Goal: Task Accomplishment & Management: Use online tool/utility

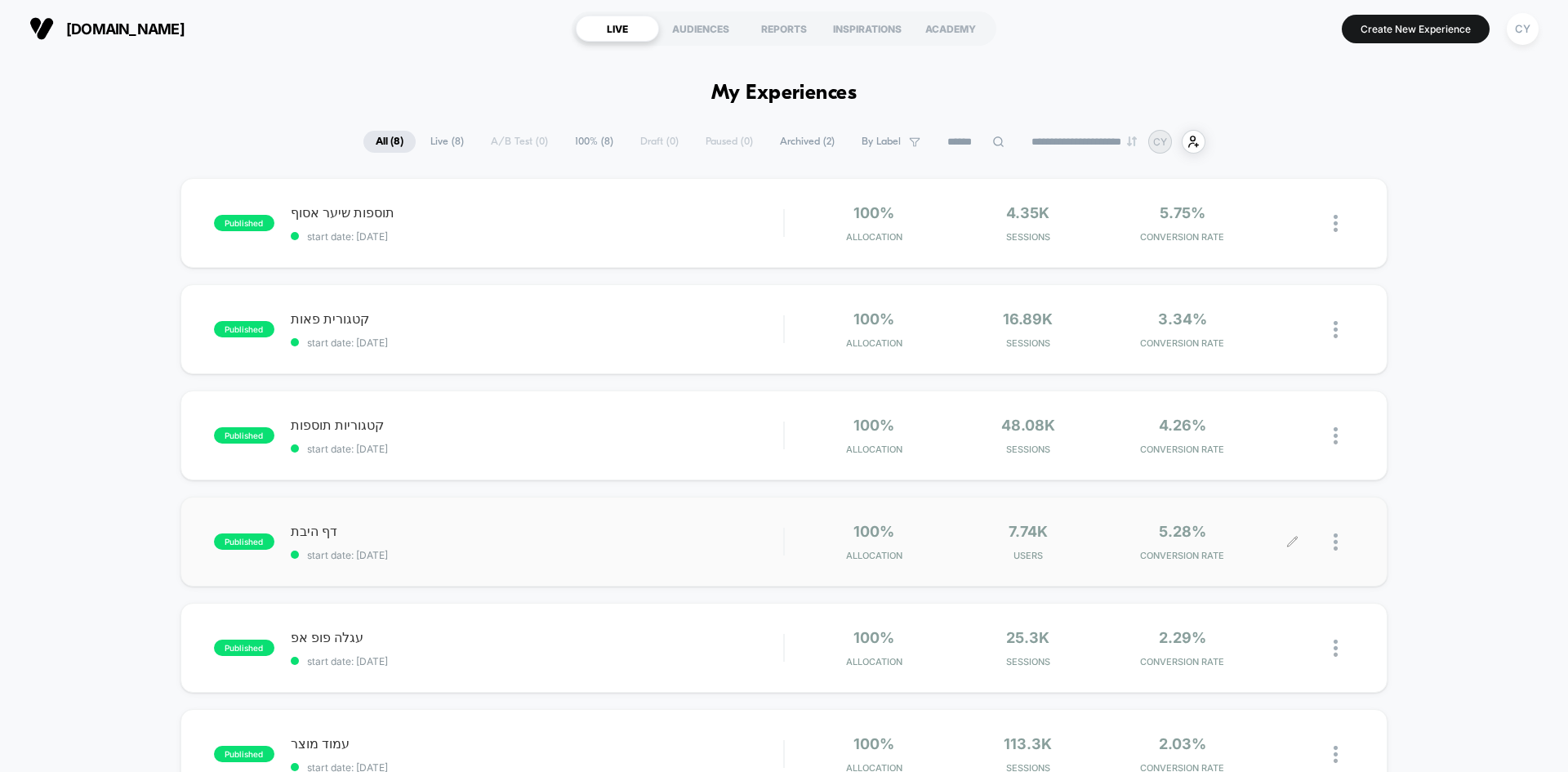
click at [1290, 540] on icon at bounding box center [1292, 541] width 12 height 12
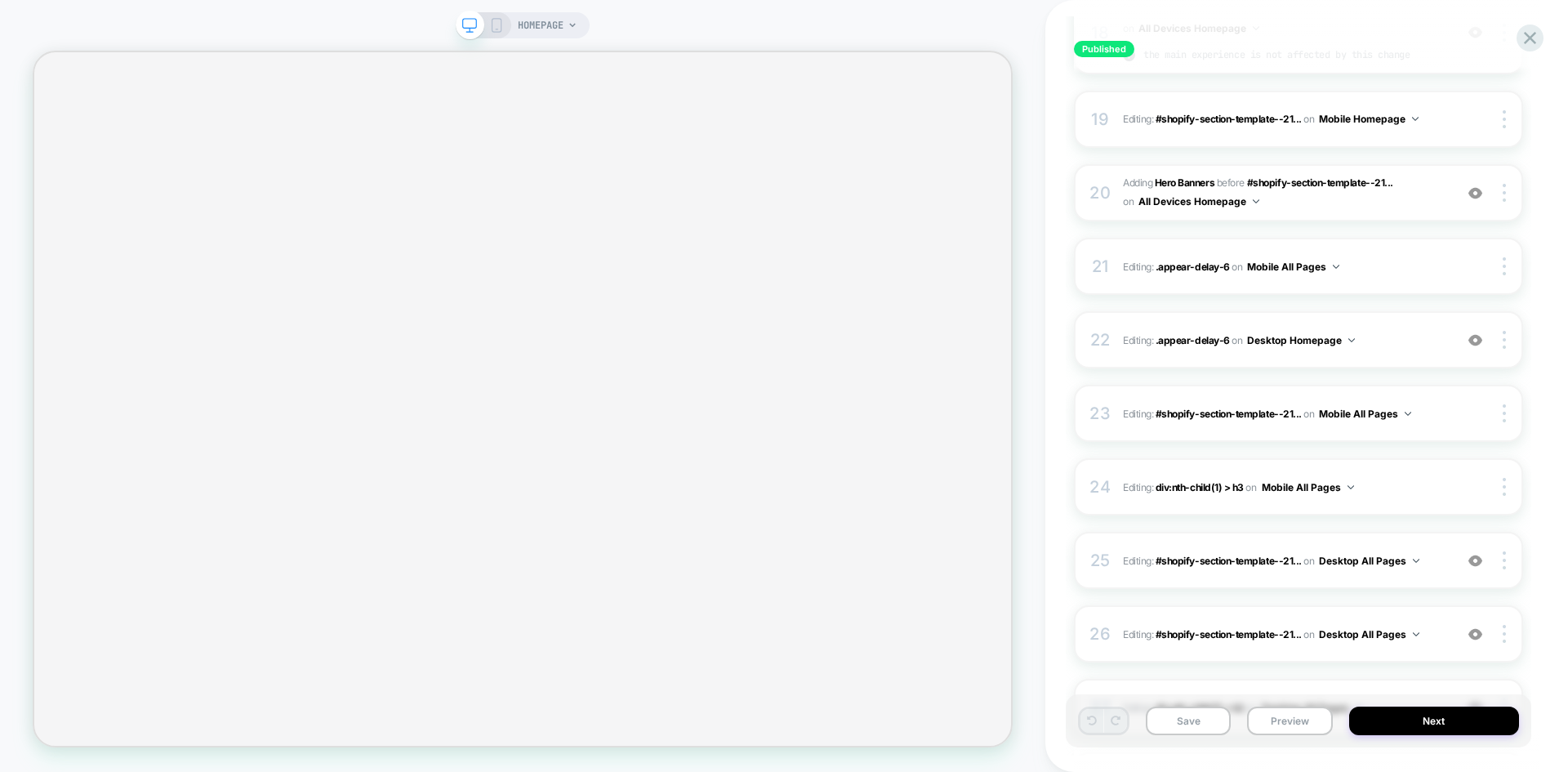
scroll to position [1490, 0]
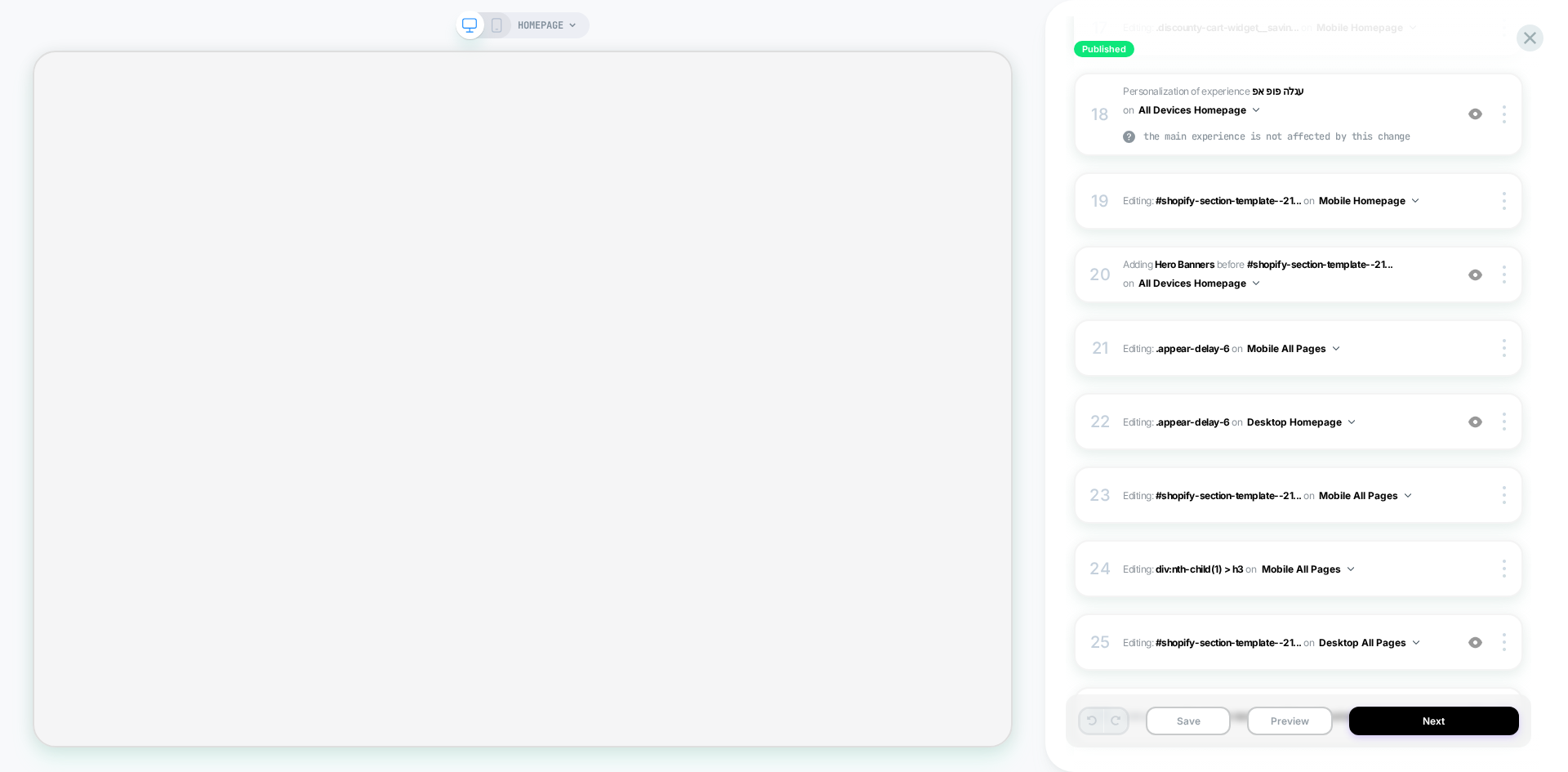
click at [497, 26] on icon at bounding box center [496, 25] width 15 height 15
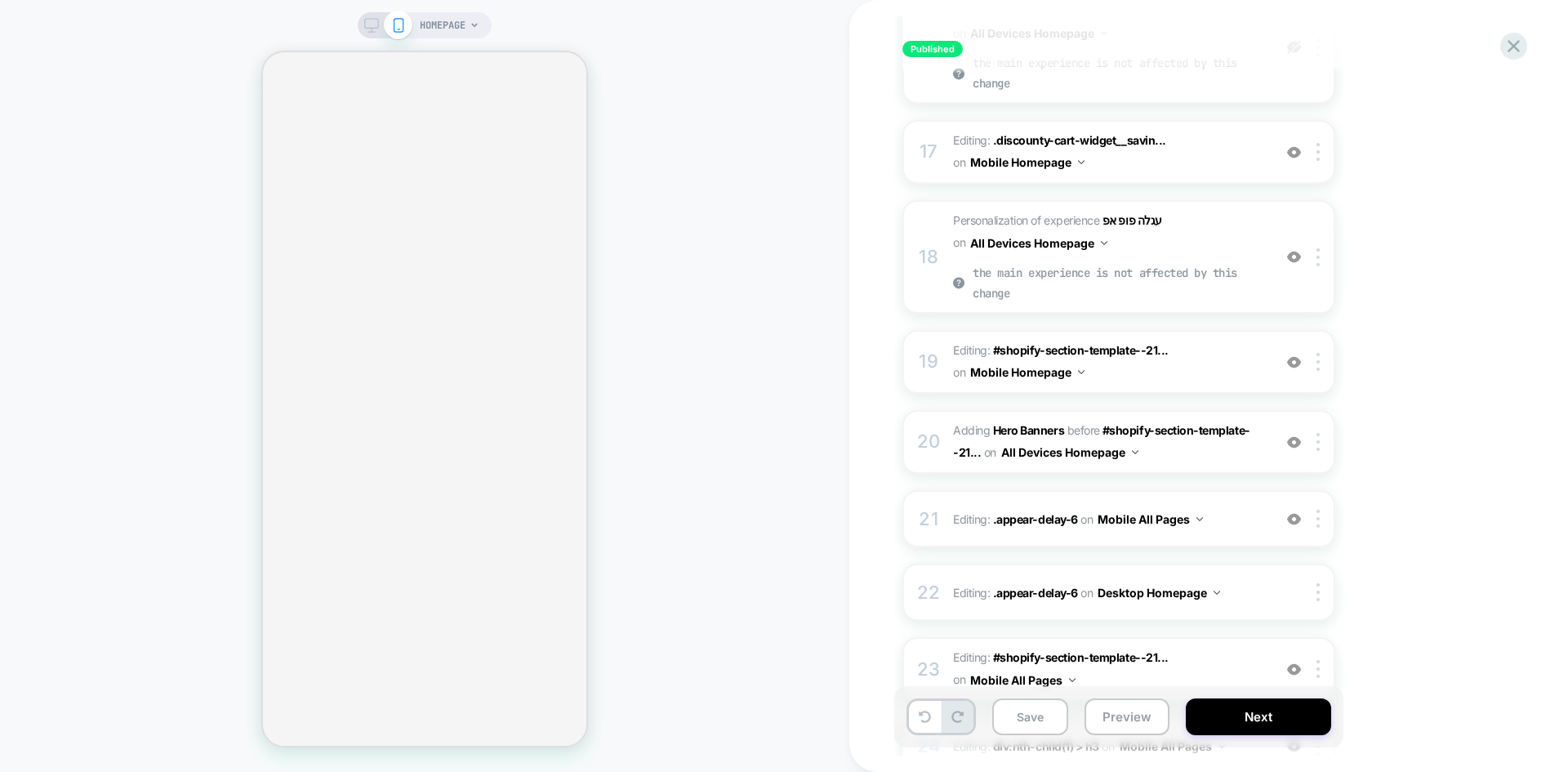
click at [374, 26] on icon at bounding box center [371, 25] width 15 height 15
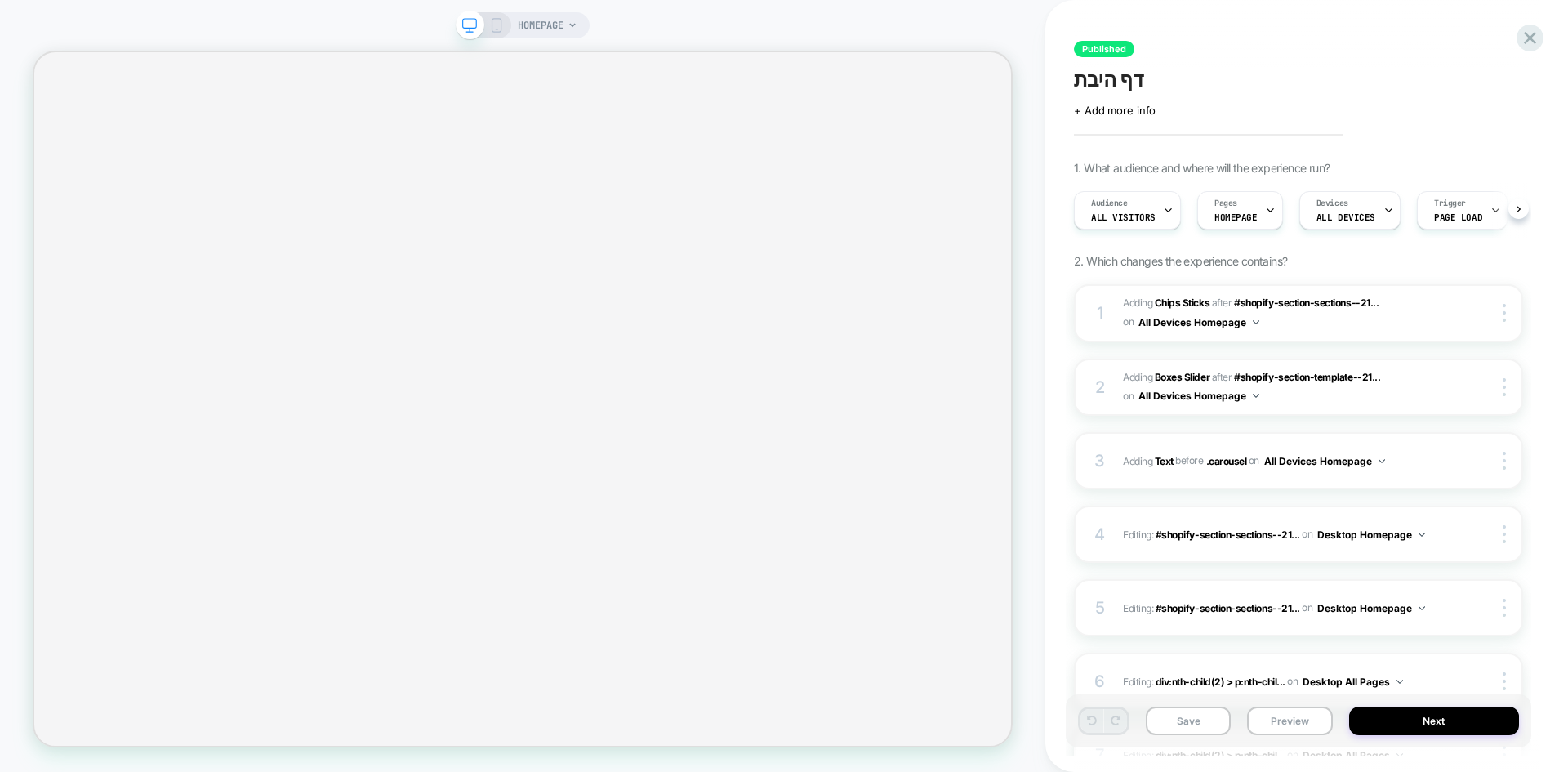
scroll to position [0, 1]
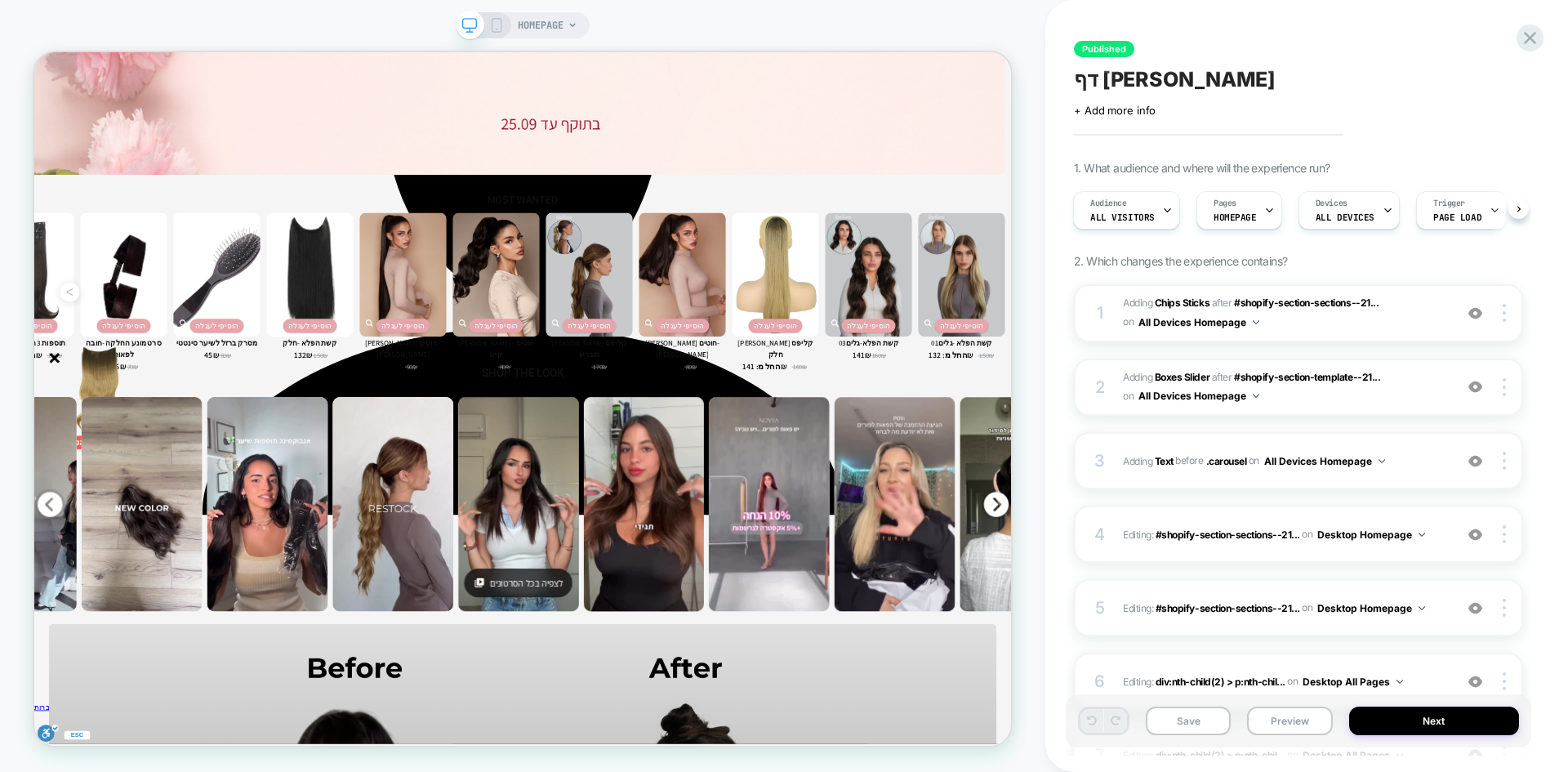
scroll to position [3513, 0]
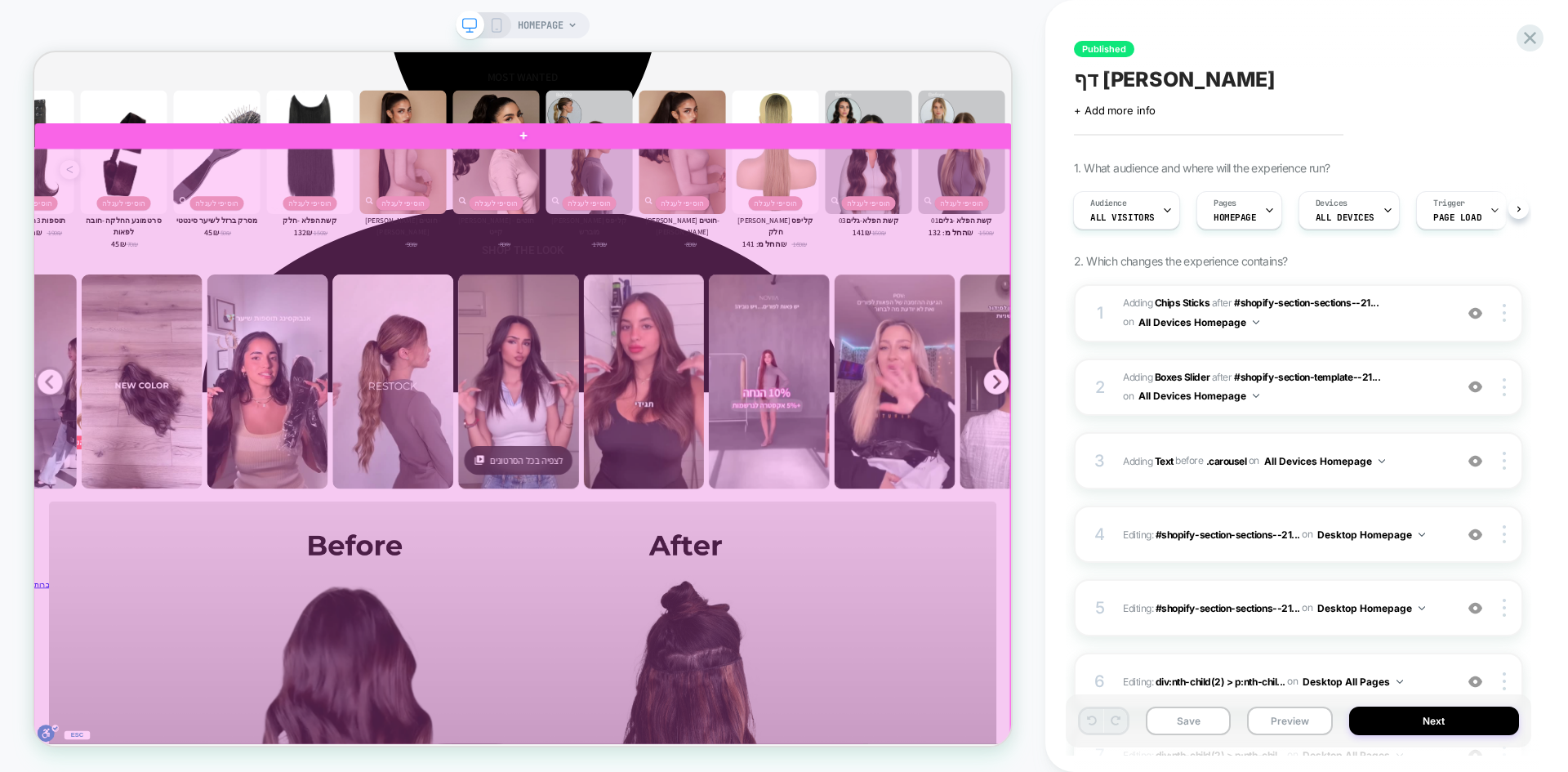
click at [854, 699] on div at bounding box center [683, 722] width 1302 height 1083
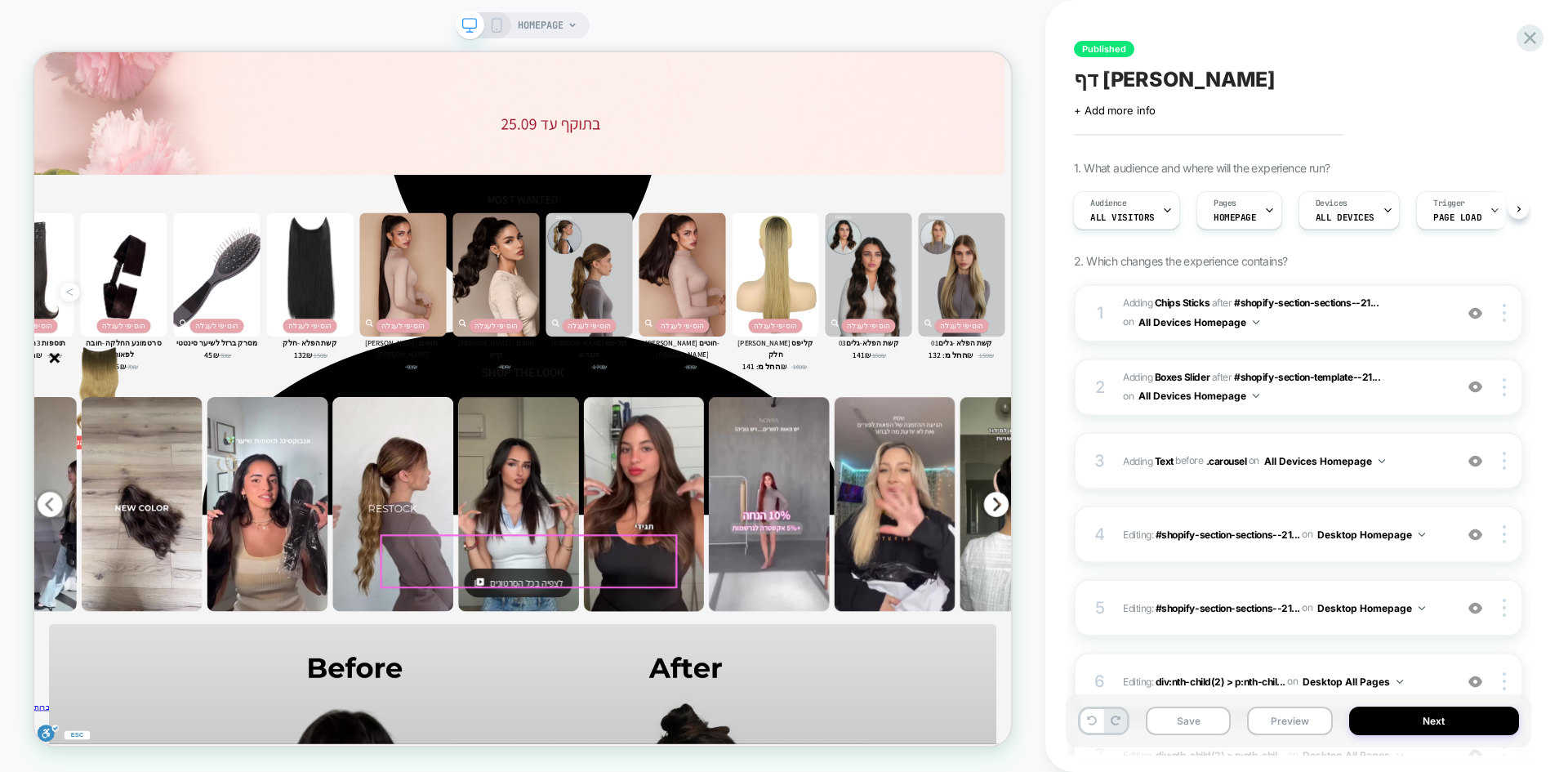
scroll to position [3677, 0]
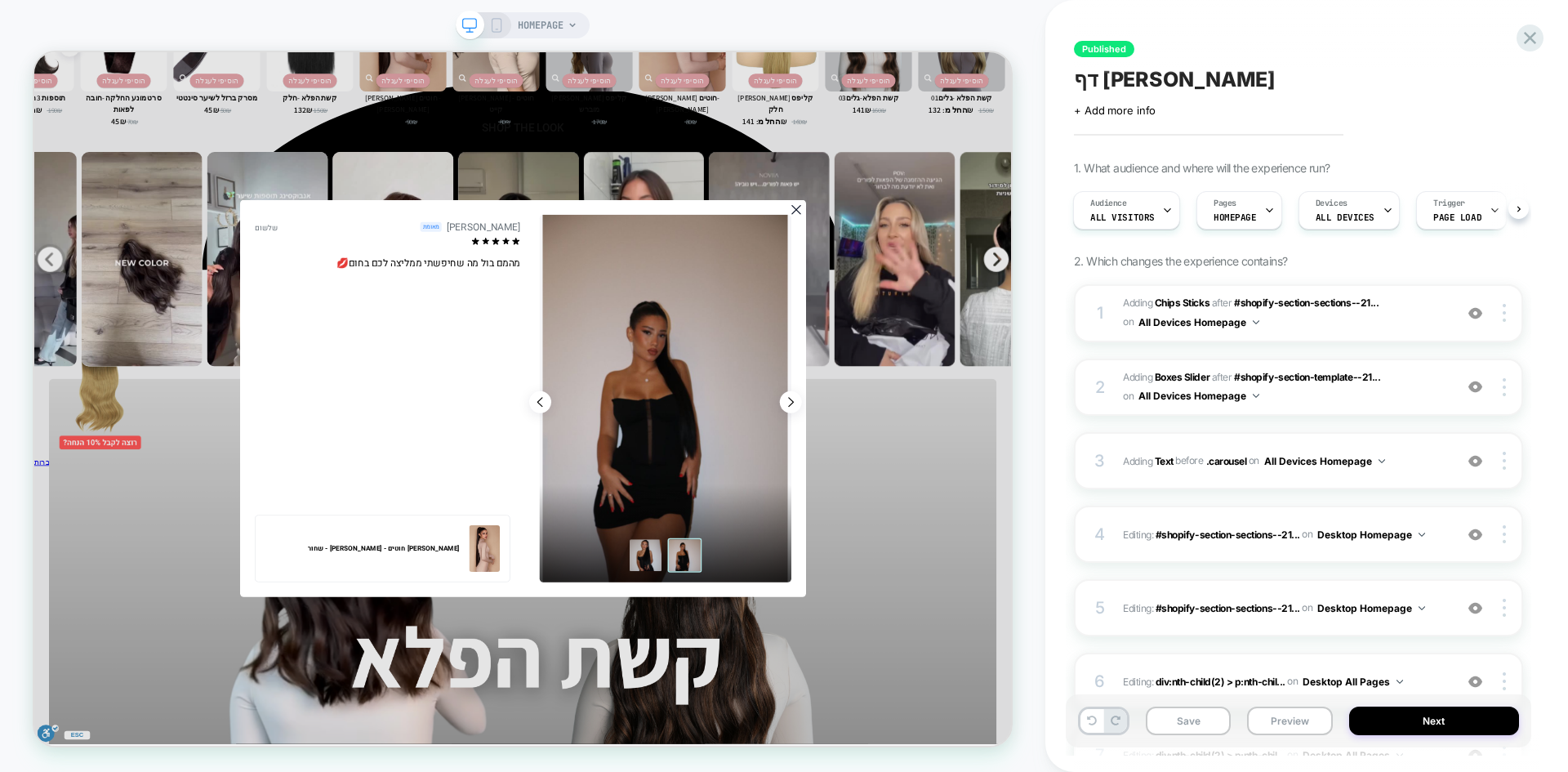
click at [1063, 496] on dialog "רוני חגג מאומת שלשום" at bounding box center [686, 514] width 755 height 530
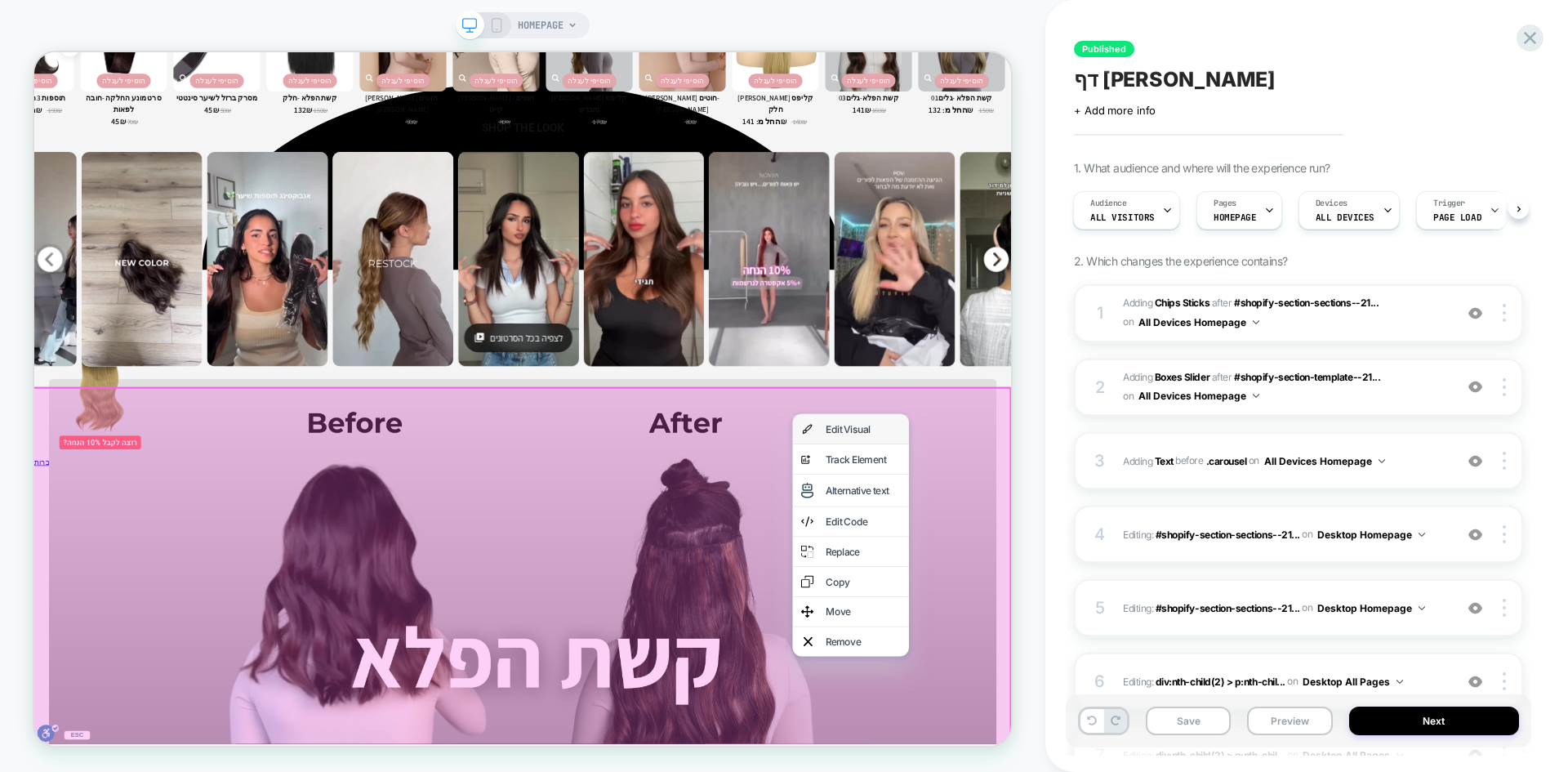
click at [1117, 557] on div "Edit Visual" at bounding box center [1139, 554] width 100 height 17
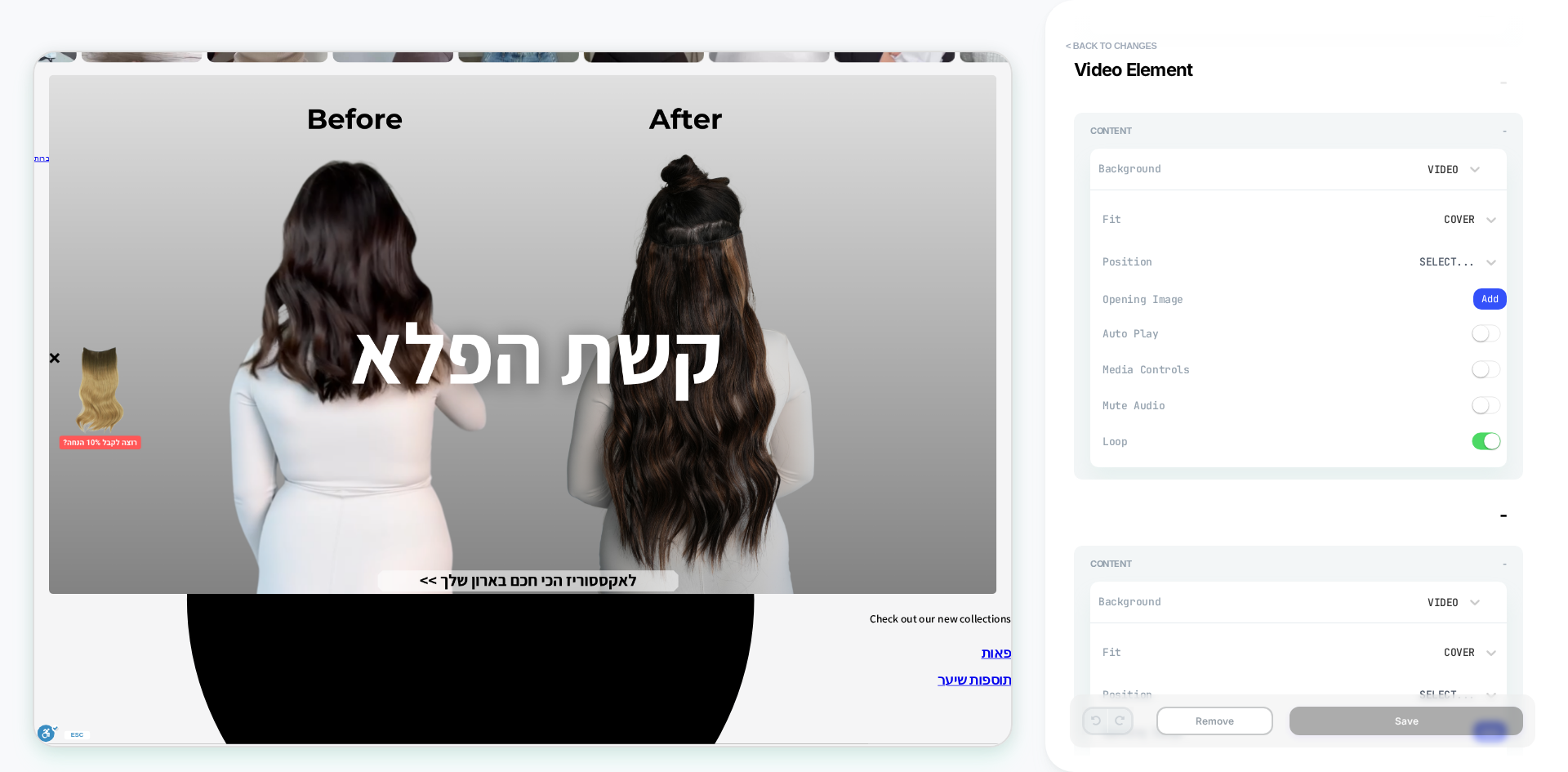
scroll to position [8171, 0]
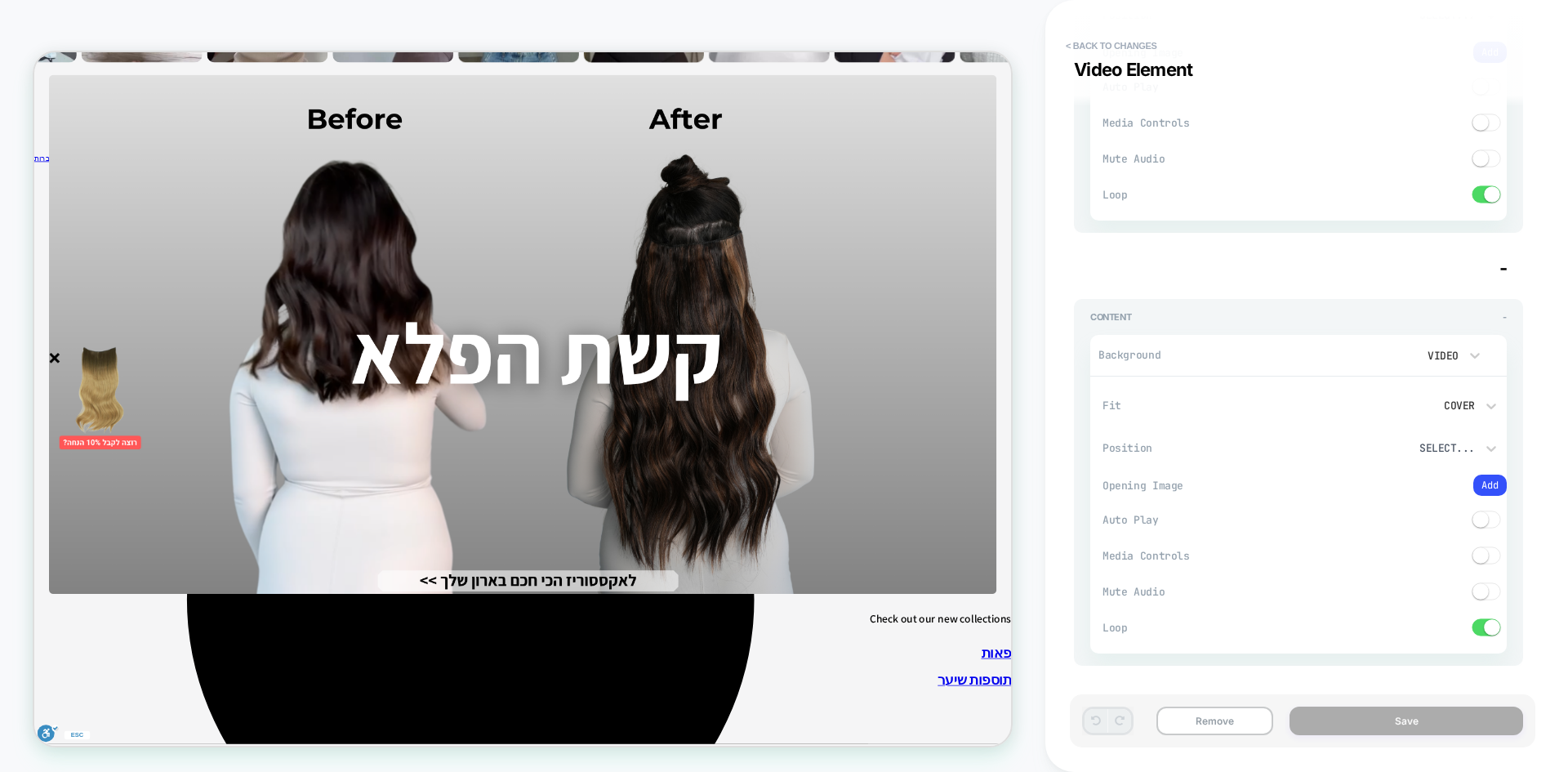
click at [1116, 44] on button "< Back to changes" at bounding box center [1112, 45] width 108 height 26
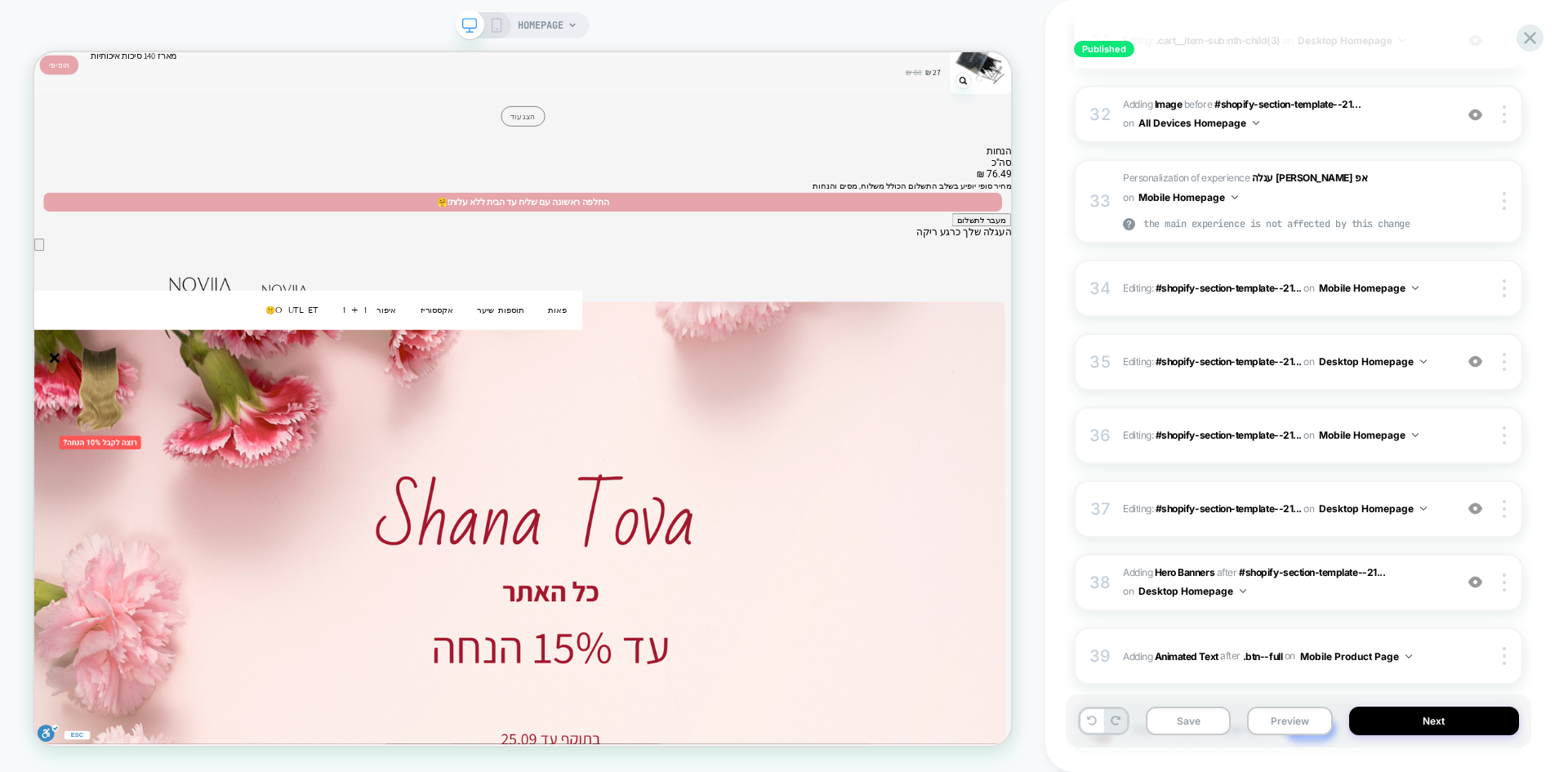
scroll to position [2614, 0]
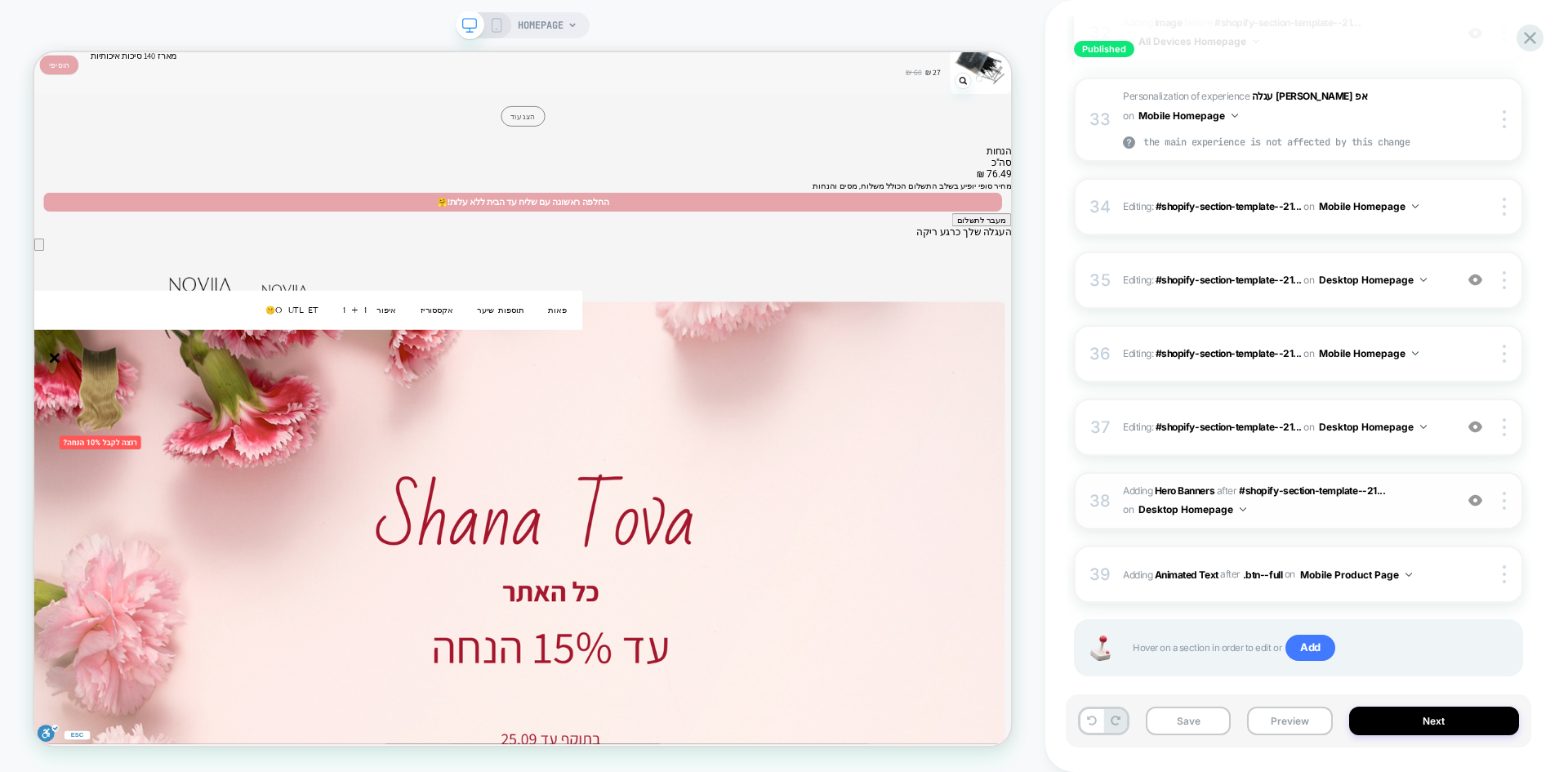
click at [1476, 501] on img at bounding box center [1475, 500] width 14 height 14
click at [1087, 720] on button at bounding box center [1091, 721] width 23 height 24
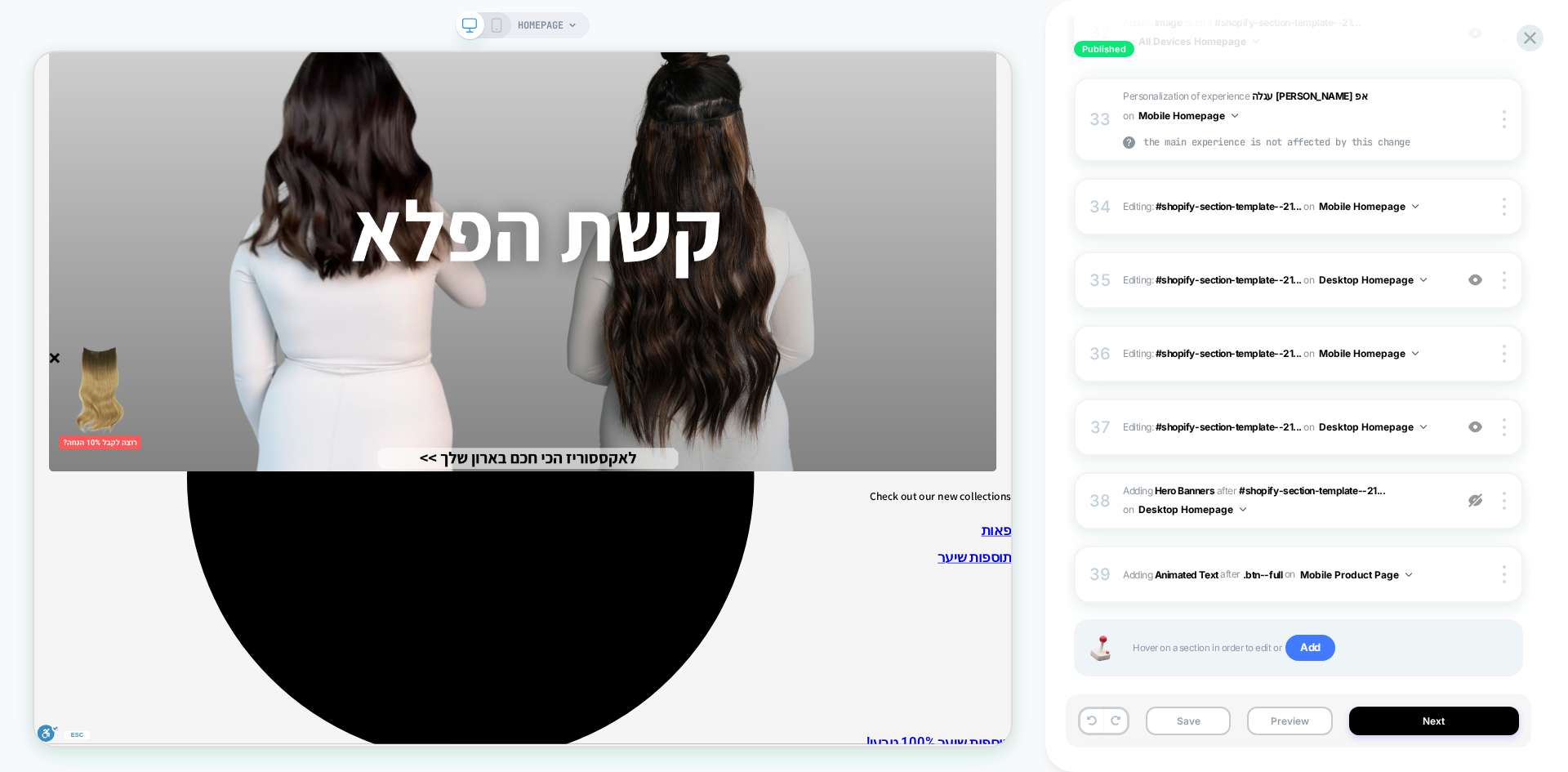
scroll to position [4327, 0]
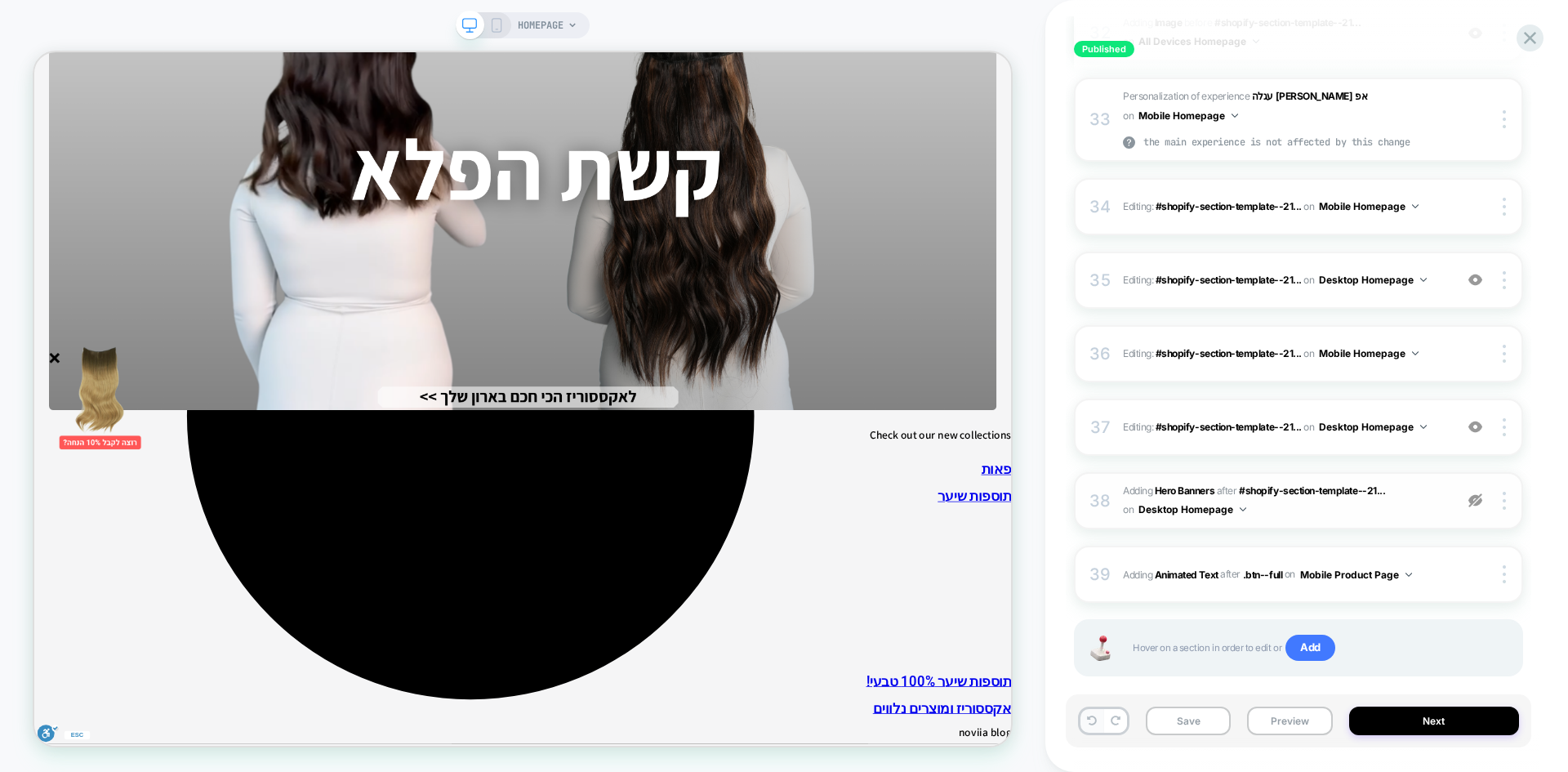
click at [1092, 721] on icon at bounding box center [1092, 721] width 10 height 10
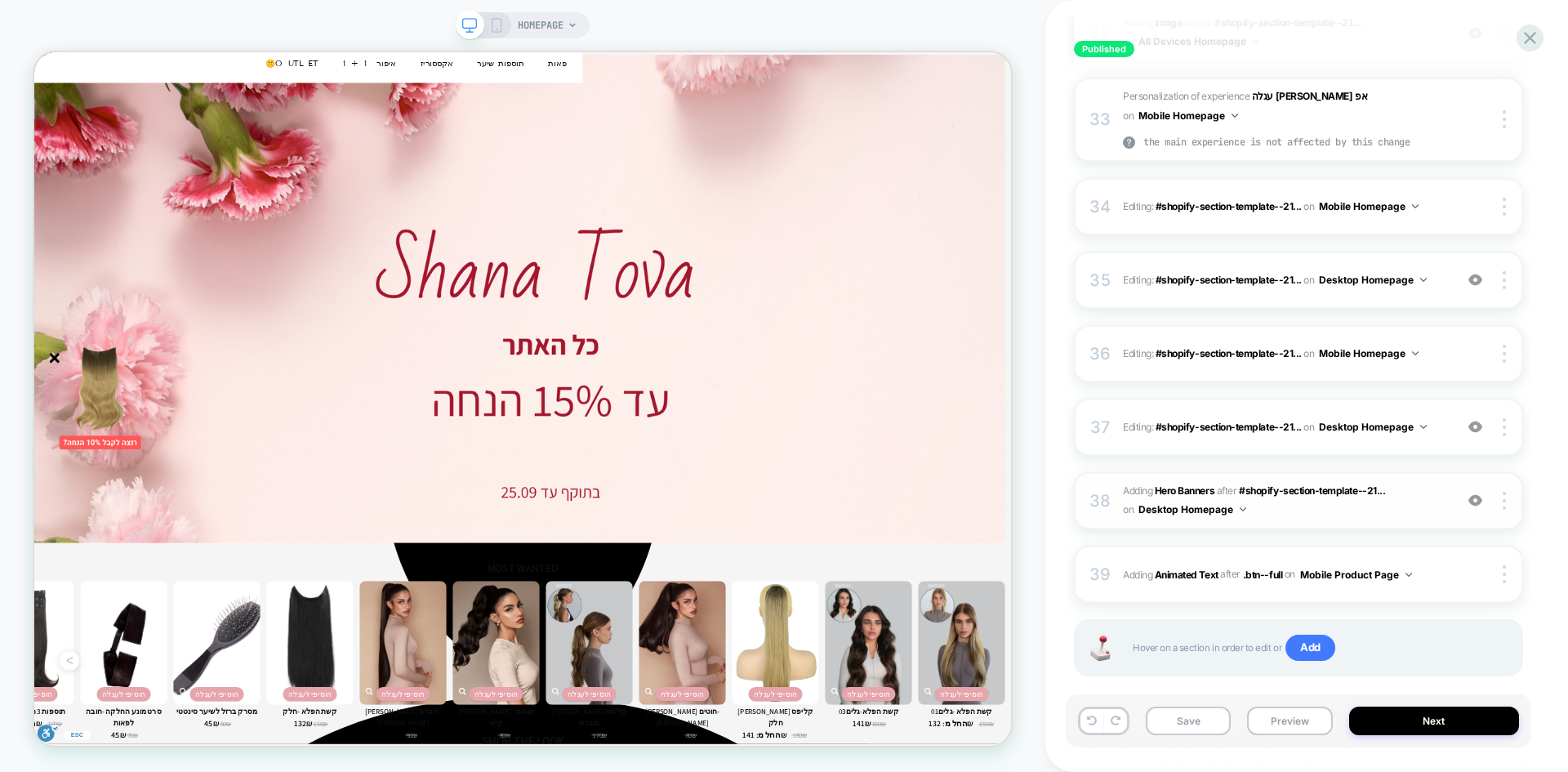
scroll to position [2777, 0]
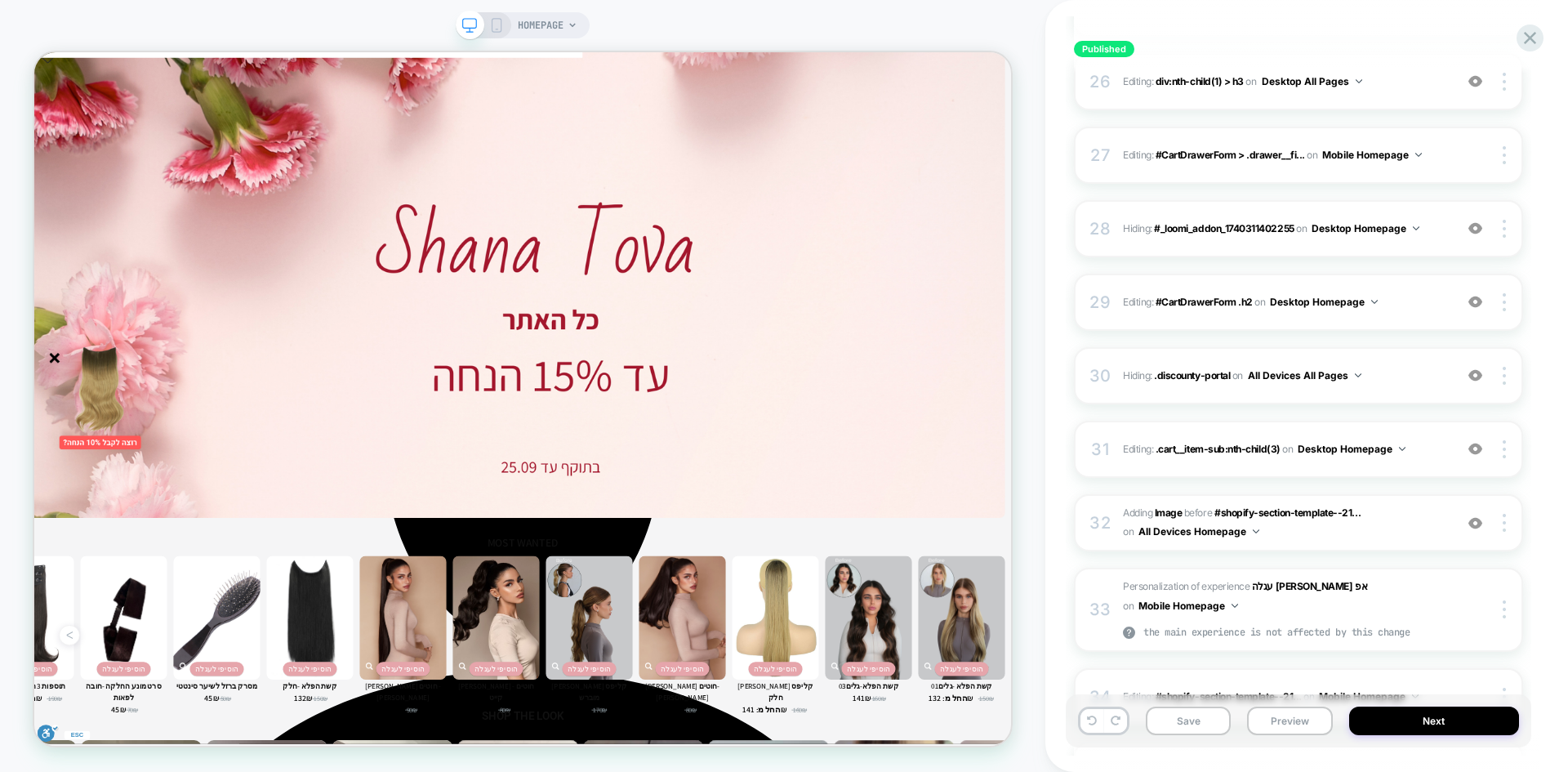
scroll to position [2702, 0]
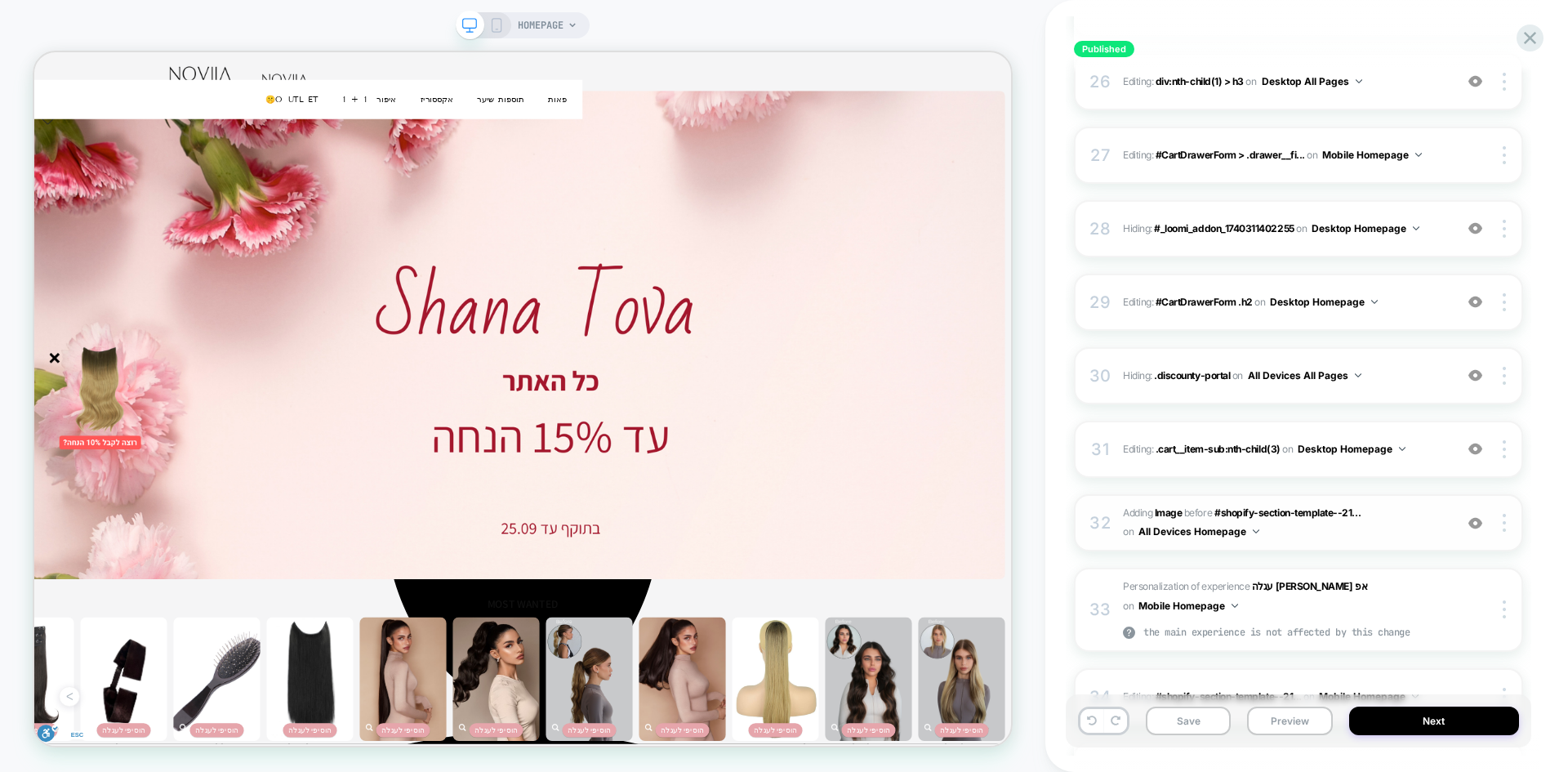
click at [1481, 523] on img at bounding box center [1475, 523] width 14 height 14
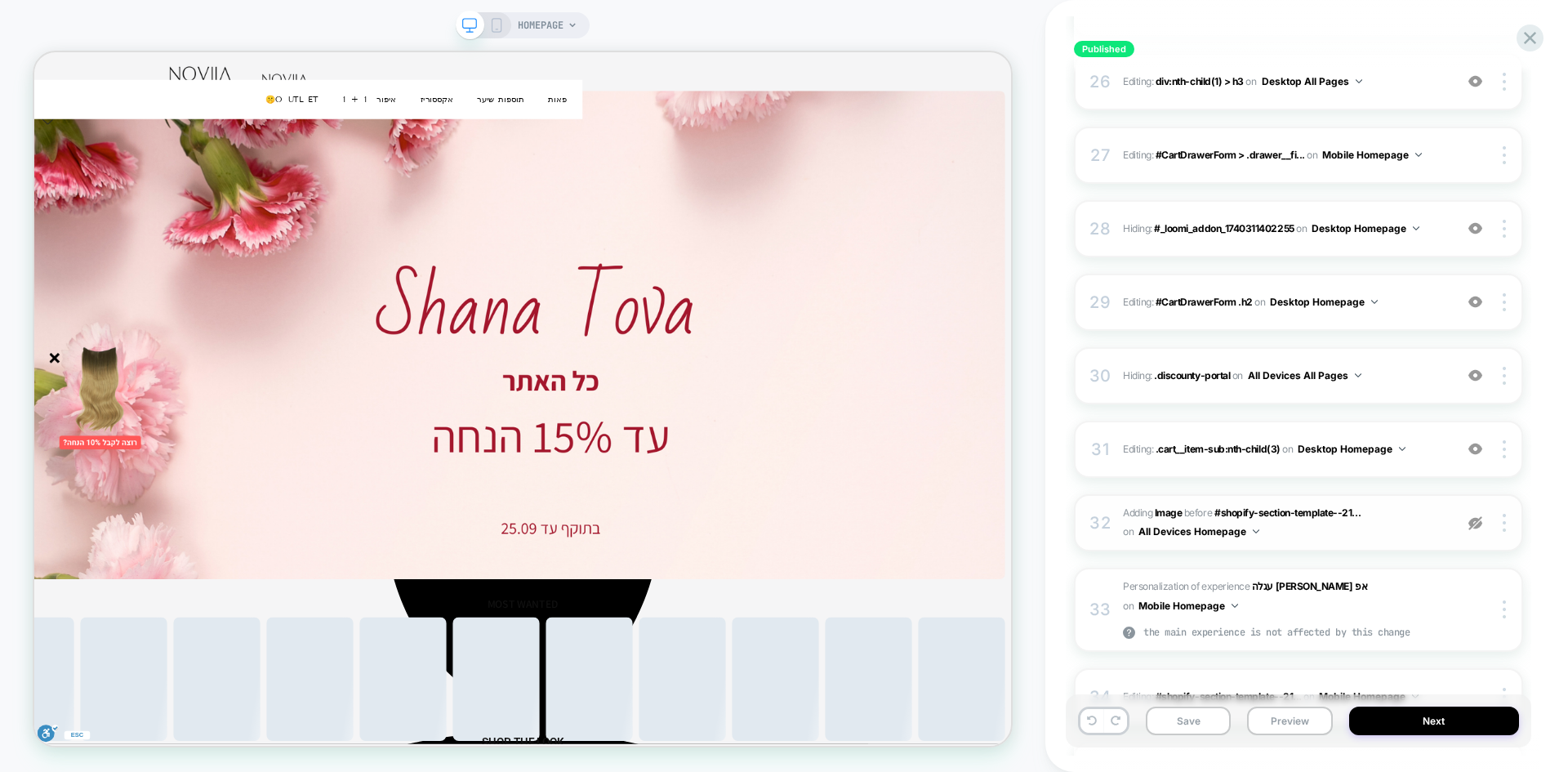
scroll to position [1941, 0]
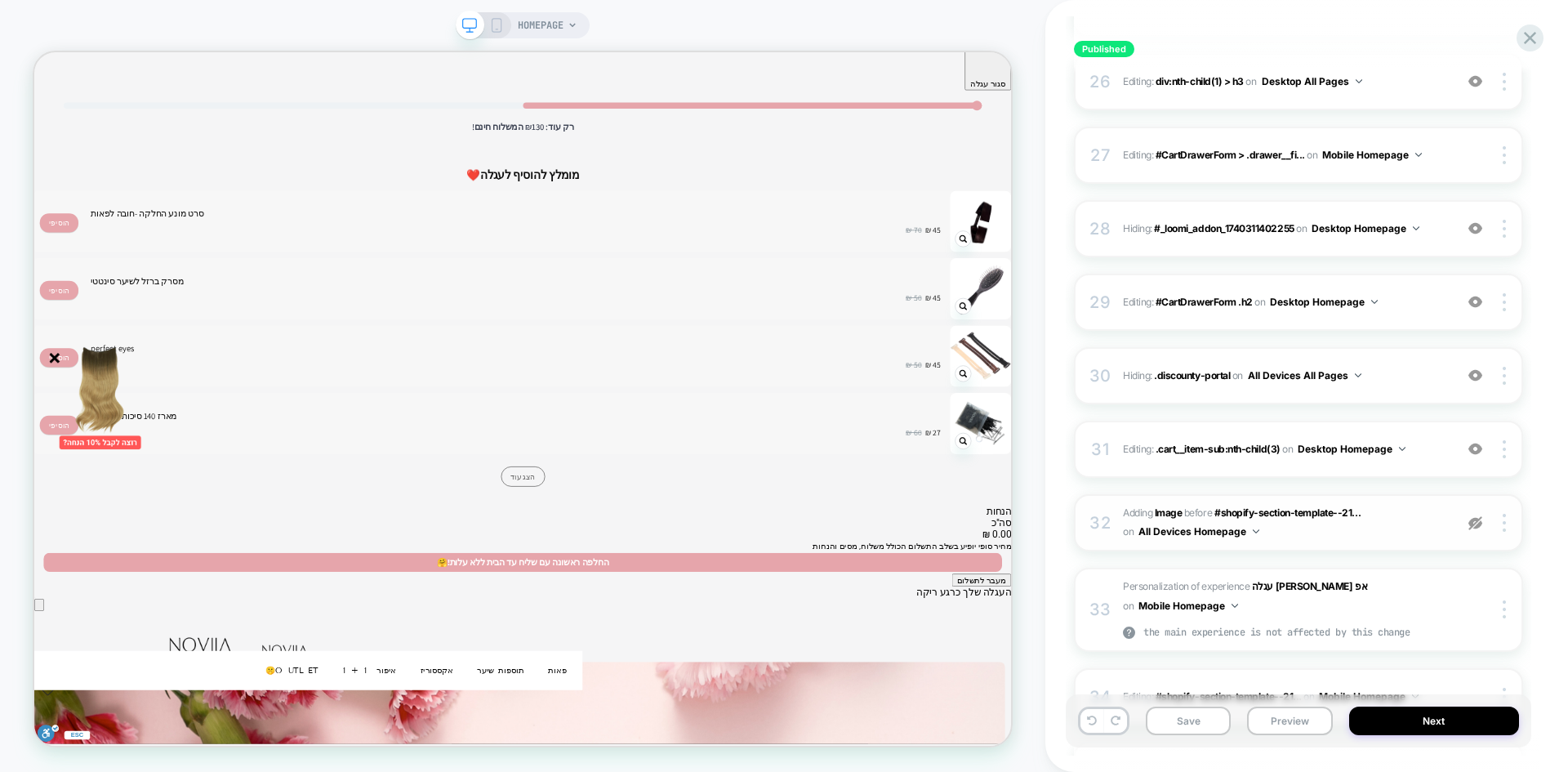
click at [1481, 523] on img at bounding box center [1475, 523] width 14 height 14
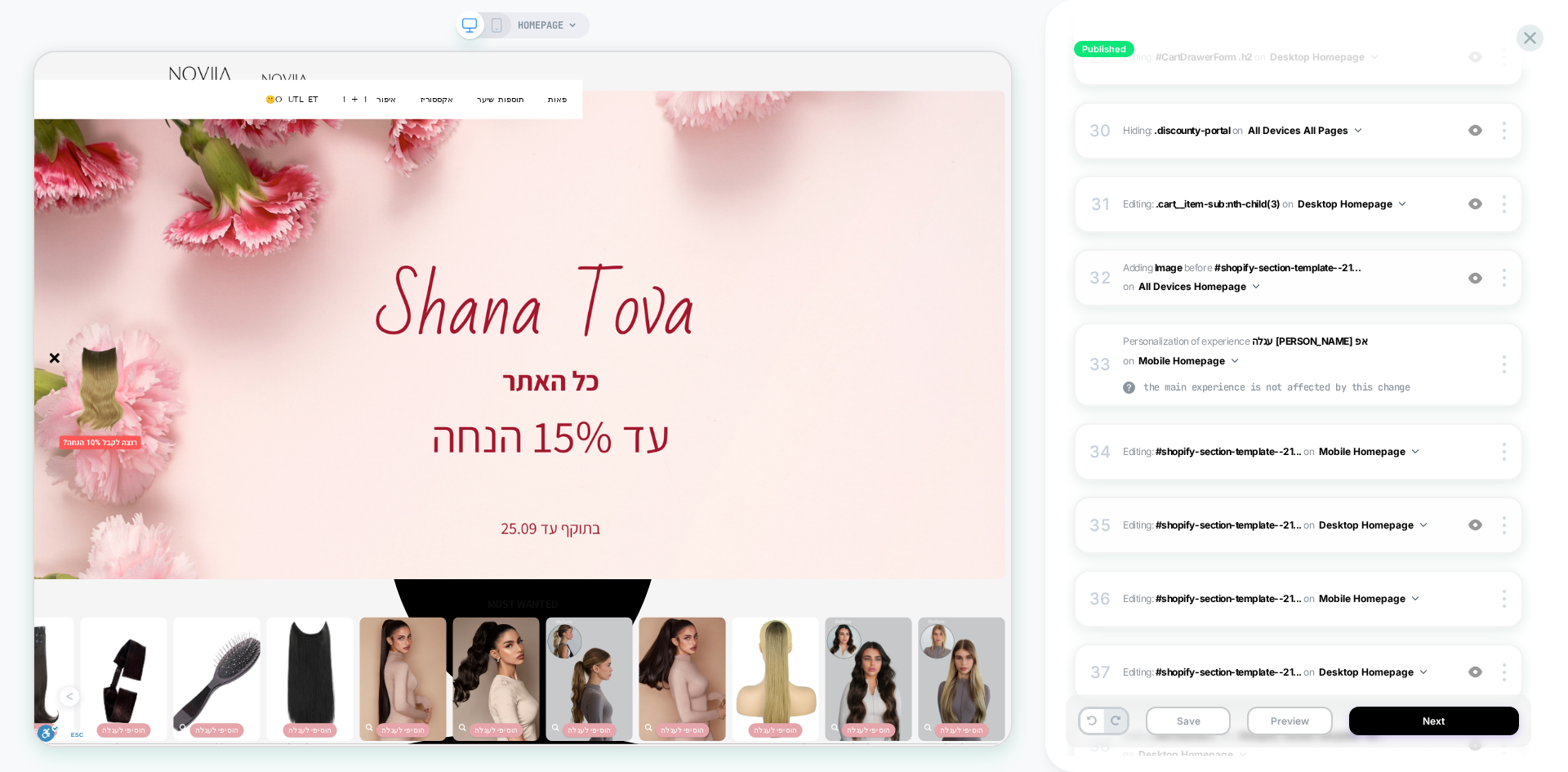
scroll to position [2533, 0]
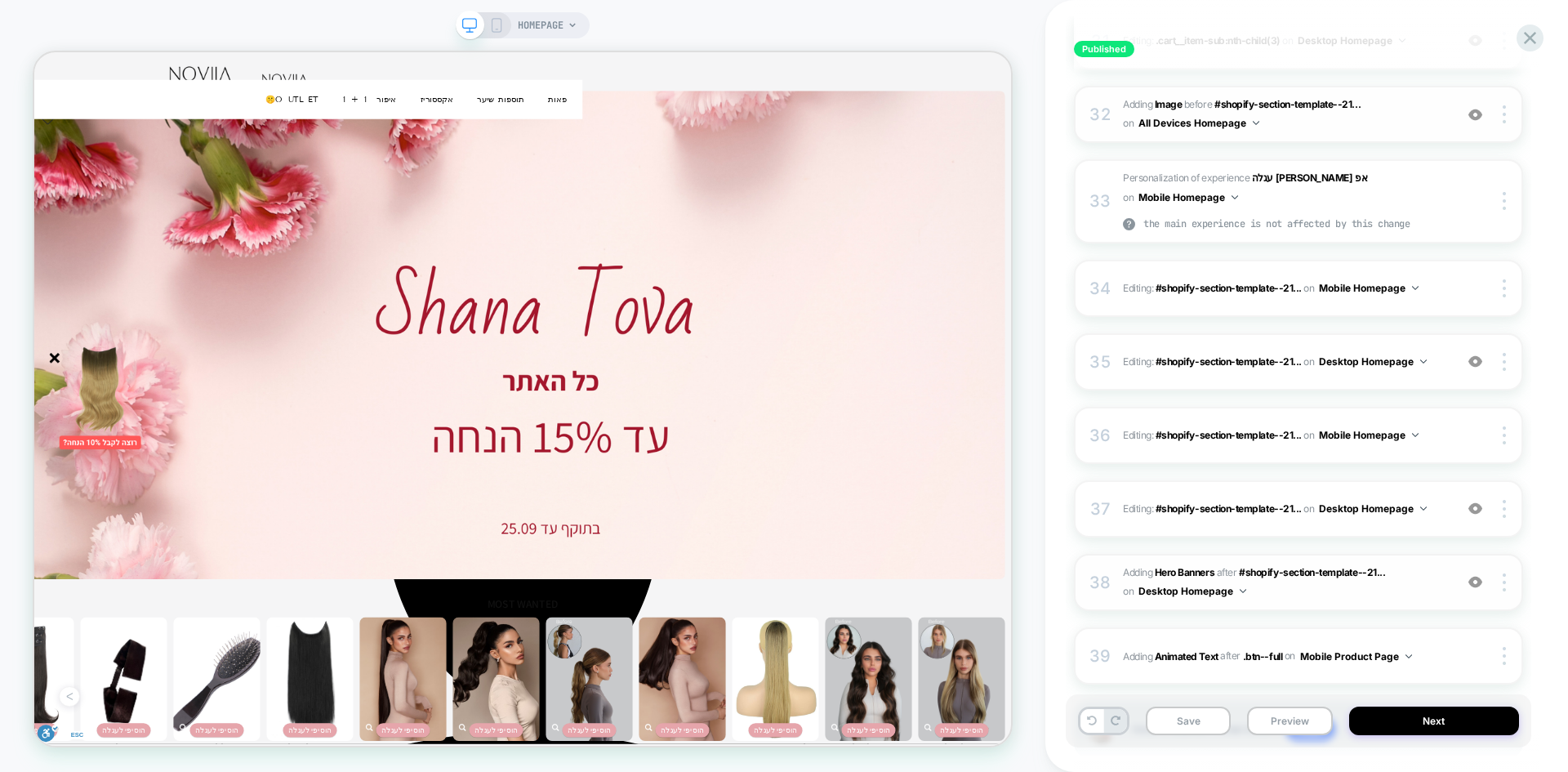
click at [1473, 585] on img at bounding box center [1475, 582] width 14 height 14
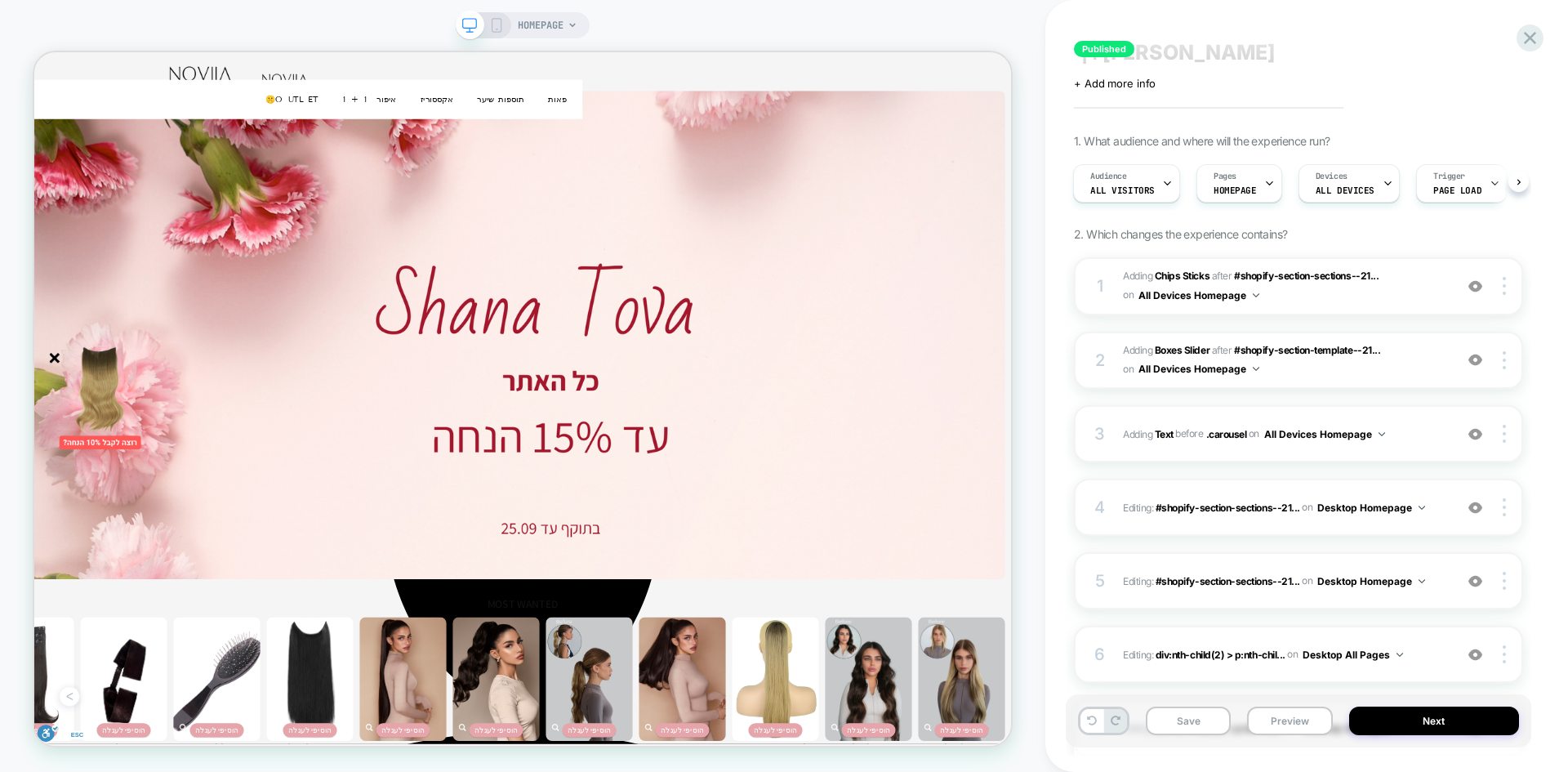
scroll to position [0, 0]
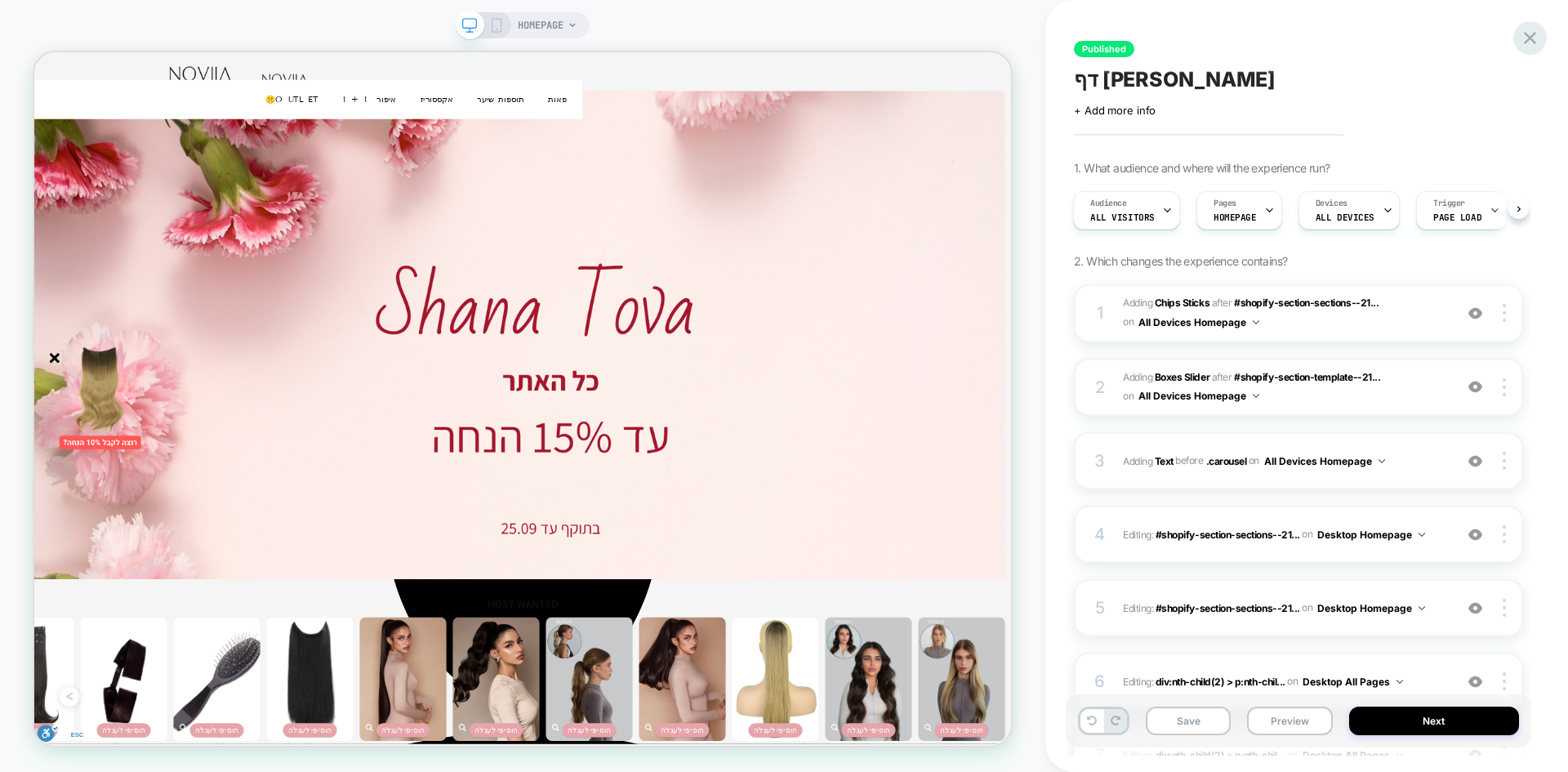
click at [1527, 33] on icon at bounding box center [1530, 37] width 22 height 22
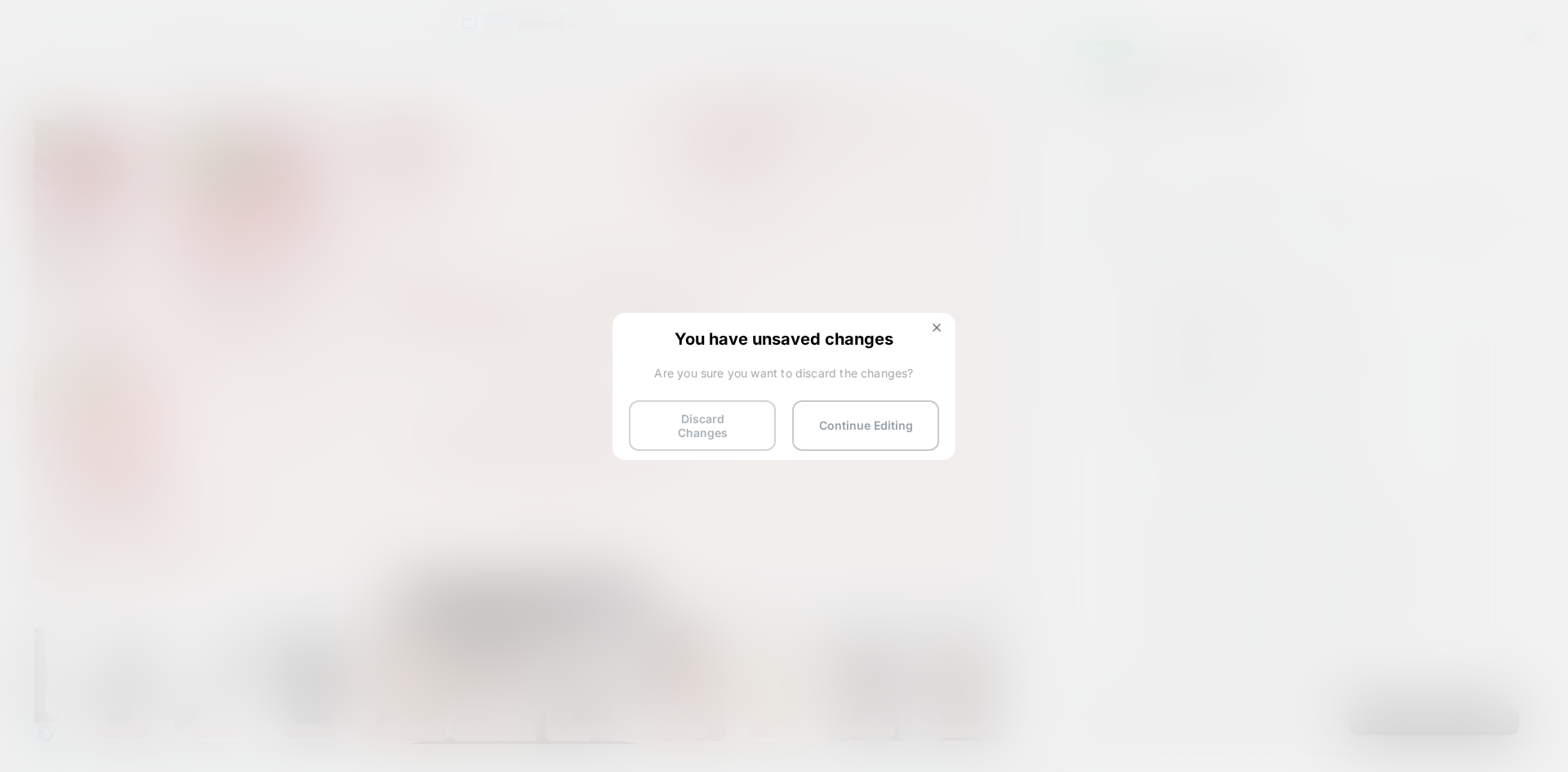
click at [737, 424] on button "Discard Changes" at bounding box center [702, 426] width 147 height 51
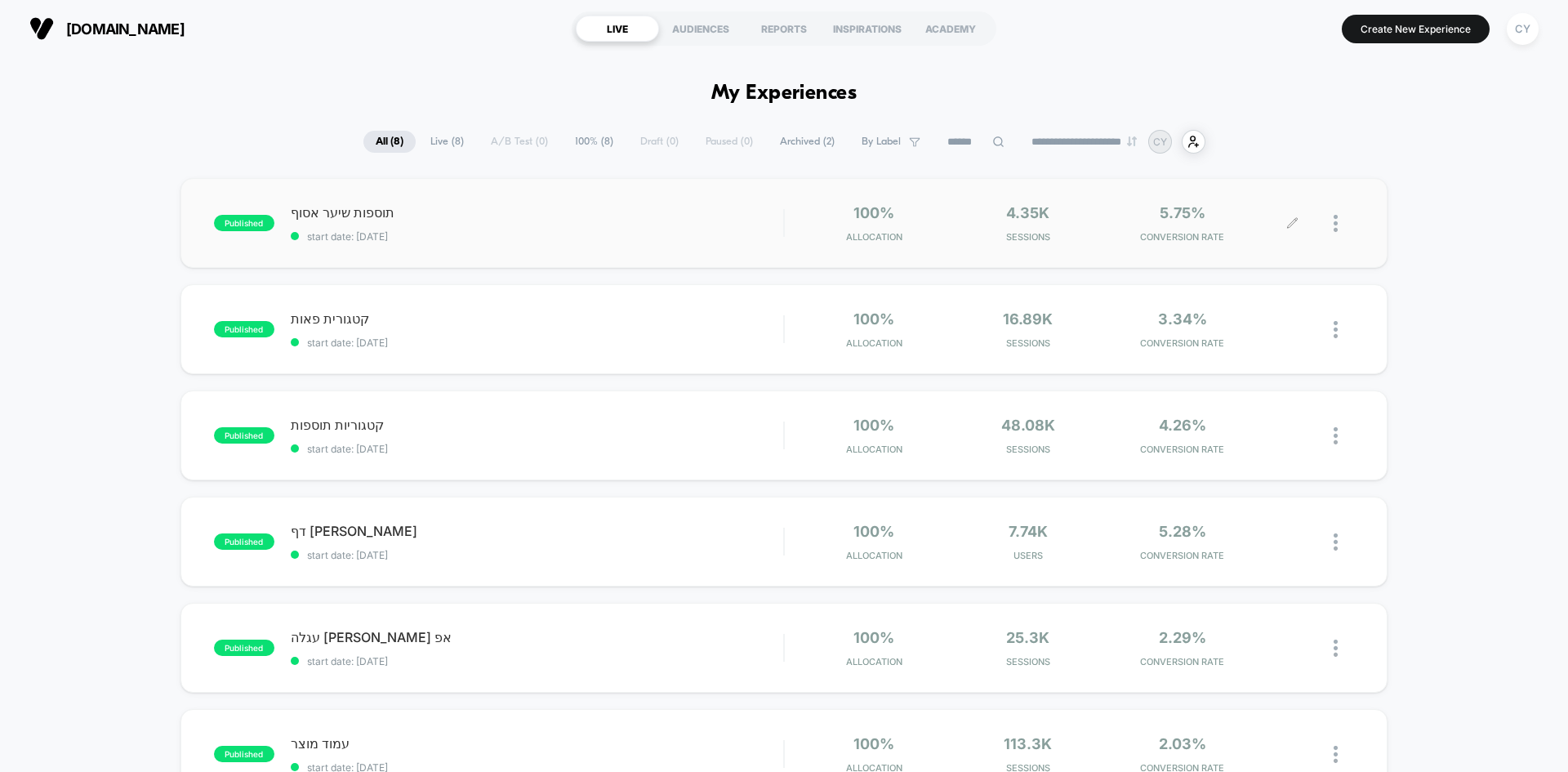
click at [1290, 228] on icon at bounding box center [1292, 224] width 12 height 12
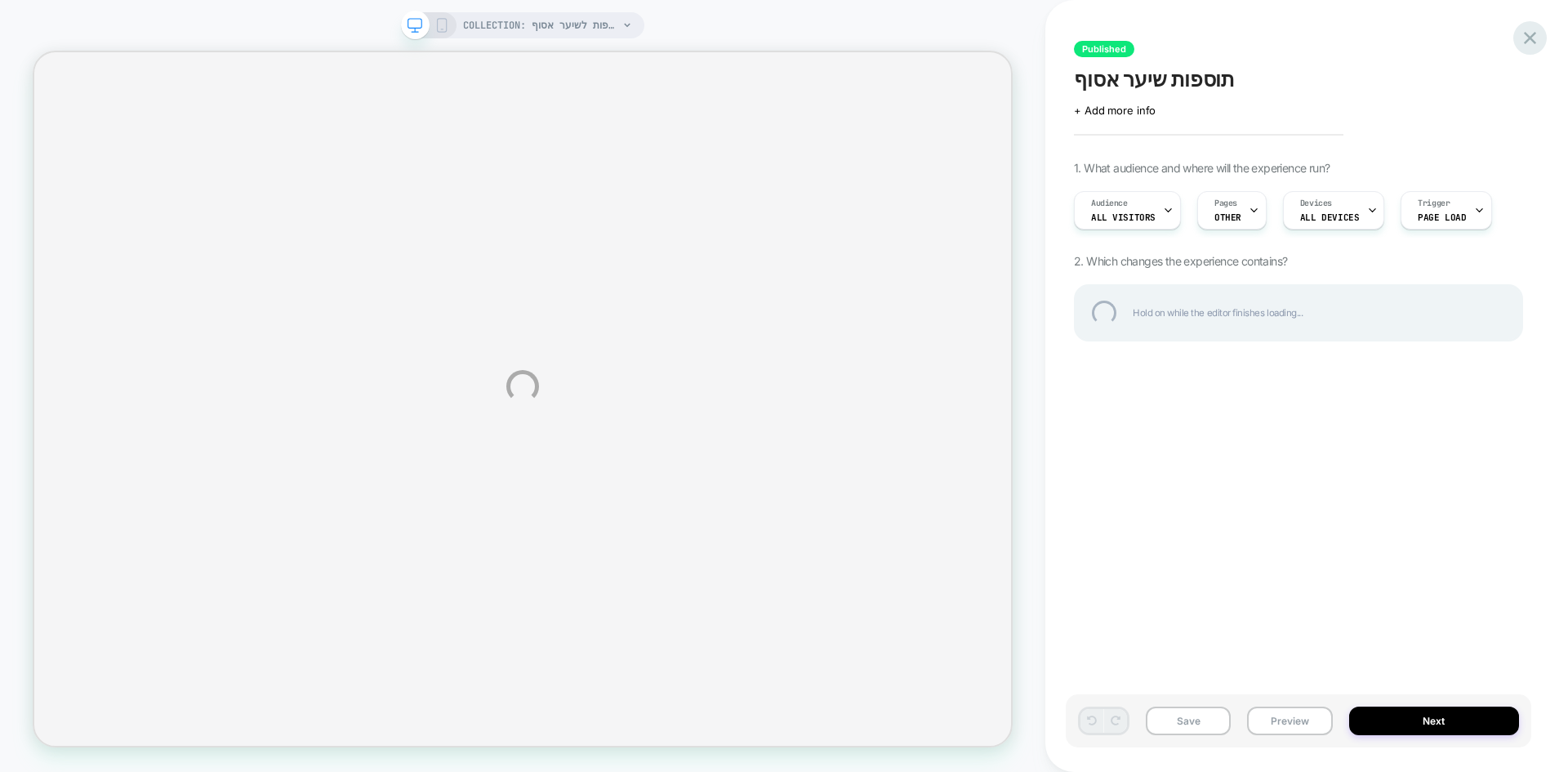
click at [1532, 46] on div at bounding box center [1530, 38] width 33 height 33
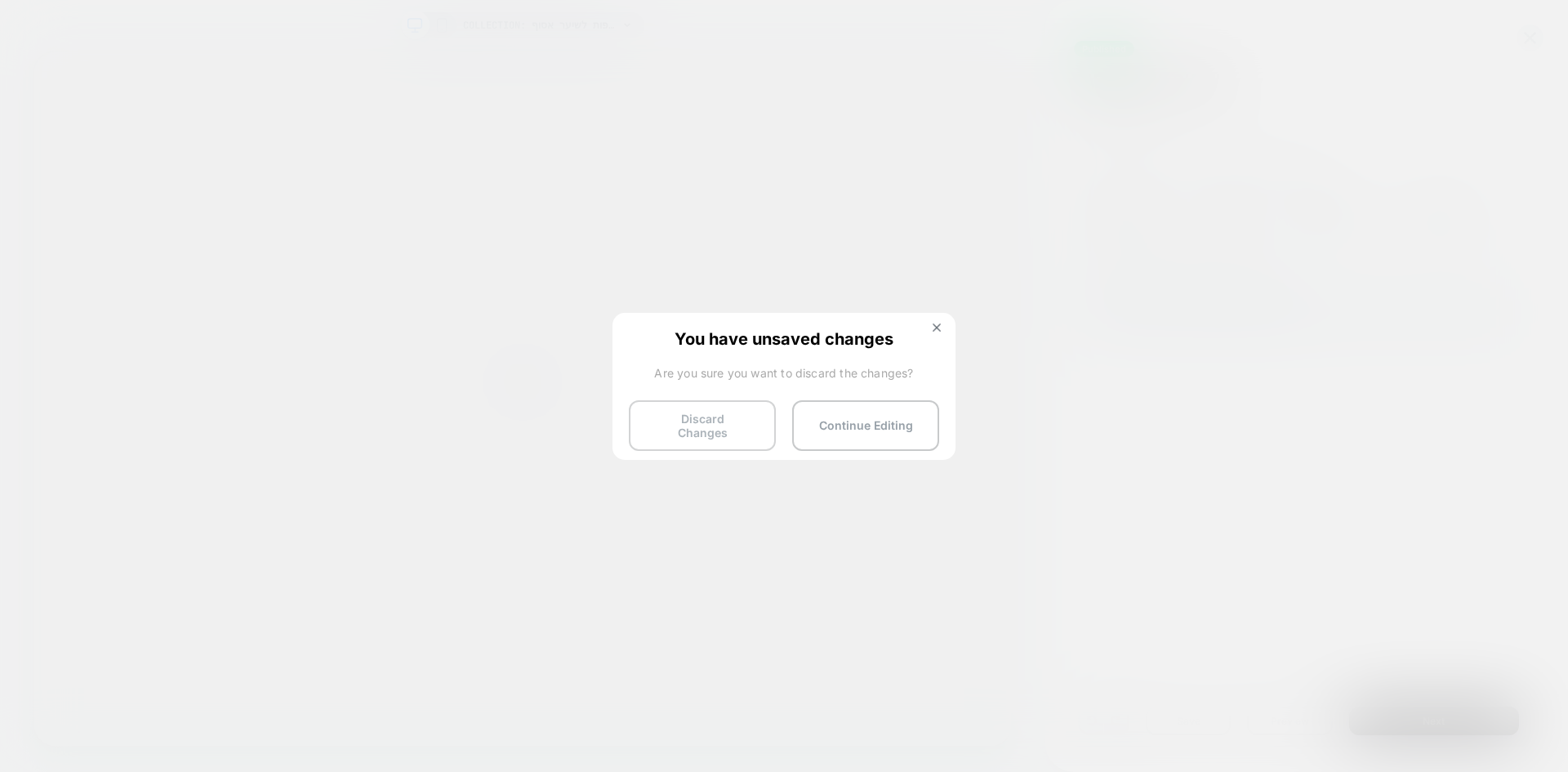
click at [722, 423] on button "Discard Changes" at bounding box center [702, 426] width 147 height 51
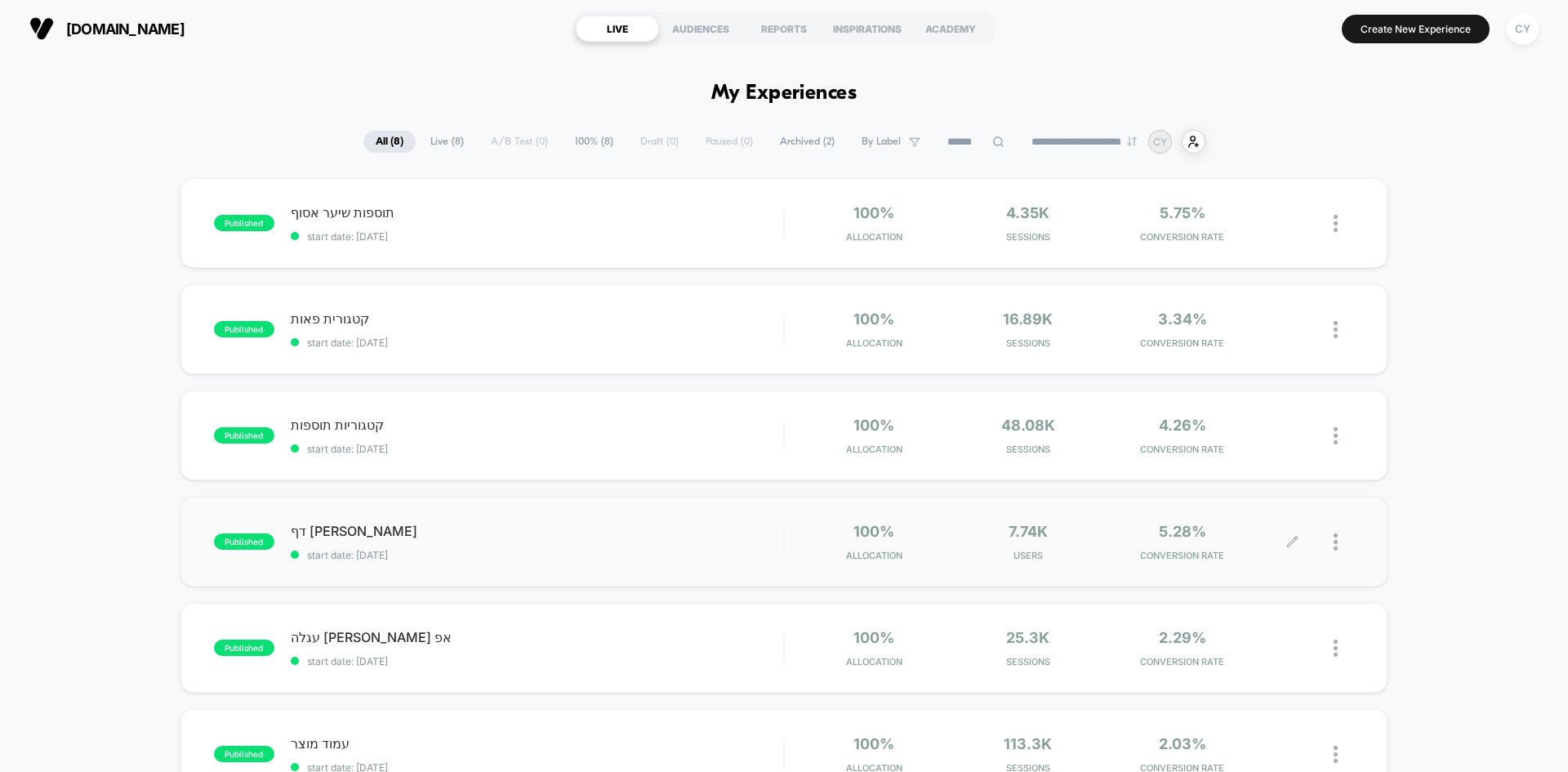
click at [1290, 542] on icon at bounding box center [1292, 541] width 10 height 10
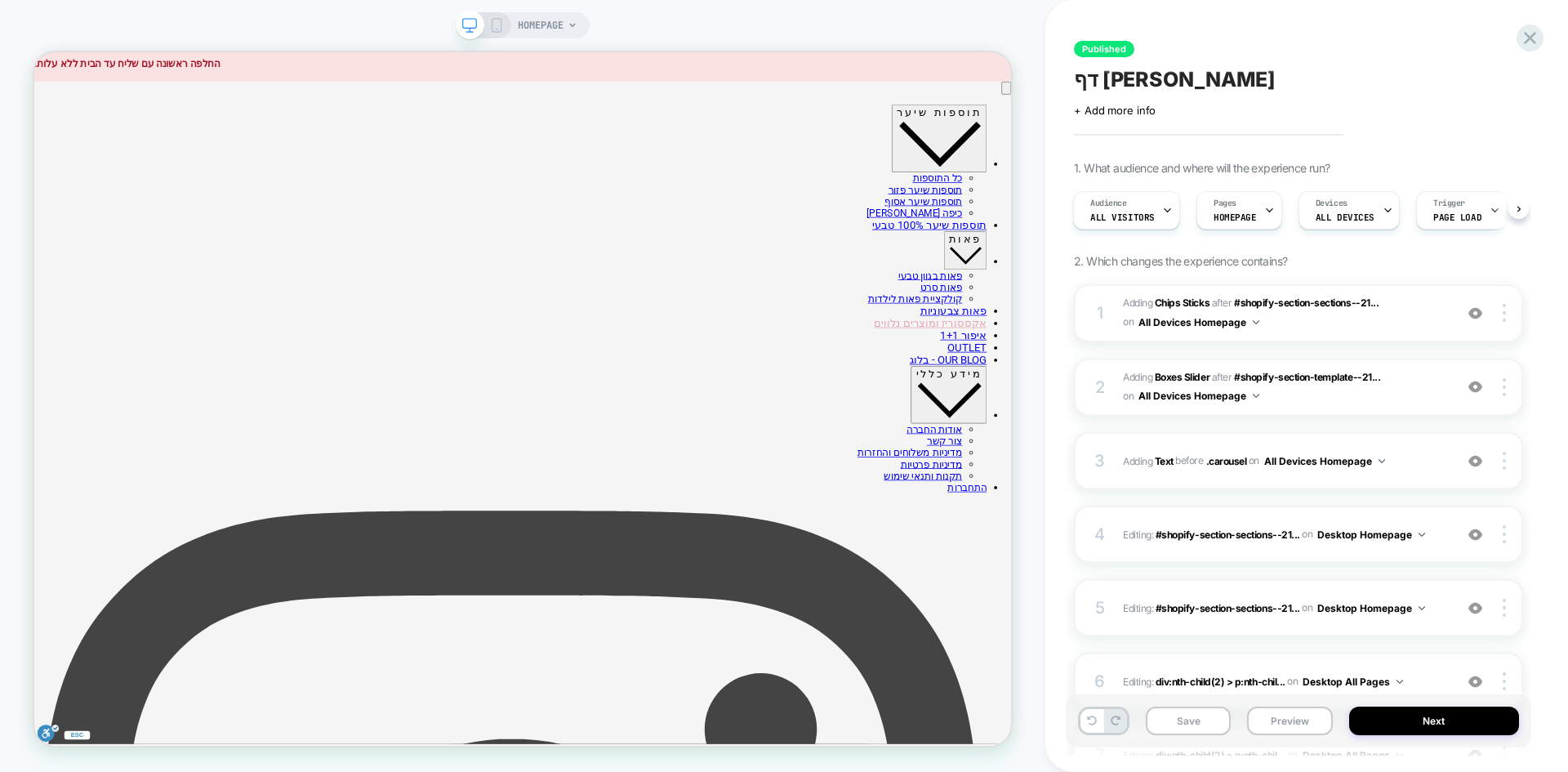
click at [1106, 80] on span "דף היבת" at bounding box center [1175, 78] width 202 height 25
click at [1097, 80] on textarea "*******" at bounding box center [1130, 78] width 113 height 25
click at [1088, 79] on textarea "*******" at bounding box center [1130, 78] width 113 height 25
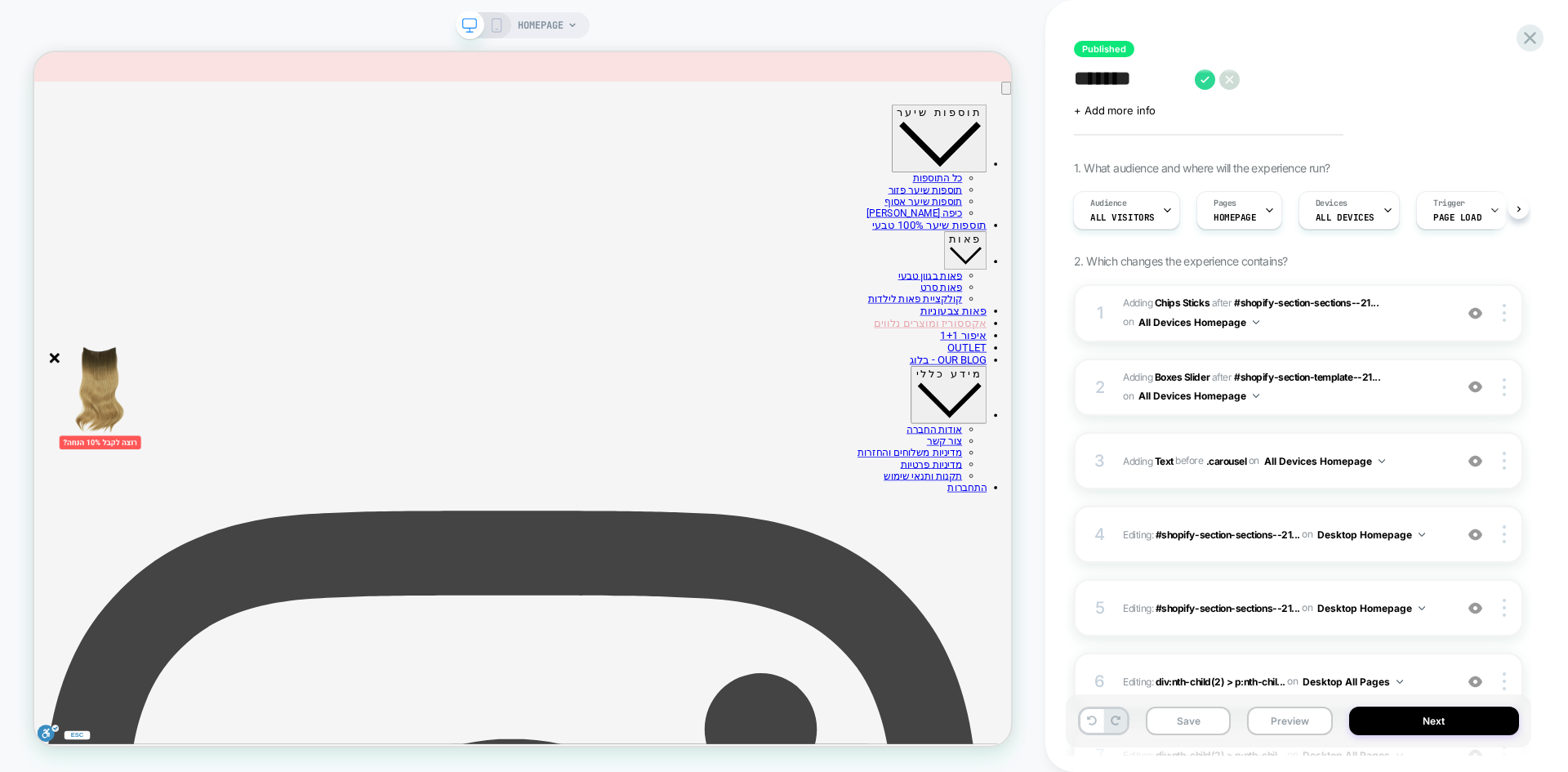
click at [1089, 80] on textarea "*******" at bounding box center [1130, 78] width 113 height 25
drag, startPoint x: 1068, startPoint y: 82, endPoint x: 1078, endPoint y: 82, distance: 10.0
click at [1078, 82] on div "Published ******* Click to edit experience details + Add more info 1. What audi…" at bounding box center [1298, 386] width 466 height 740
click at [1078, 82] on textarea "*******" at bounding box center [1130, 78] width 113 height 25
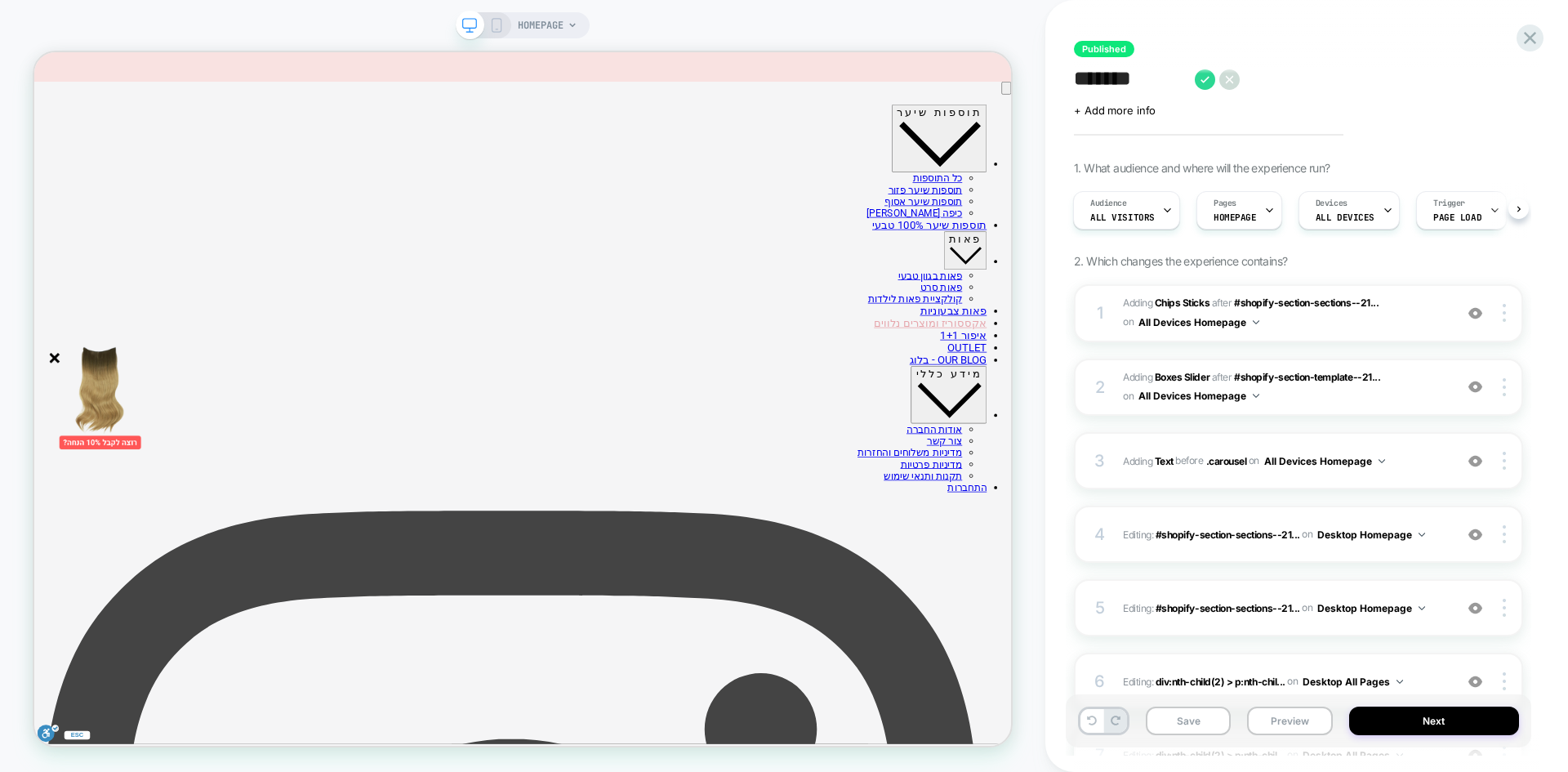
click at [1078, 82] on textarea "*******" at bounding box center [1130, 78] width 113 height 25
type textarea "*******"
click at [1198, 85] on icon at bounding box center [1204, 79] width 21 height 21
click at [1239, 189] on button "Yes" at bounding box center [1249, 188] width 80 height 26
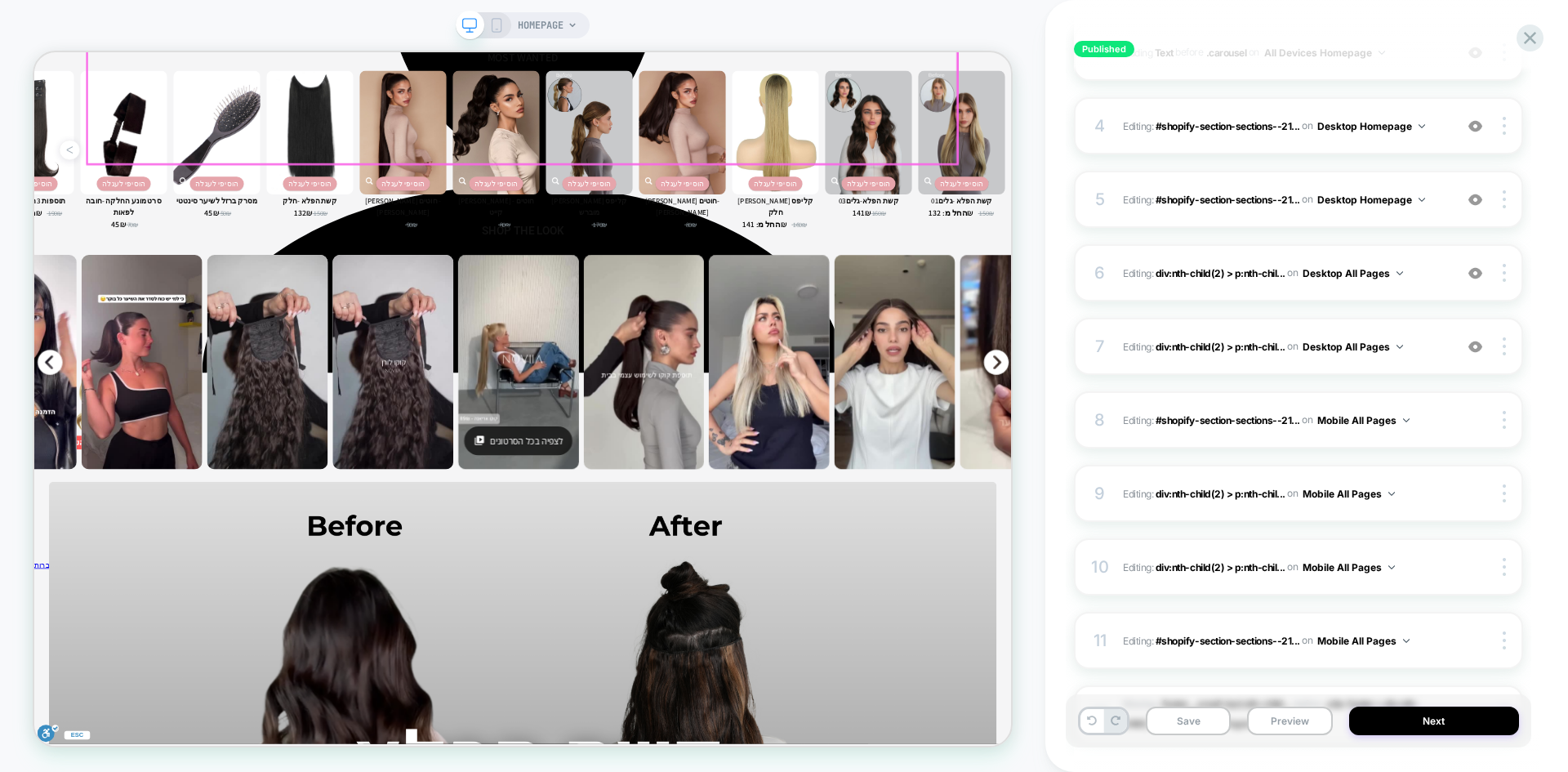
scroll to position [3513, 0]
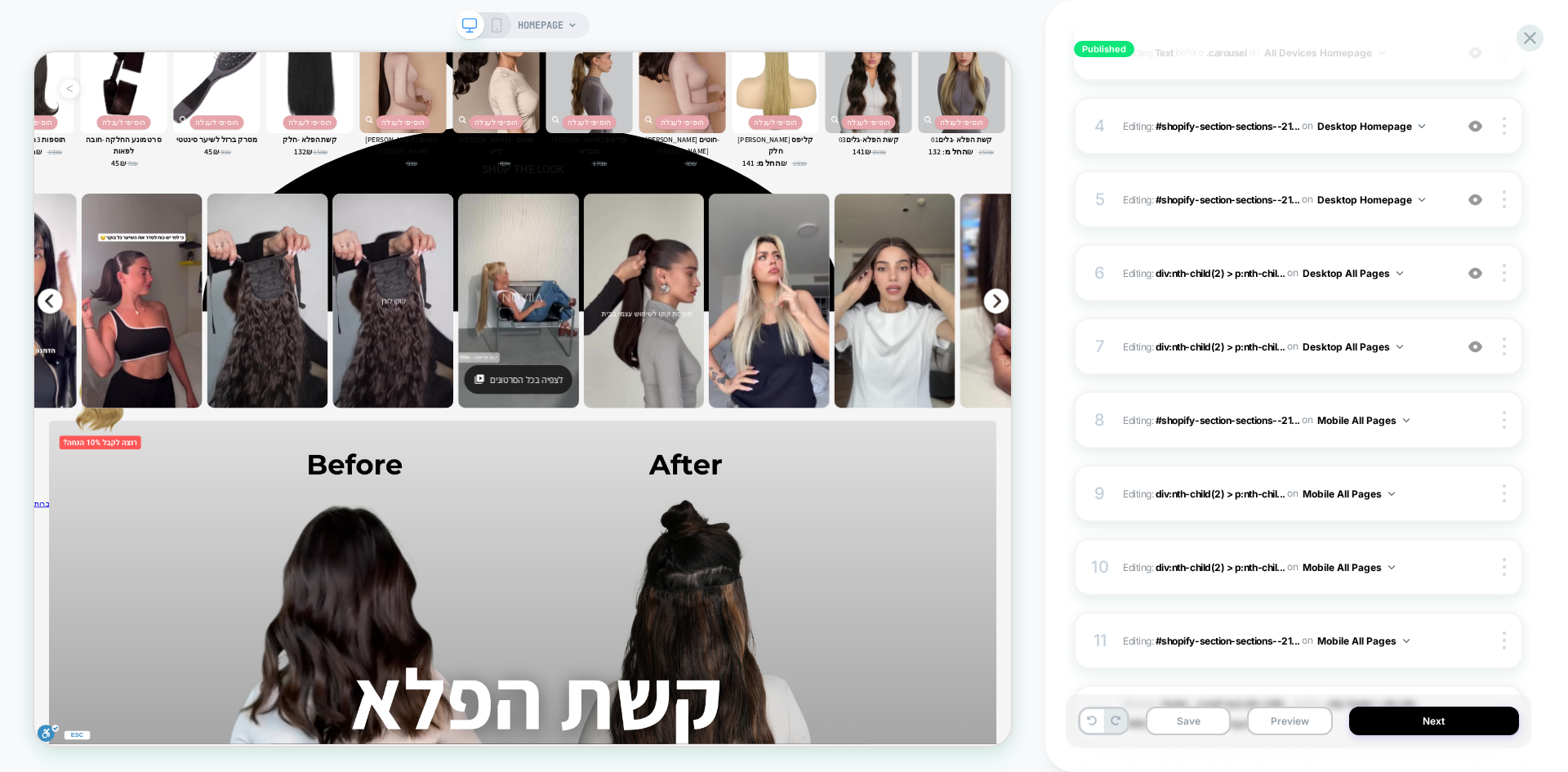
click at [498, 22] on icon at bounding box center [496, 25] width 15 height 15
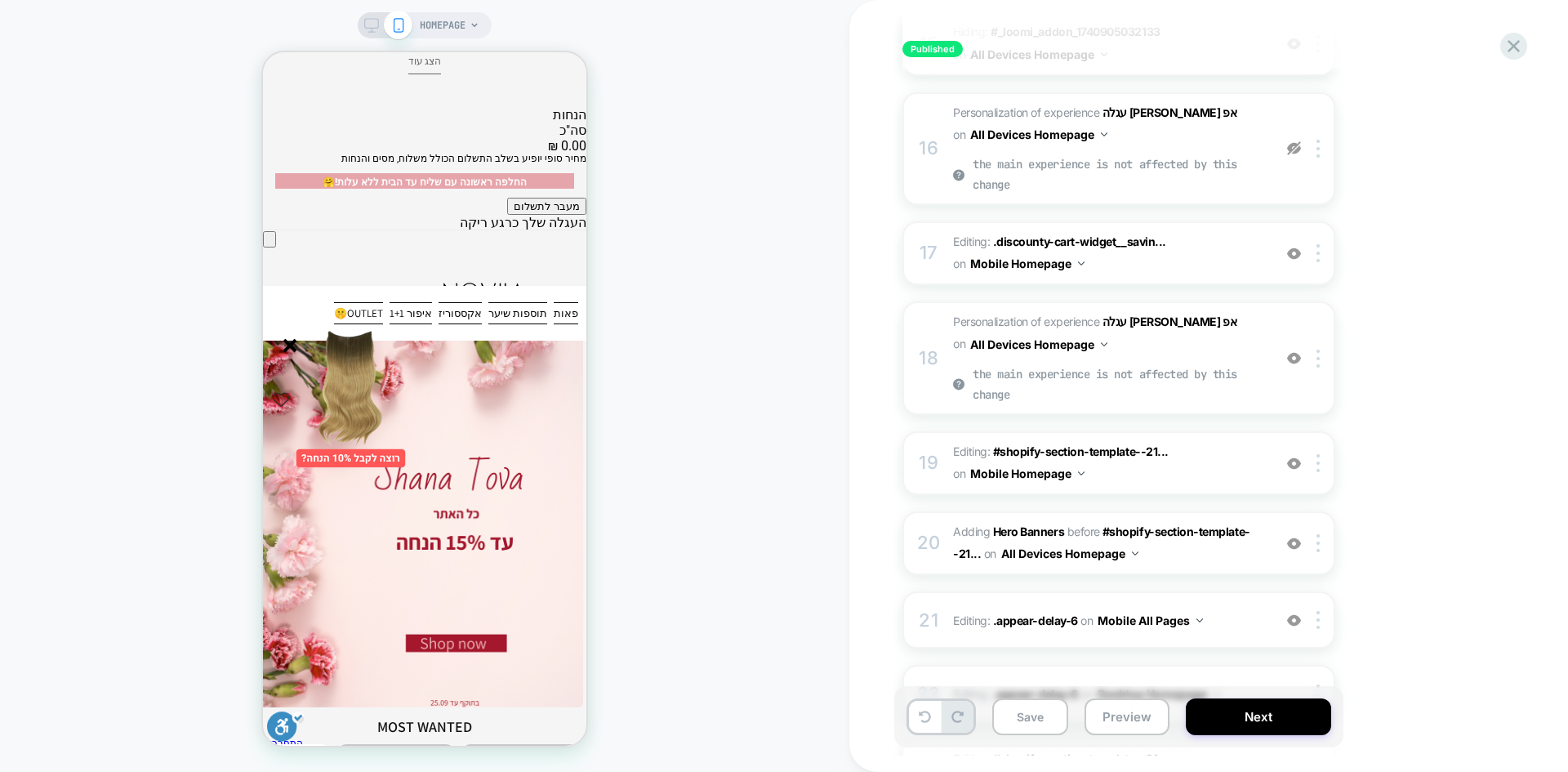
scroll to position [1470, 0]
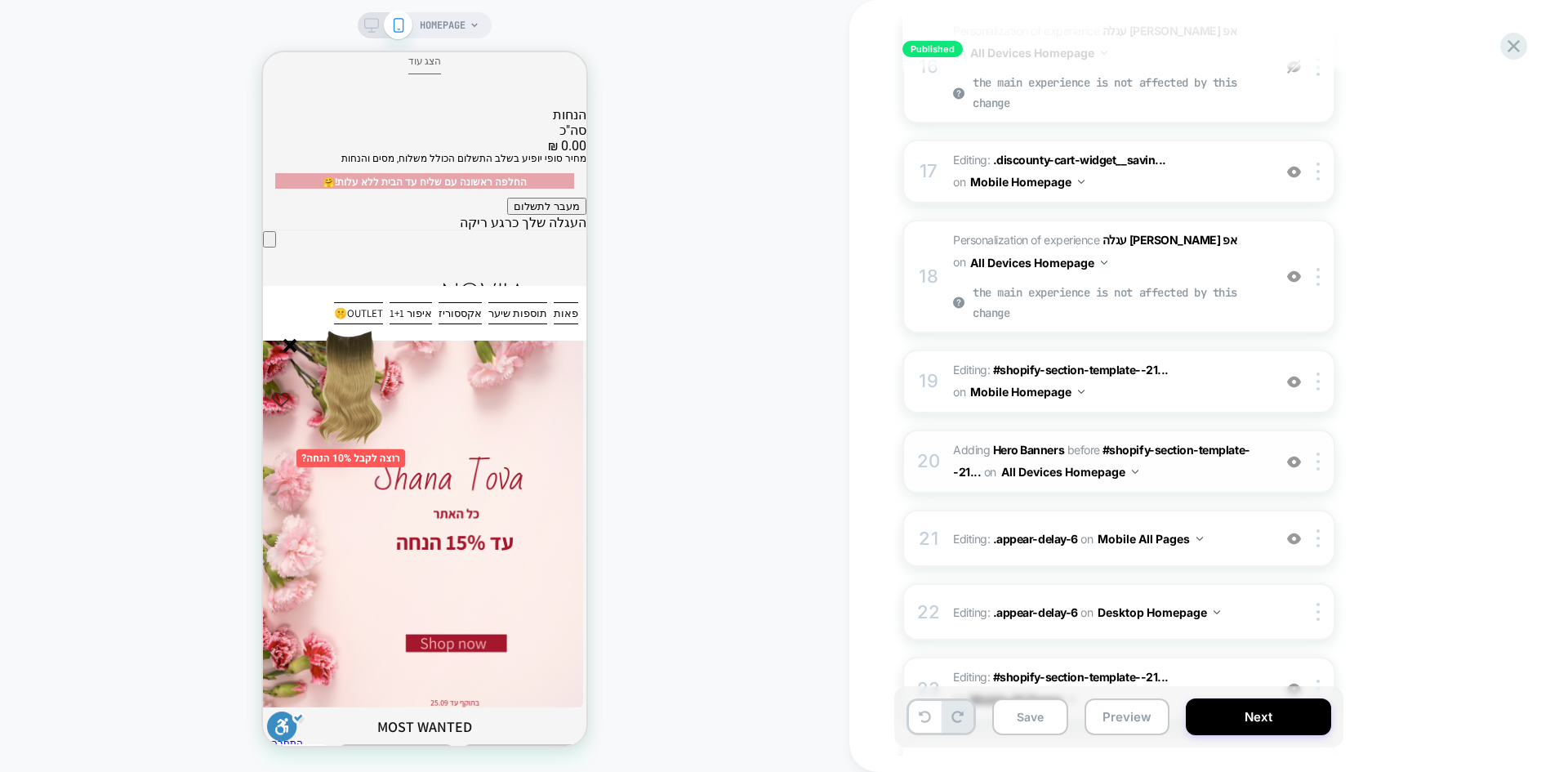
click at [1296, 461] on img at bounding box center [1294, 462] width 14 height 14
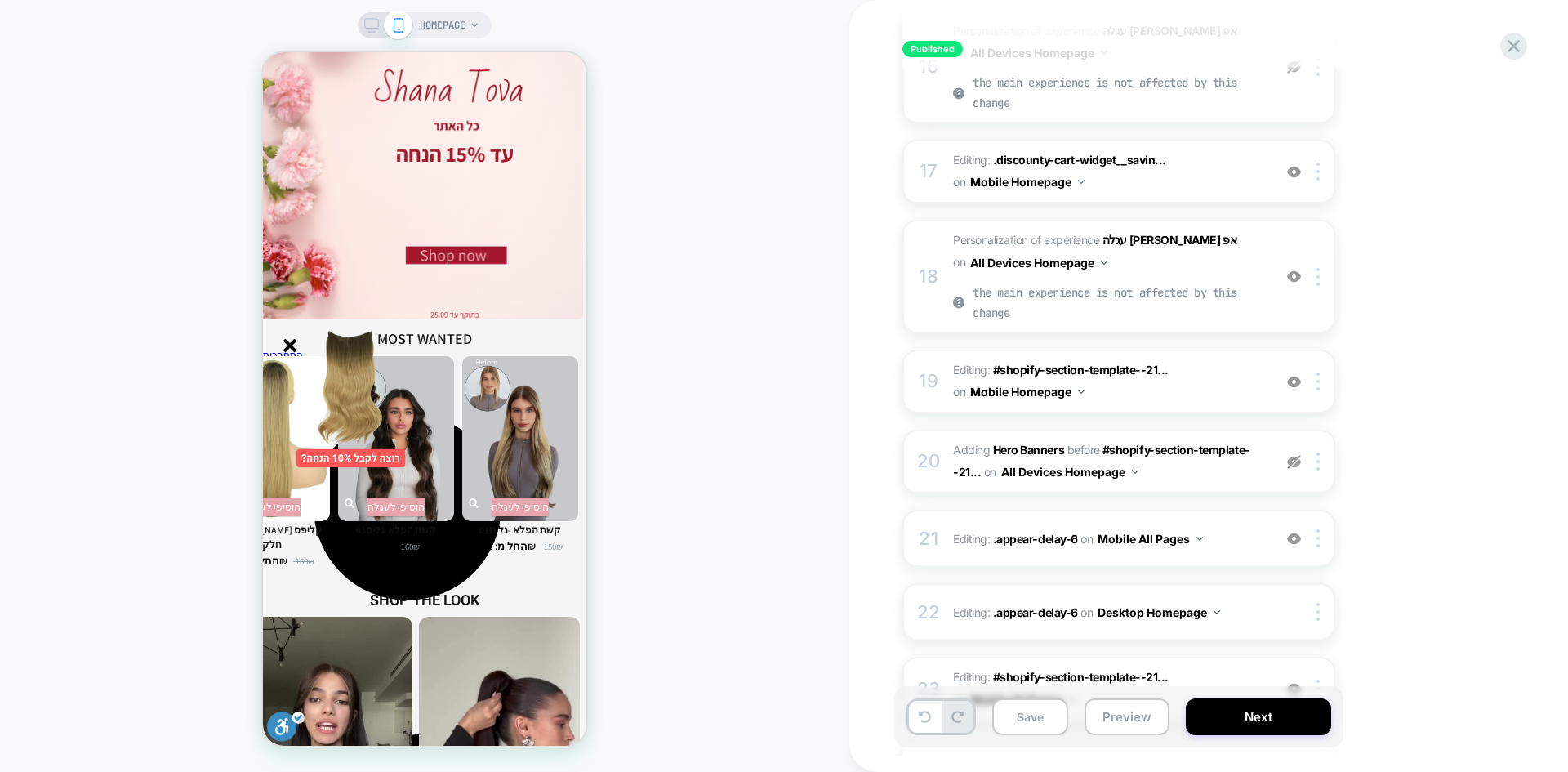
click at [1296, 461] on img at bounding box center [1294, 462] width 14 height 14
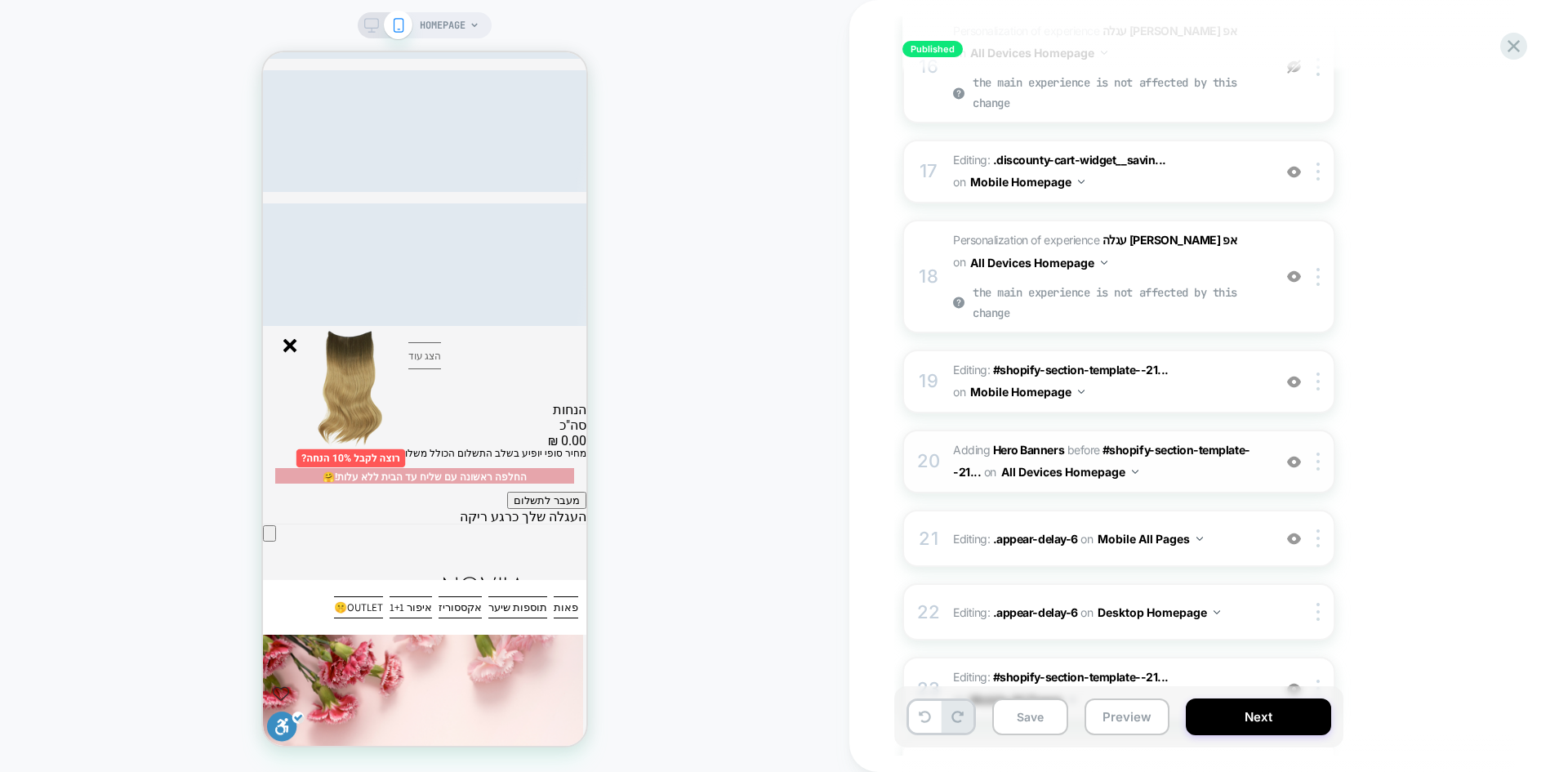
scroll to position [1598, 0]
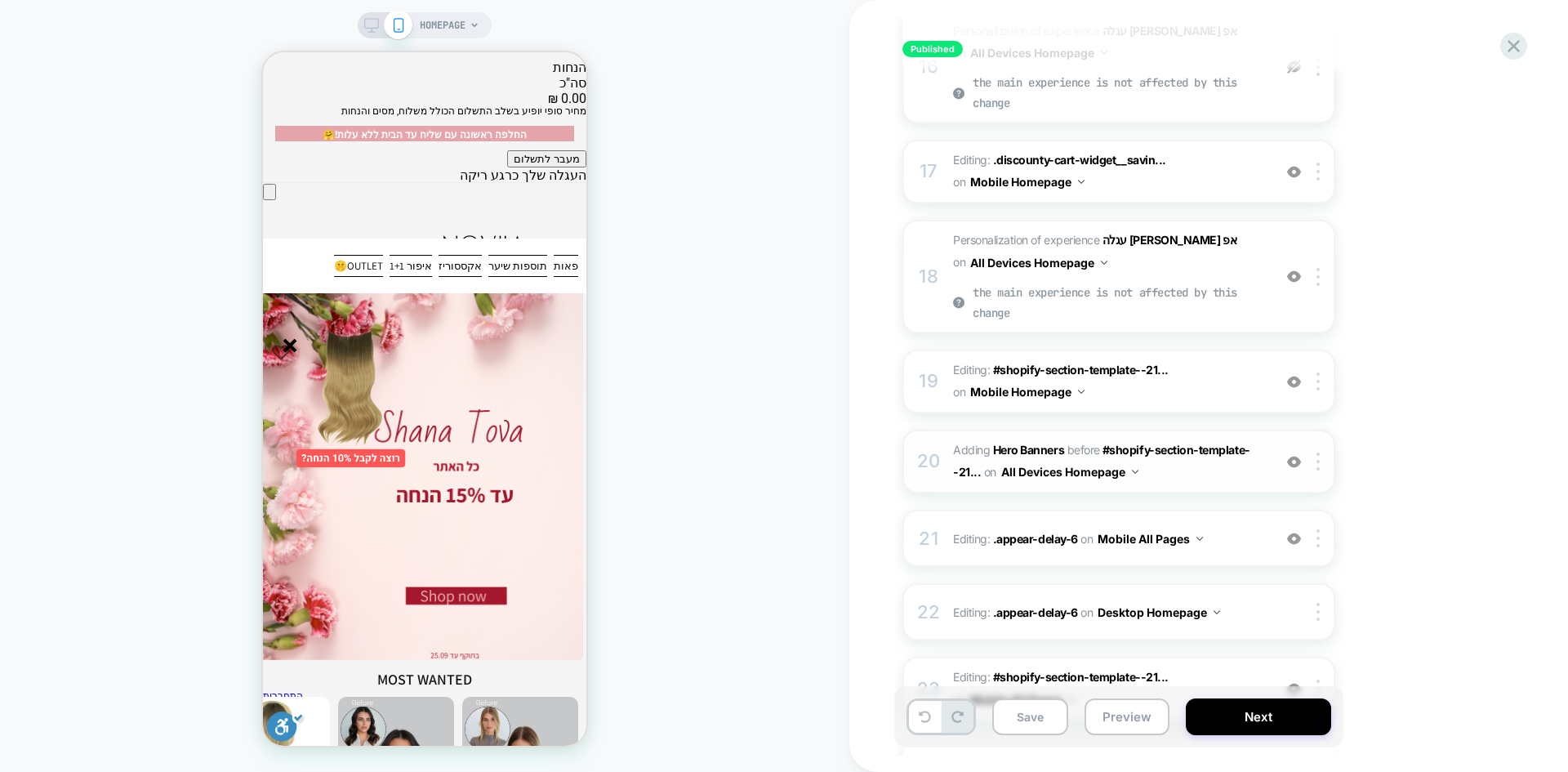
click at [1131, 471] on button "All Devices Homepage" at bounding box center [1070, 472] width 137 height 24
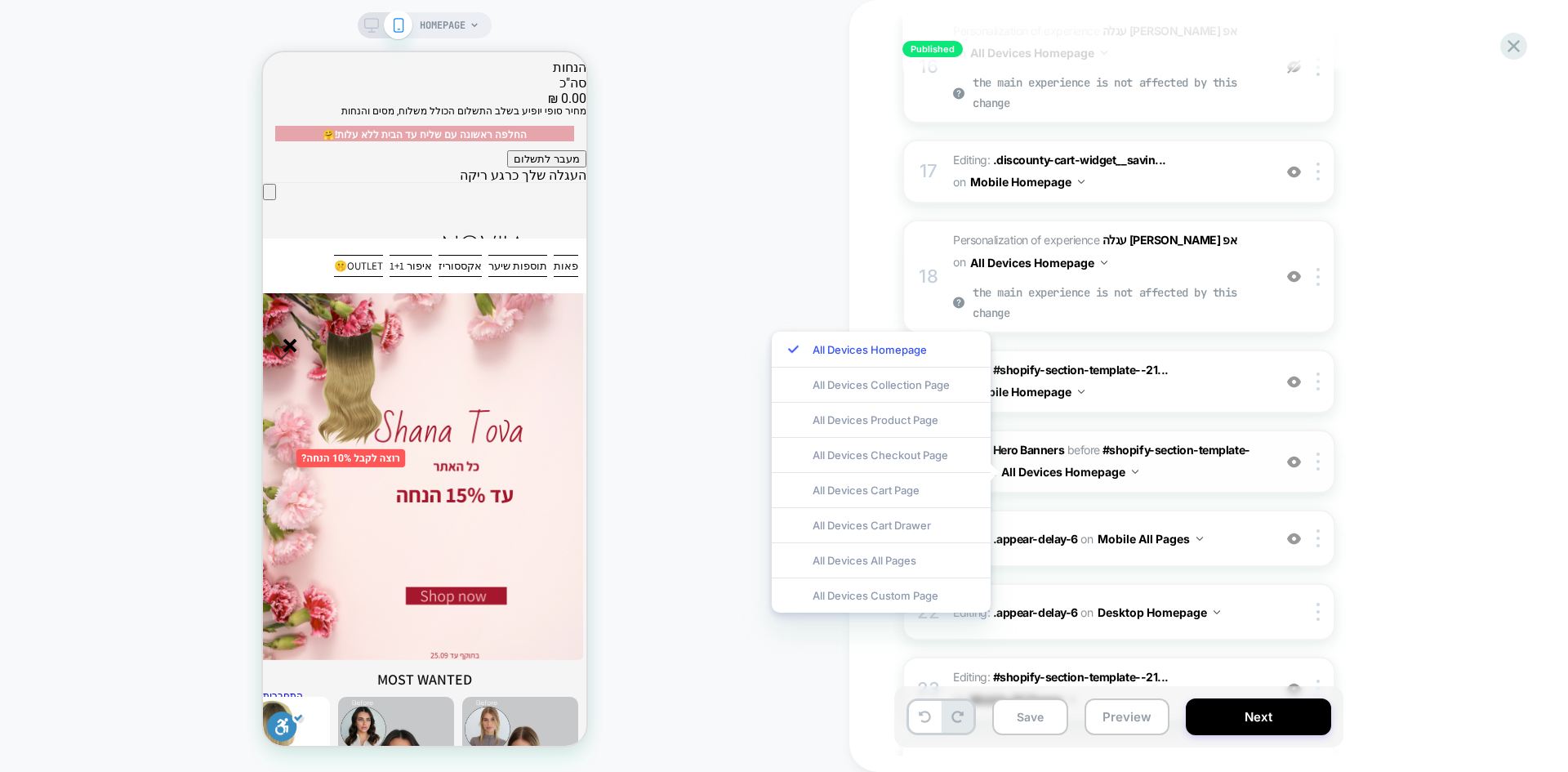
click at [1240, 479] on span "#_loomi_addon_1742374599514 Adding Hero Banners BEFORE #shopify-section-templat…" at bounding box center [1108, 461] width 311 height 44
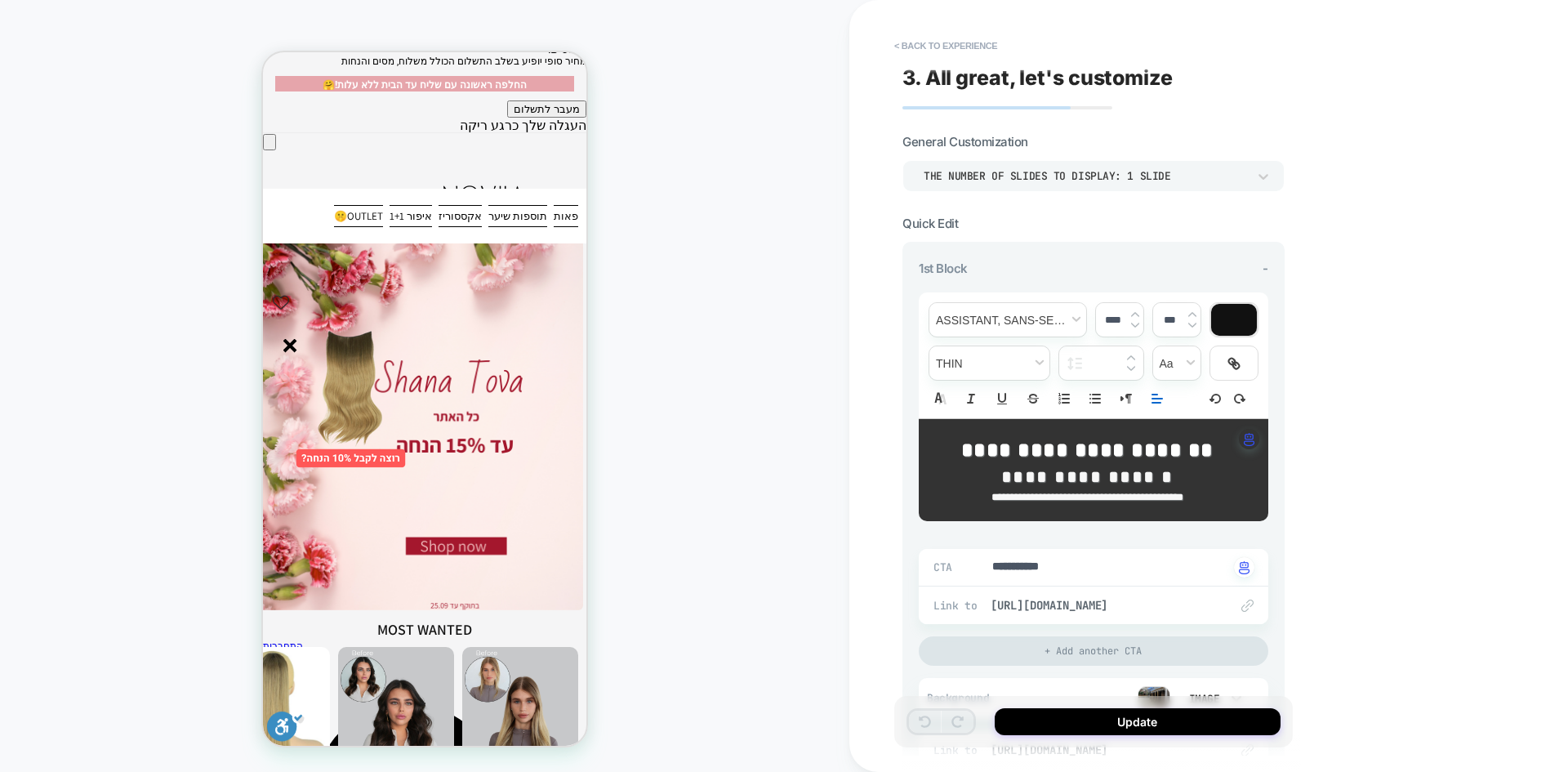
type textarea "*"
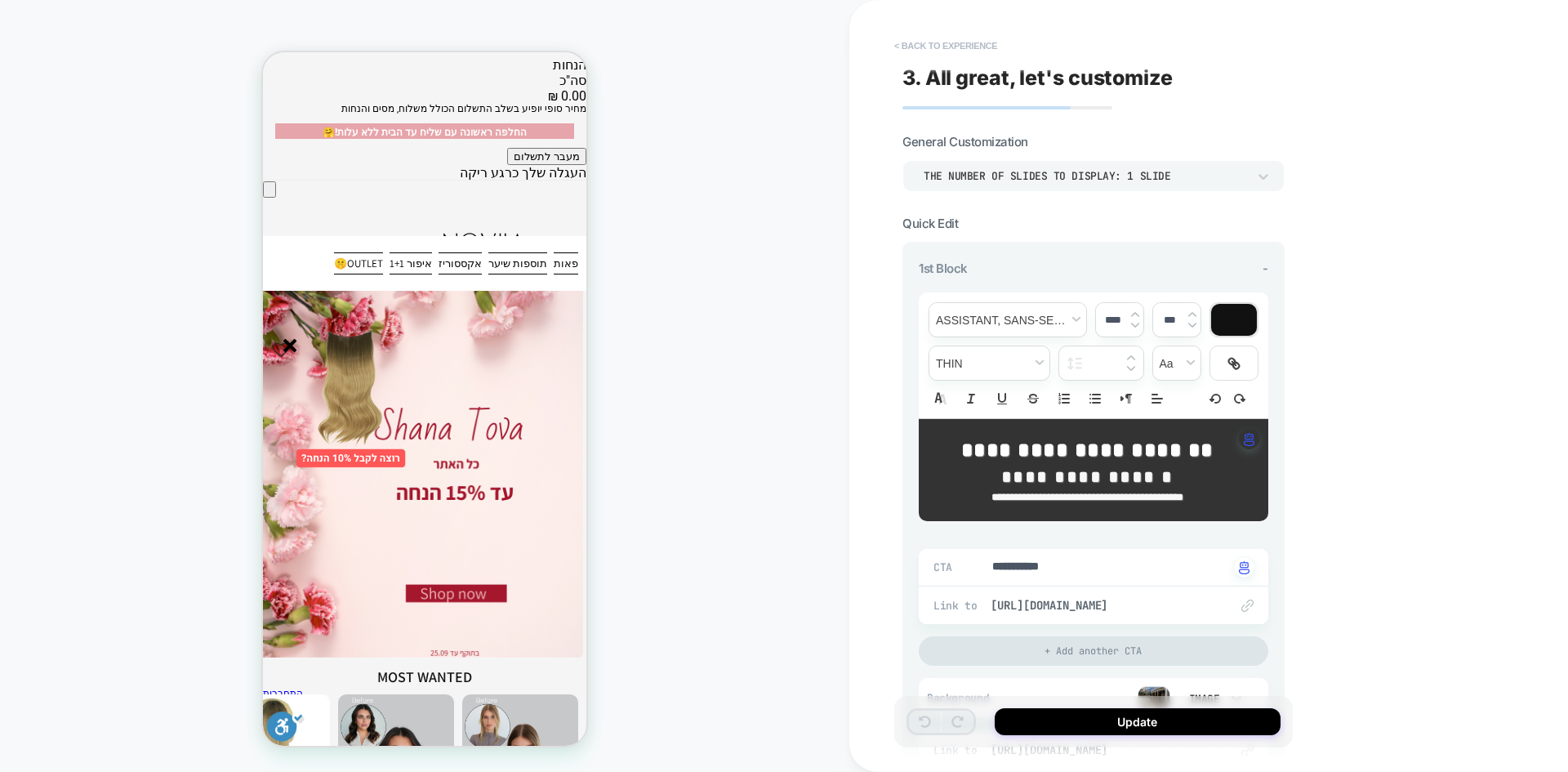
click at [927, 41] on button "< Back to experience" at bounding box center [946, 45] width 120 height 26
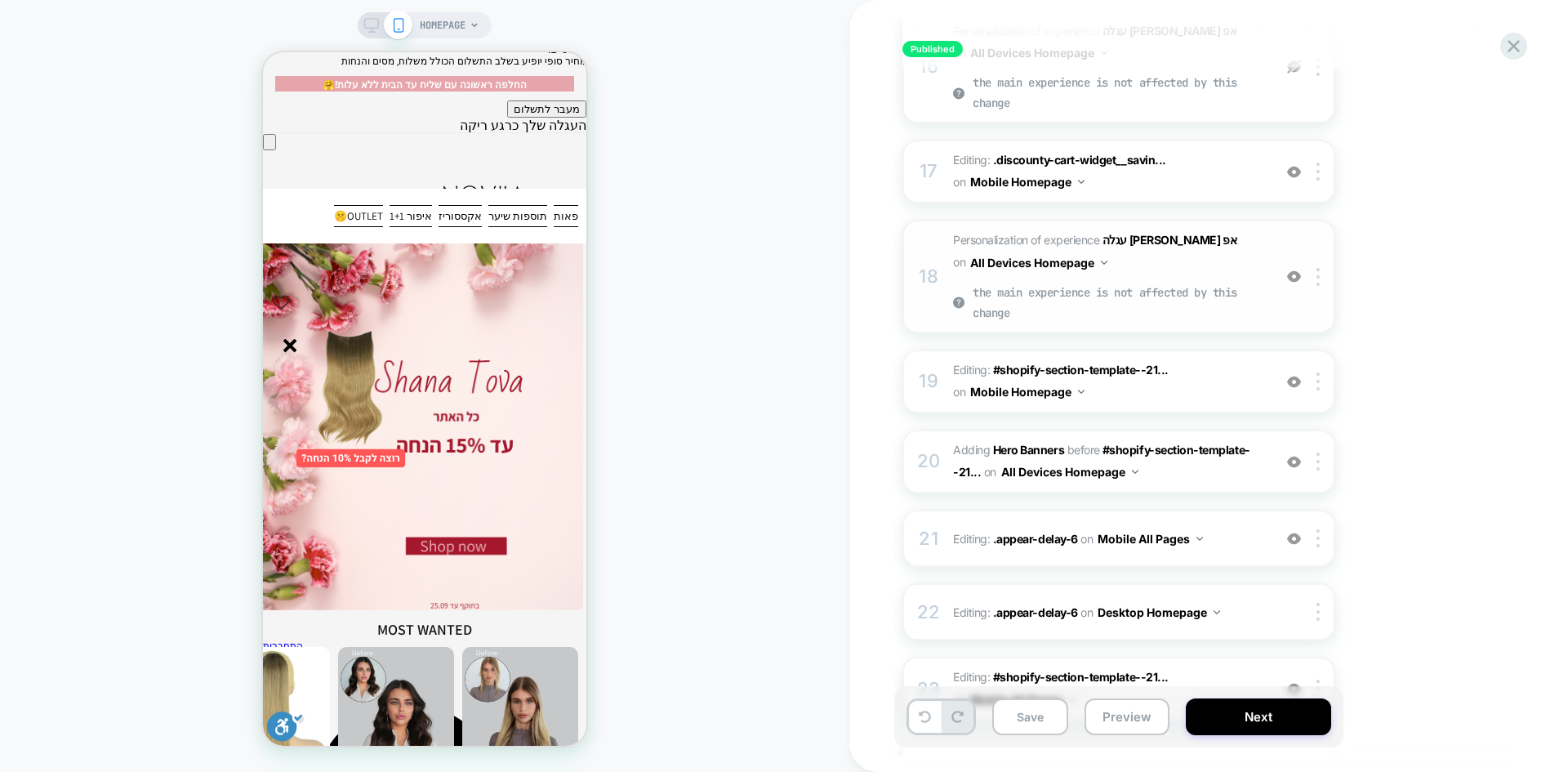
scroll to position [1552, 0]
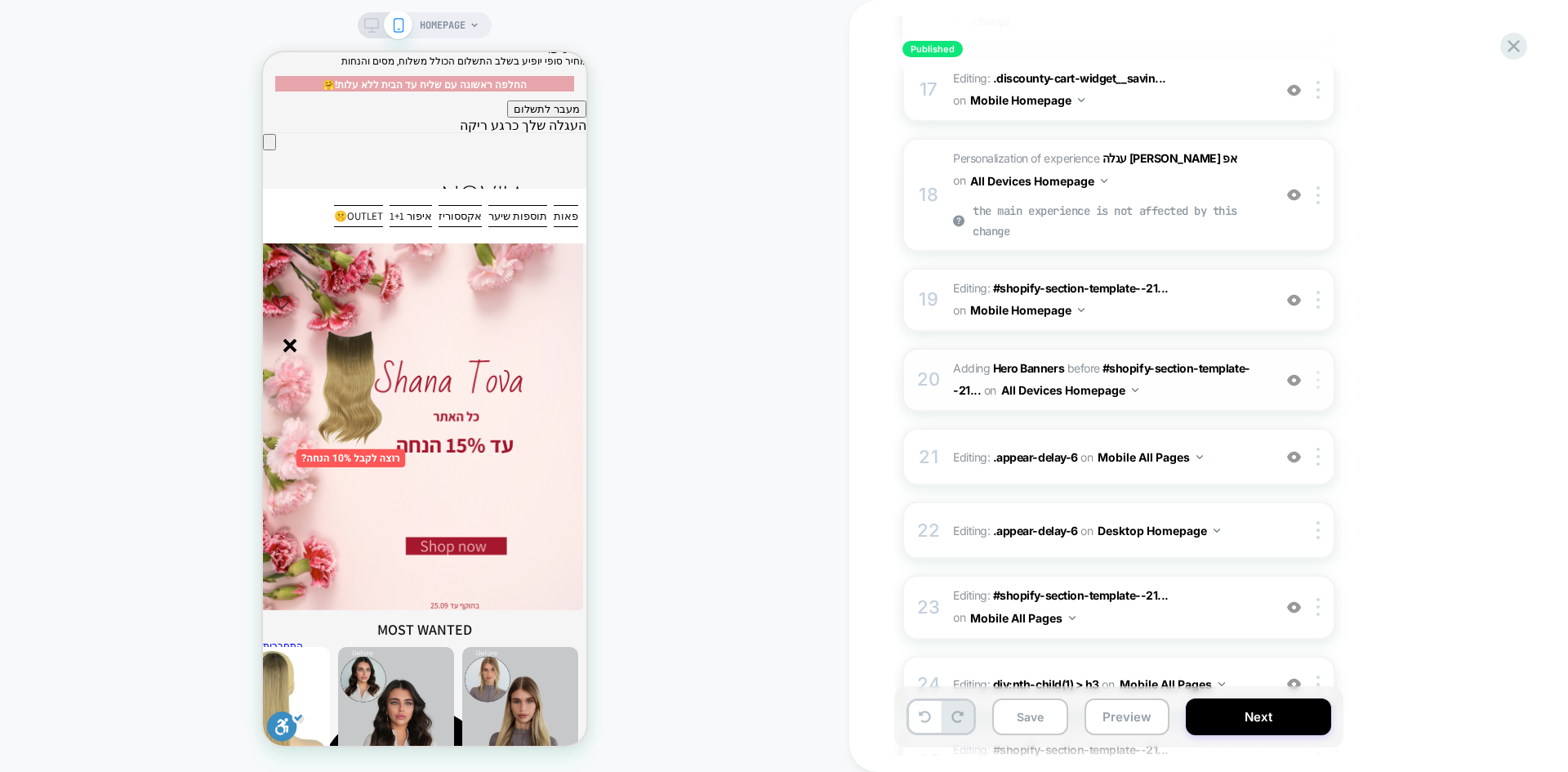
click at [1315, 380] on div at bounding box center [1320, 380] width 26 height 18
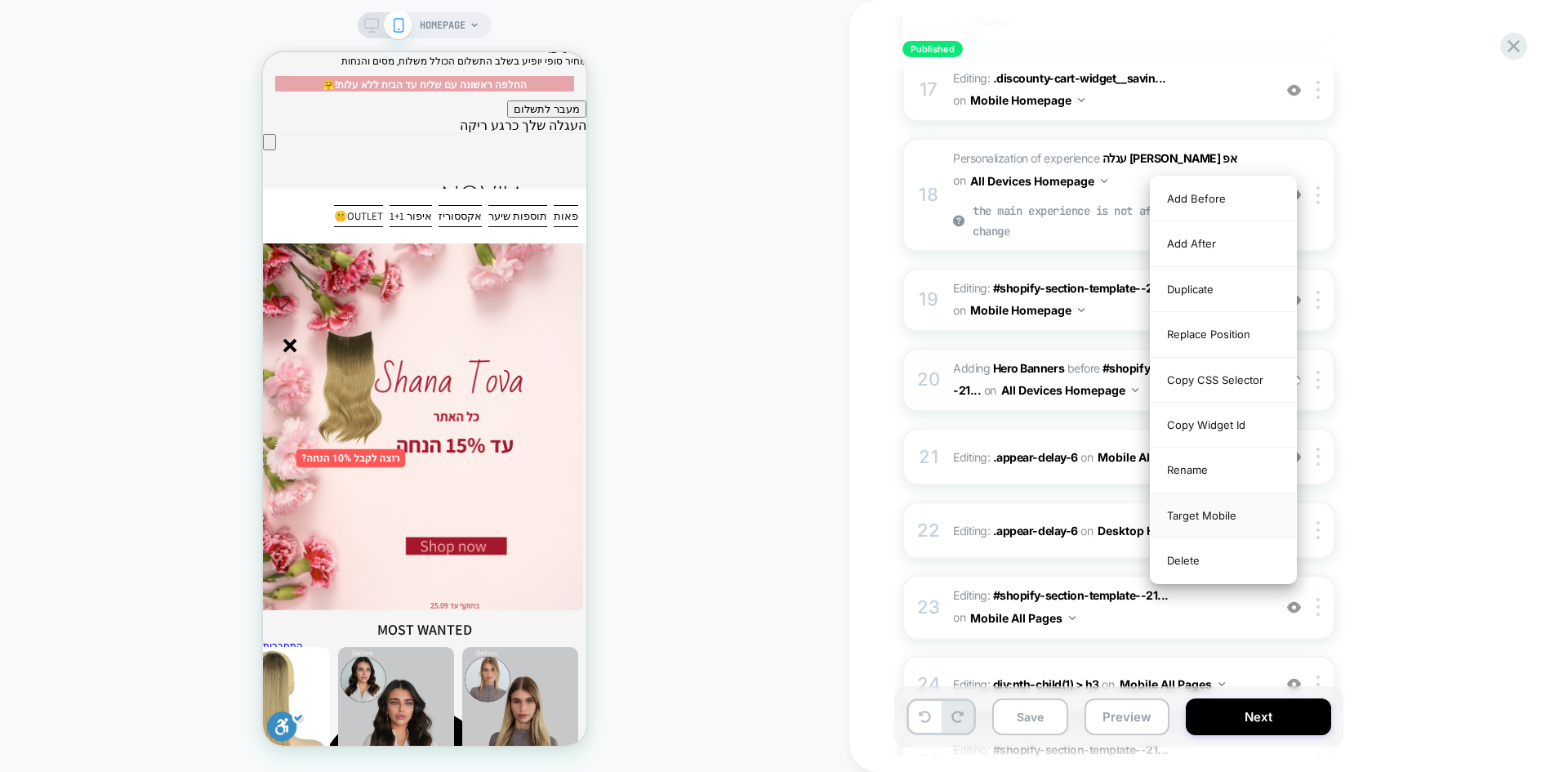
click at [1236, 514] on div "Target Mobile" at bounding box center [1223, 516] width 145 height 45
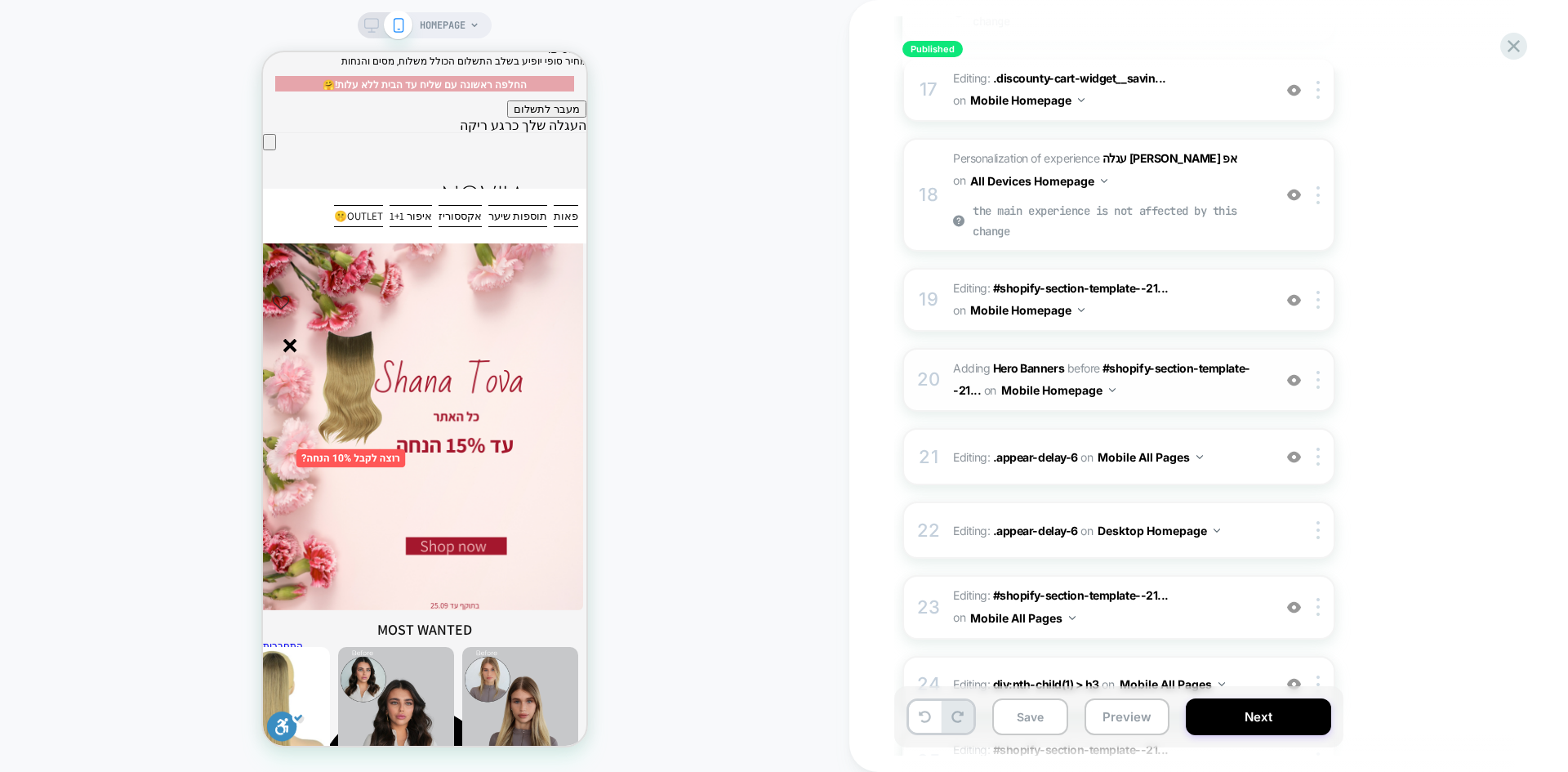
scroll to position [2334, 0]
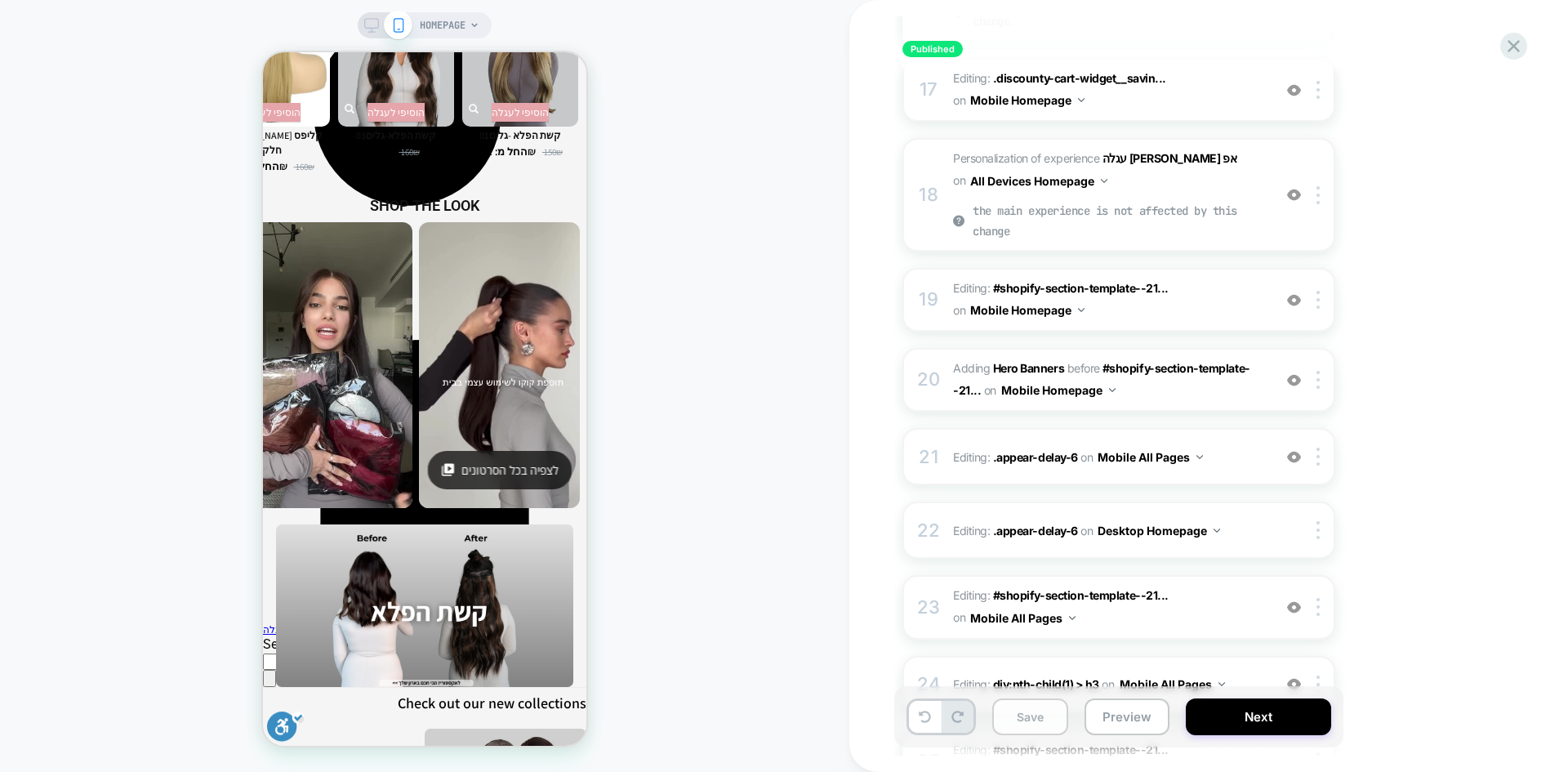
click at [1026, 703] on button "Save" at bounding box center [1030, 716] width 76 height 36
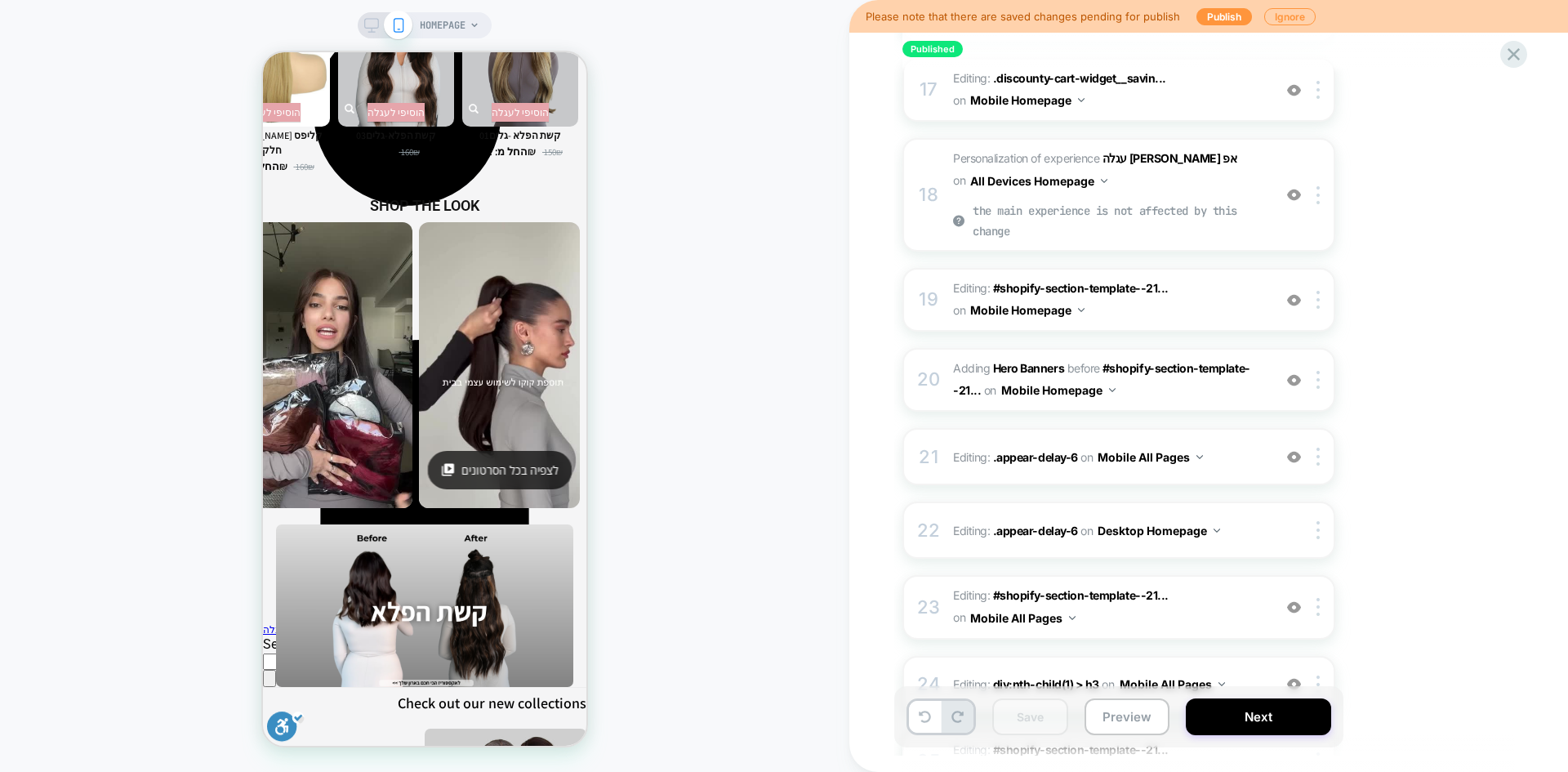
click at [370, 22] on icon at bounding box center [371, 25] width 15 height 15
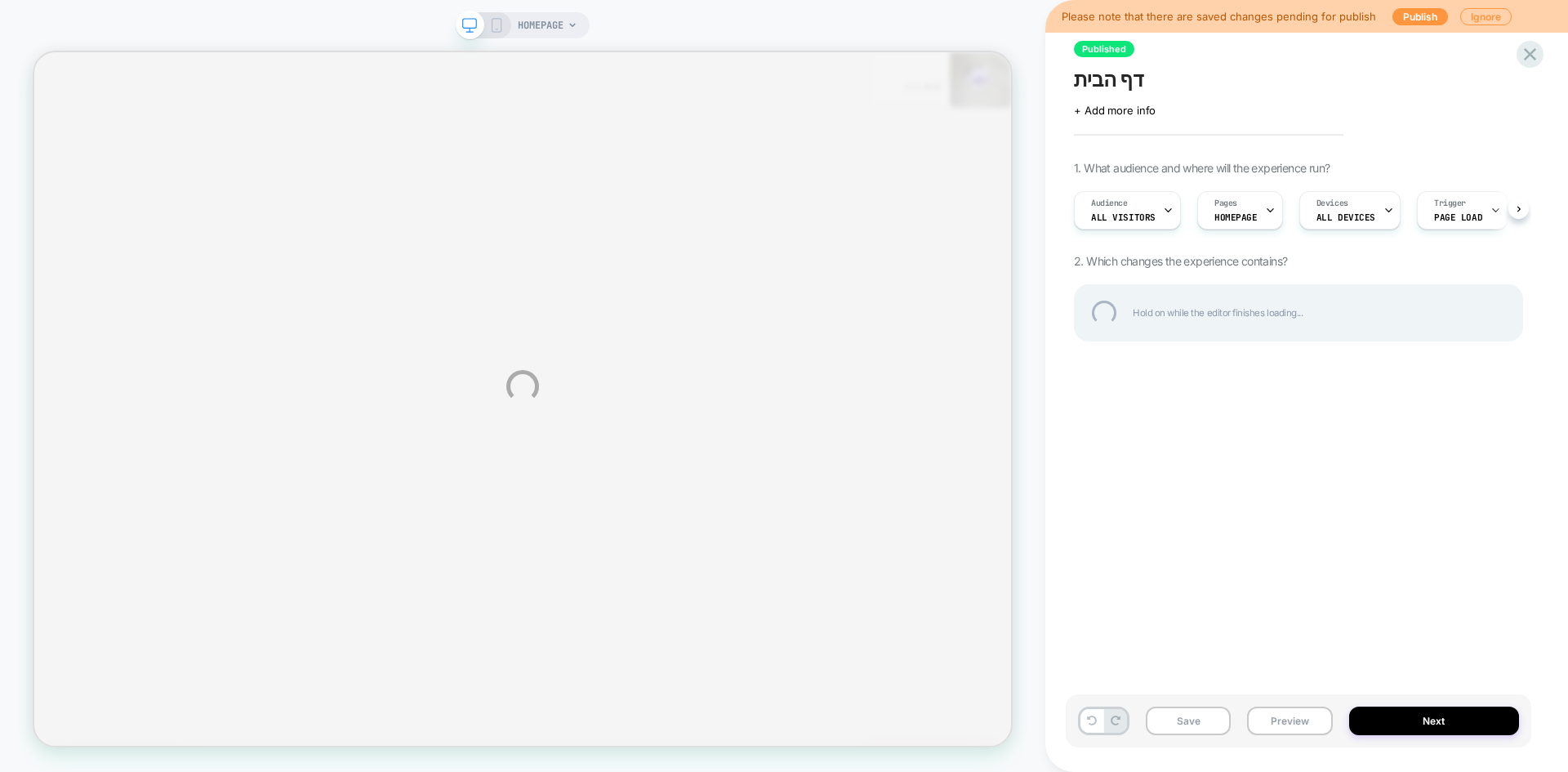
scroll to position [2417, 0]
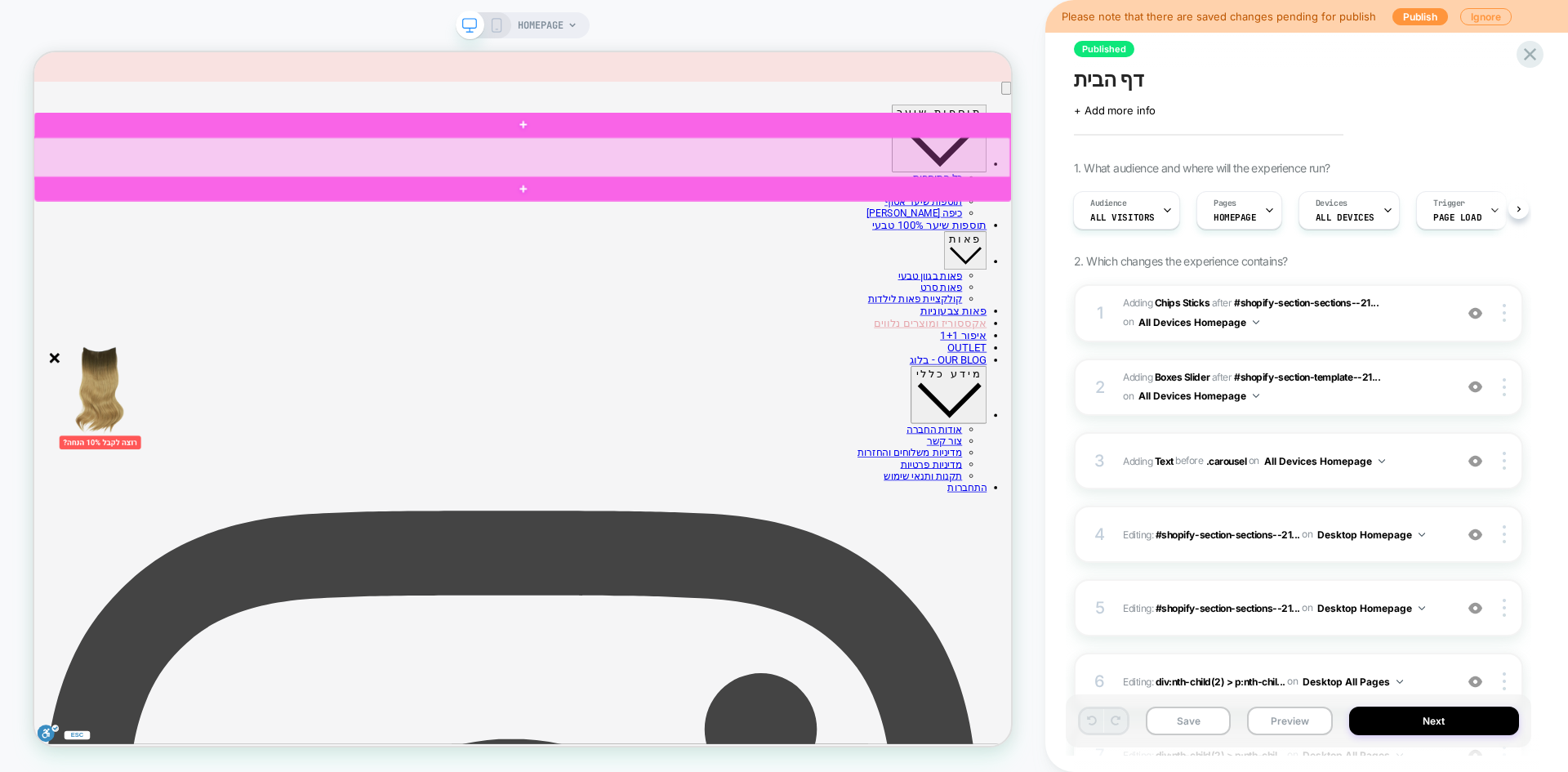
click at [702, 189] on div at bounding box center [683, 192] width 1302 height 54
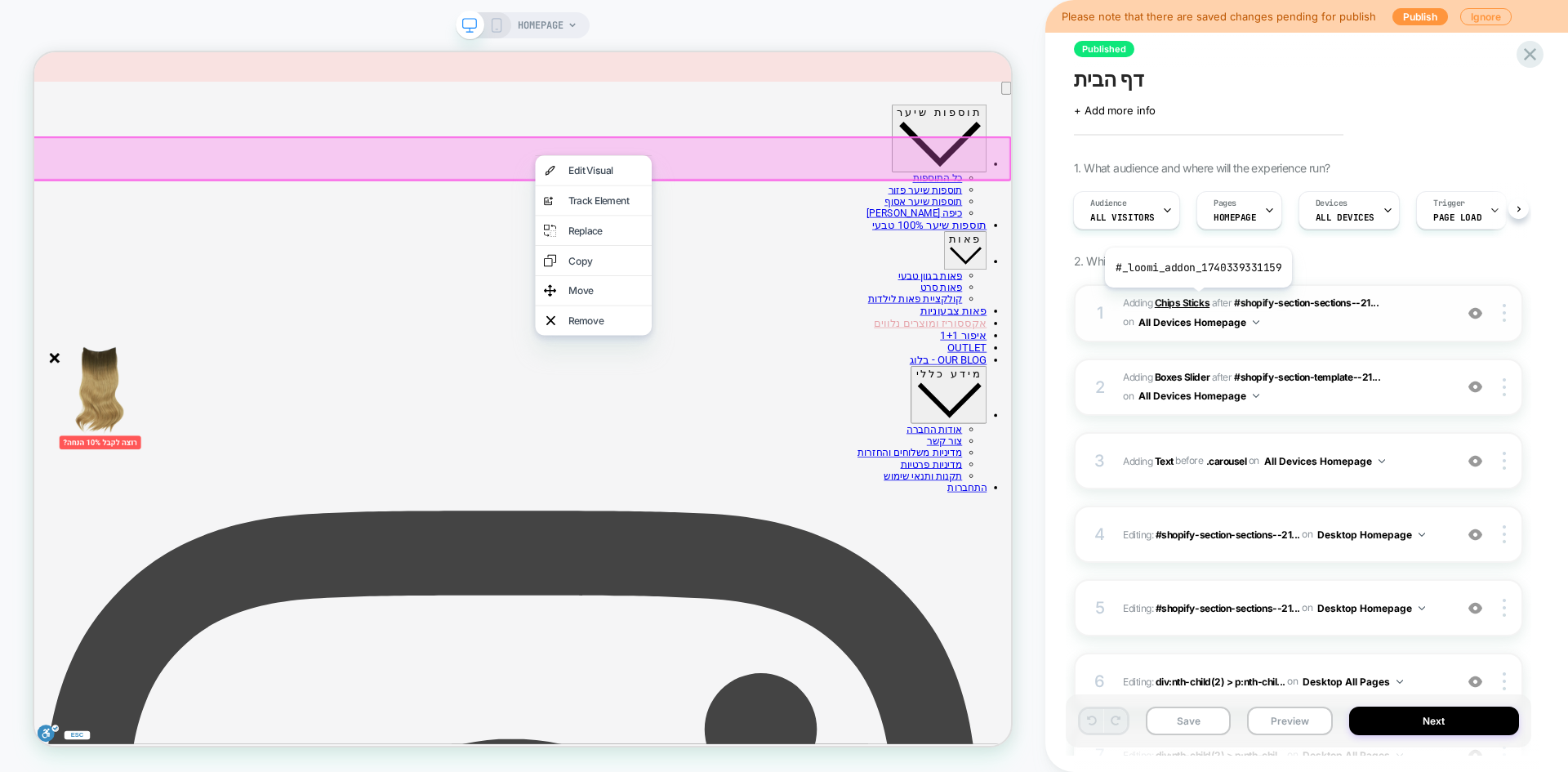
click at [1196, 300] on b "Chips Sticks" at bounding box center [1183, 302] width 55 height 12
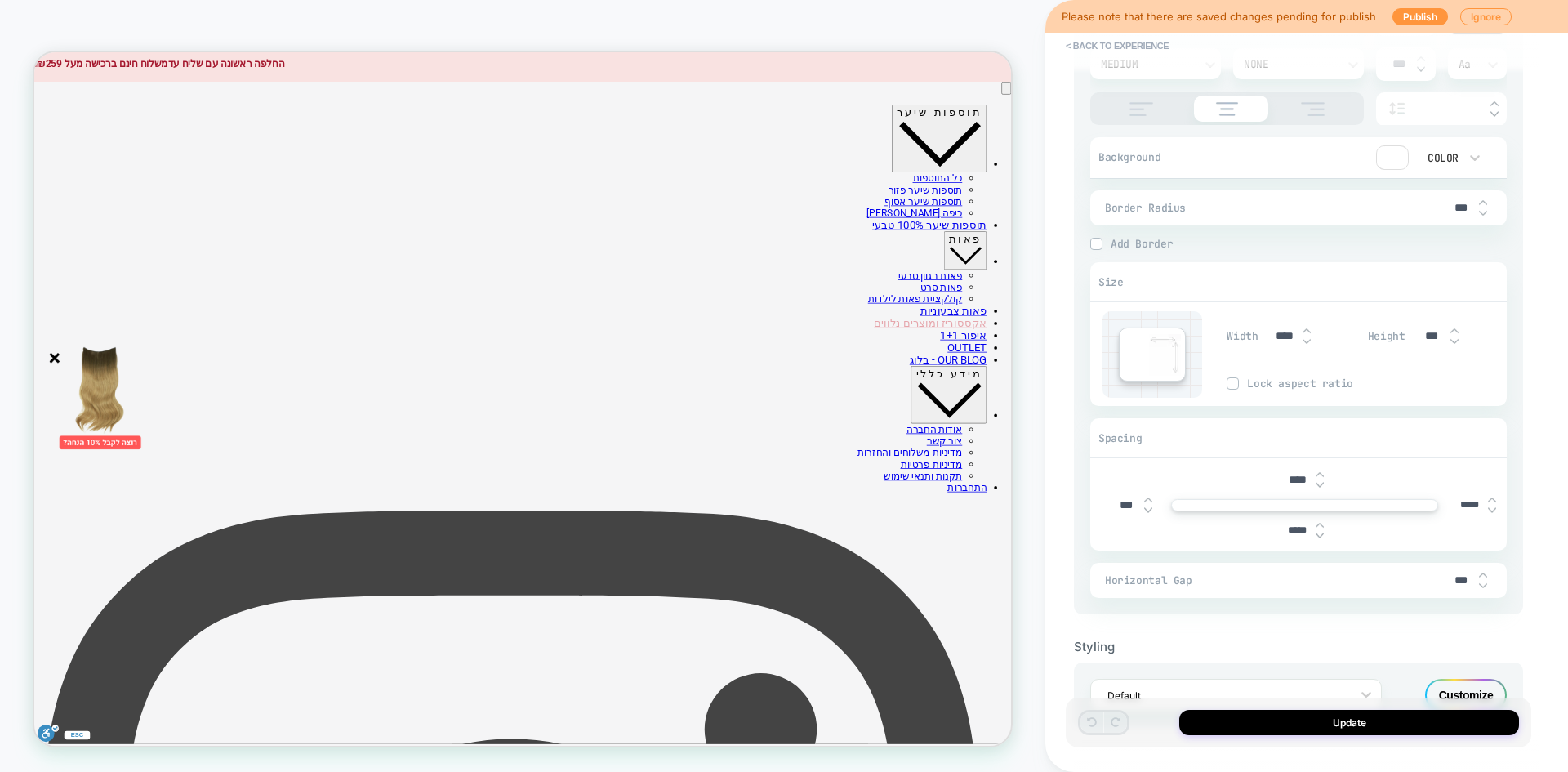
scroll to position [879, 0]
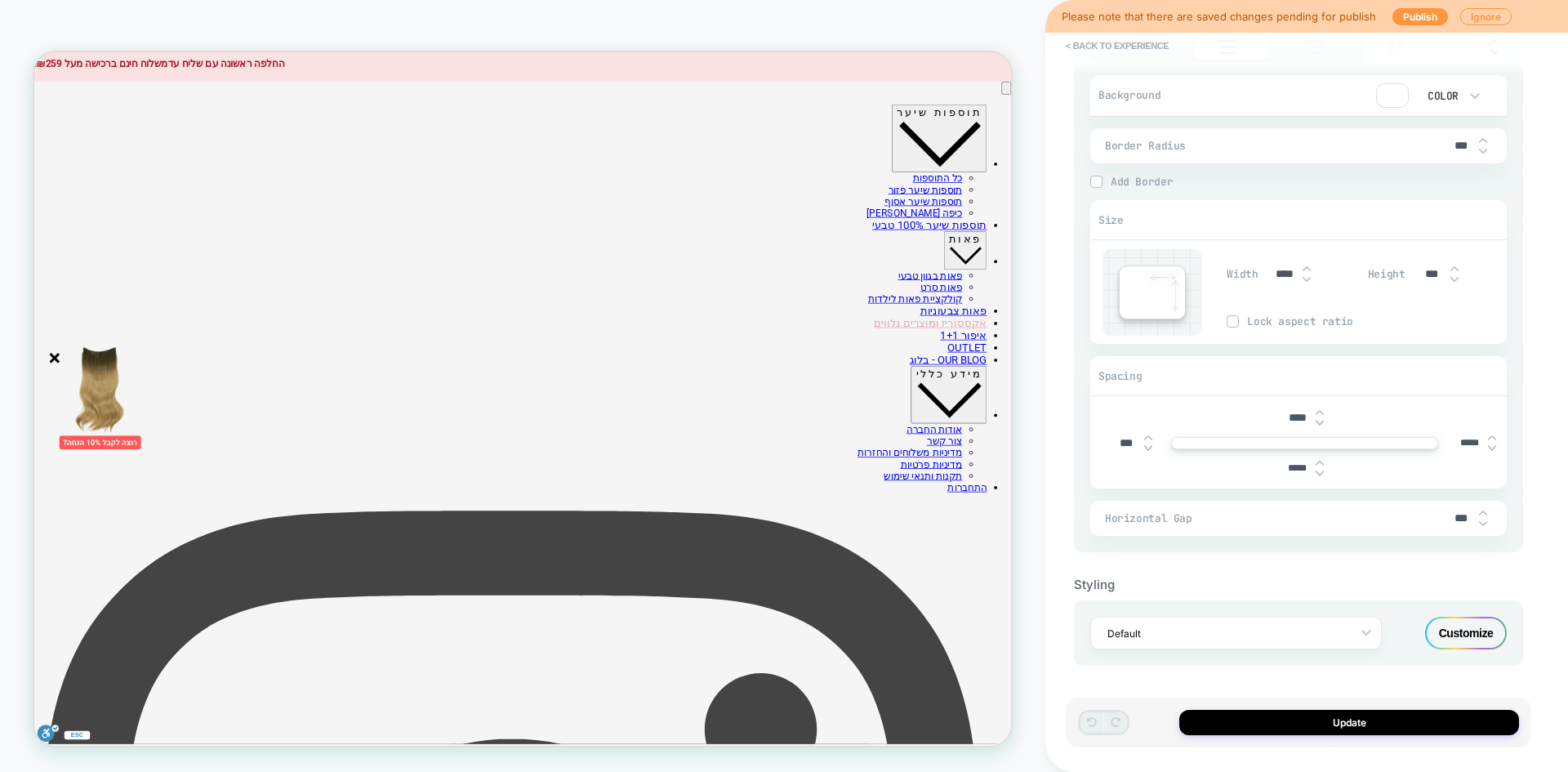
click at [1459, 633] on div "Customize" at bounding box center [1465, 633] width 81 height 32
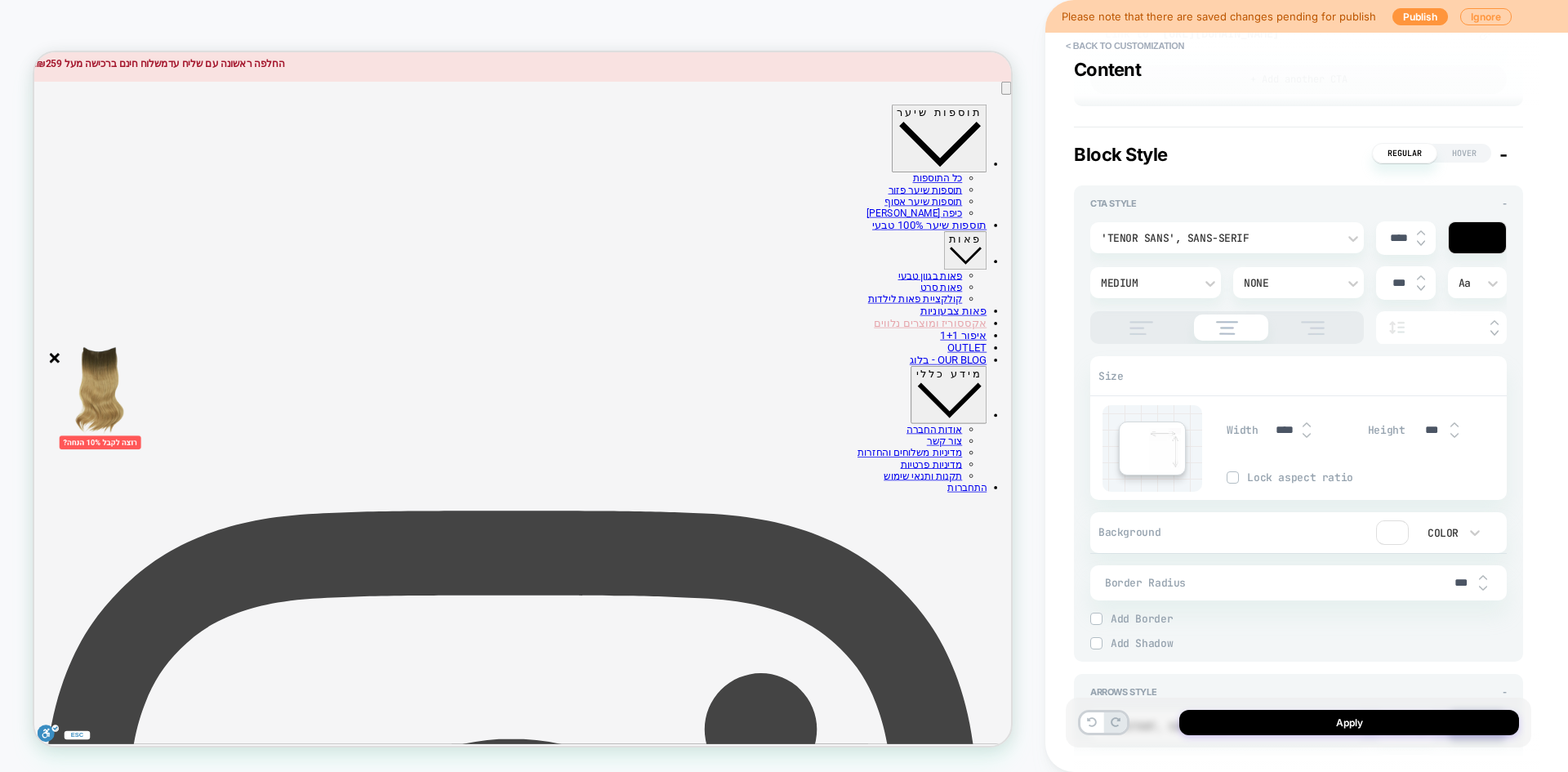
scroll to position [736, 0]
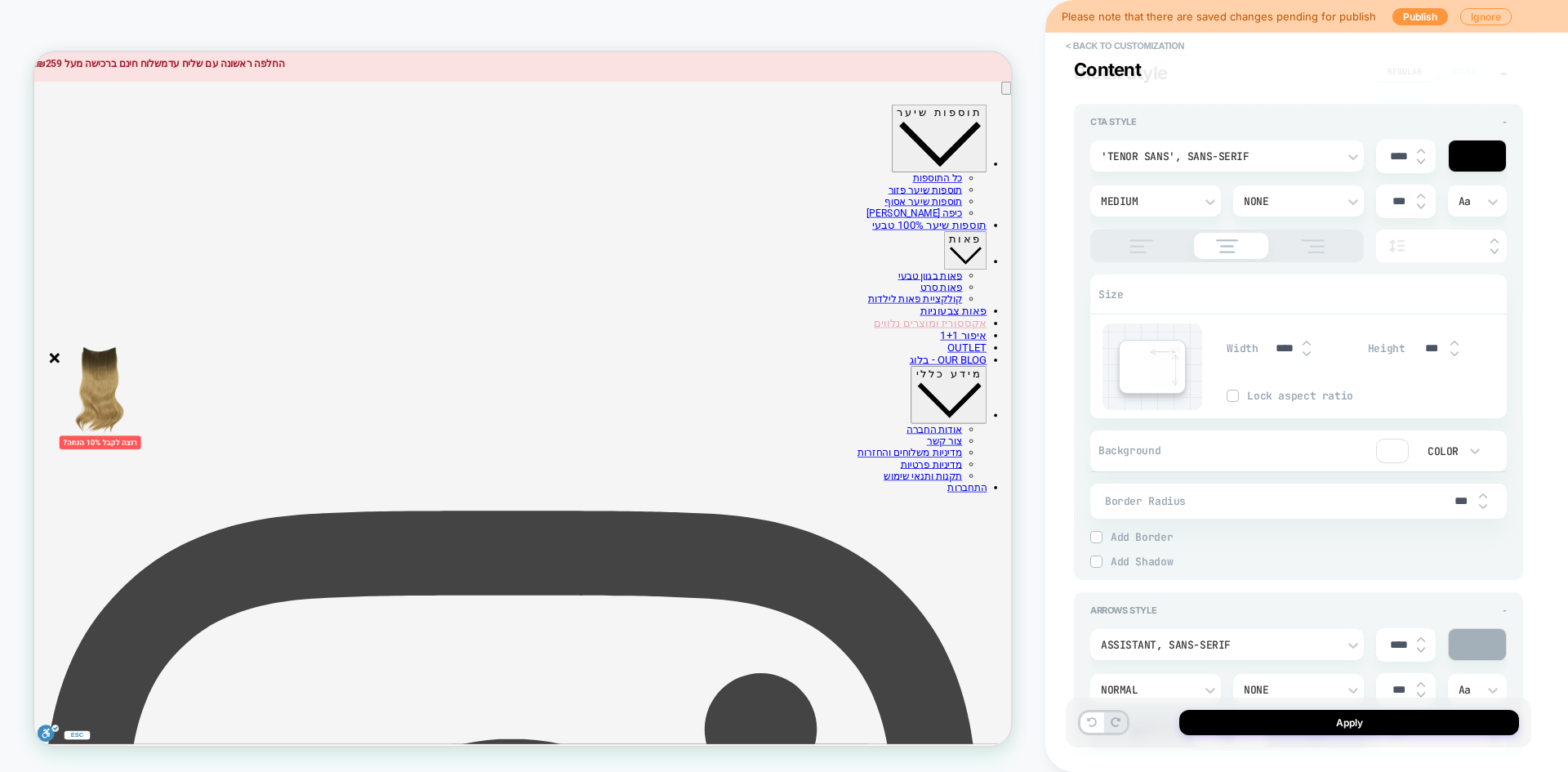
click at [1098, 536] on img at bounding box center [1096, 537] width 8 height 8
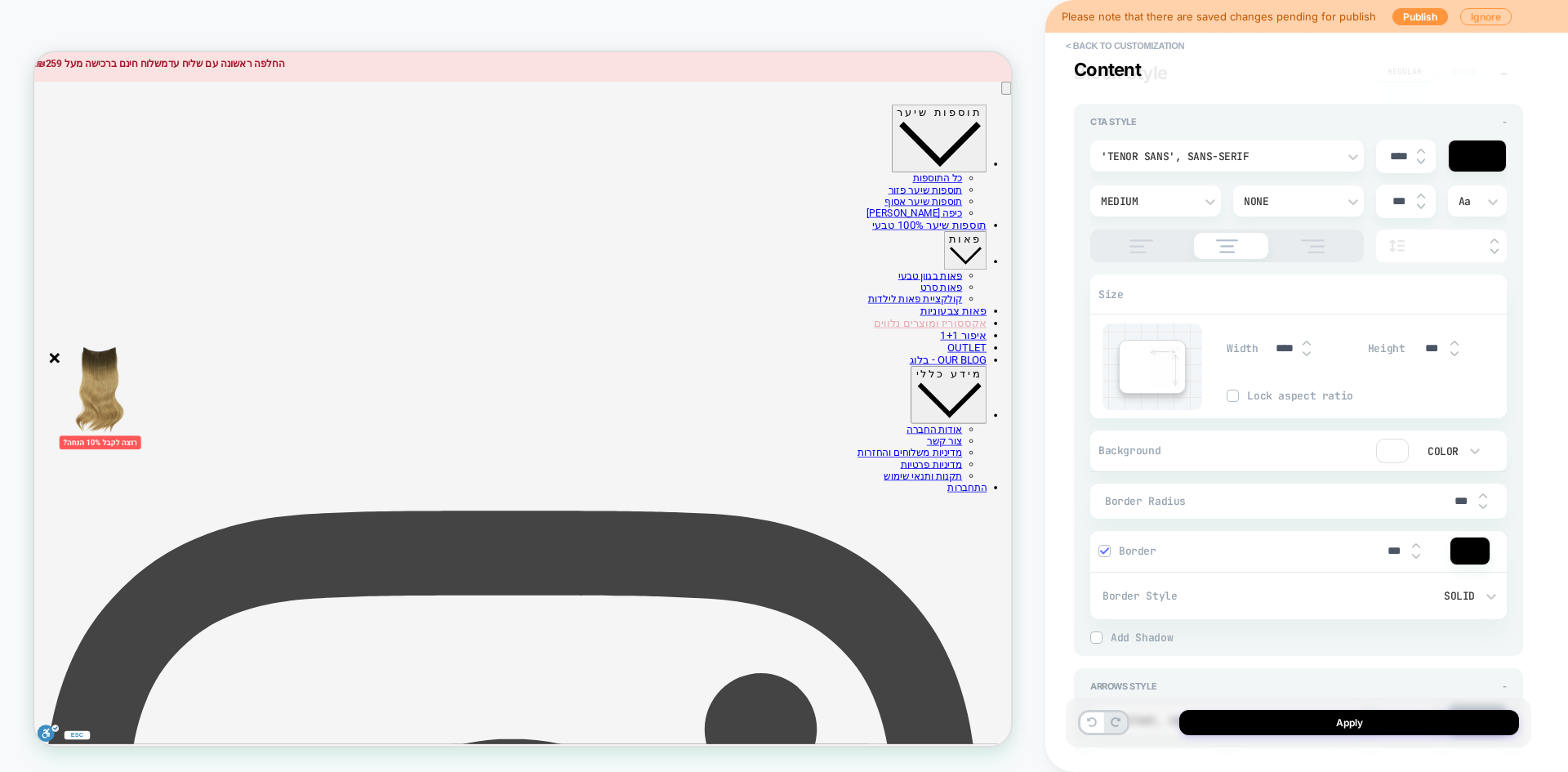
click at [1414, 546] on img at bounding box center [1416, 545] width 8 height 7
type textarea "*"
type input "***"
click at [1415, 555] on img at bounding box center [1416, 556] width 8 height 7
type textarea "*"
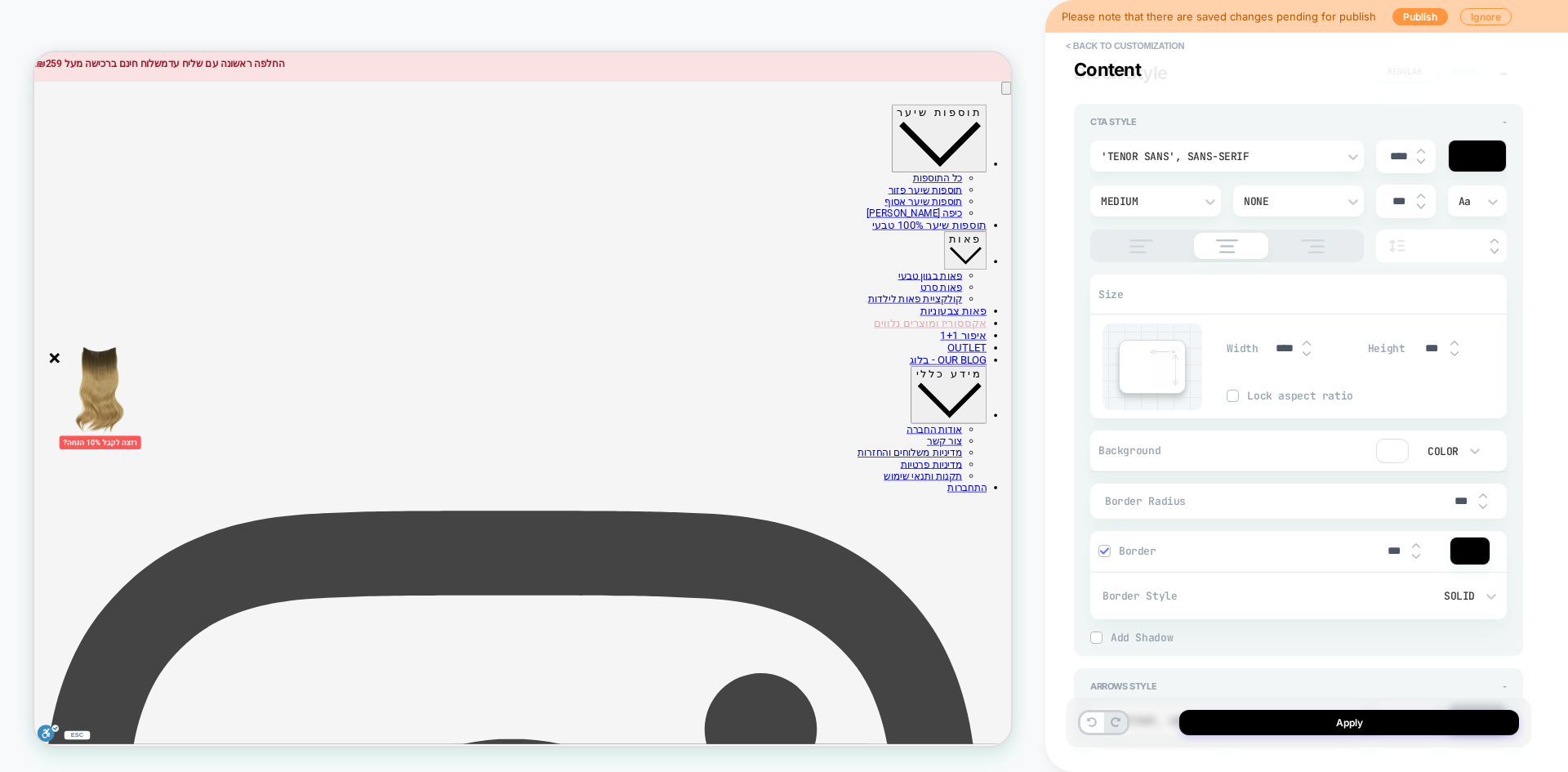
type input "***"
click at [1484, 493] on img at bounding box center [1483, 495] width 8 height 7
type textarea "*"
type input "***"
click at [1484, 493] on img at bounding box center [1483, 495] width 8 height 7
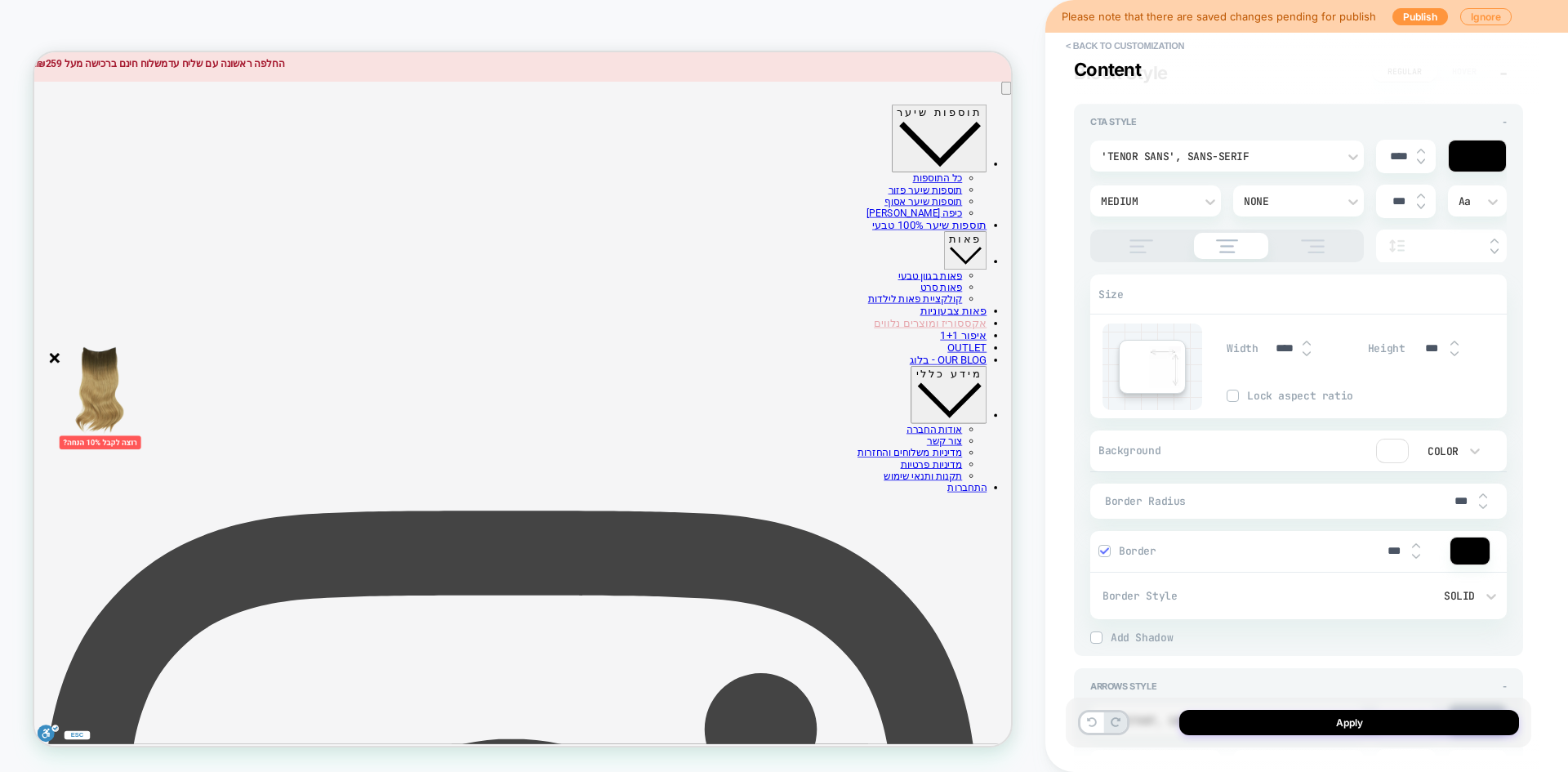
type textarea "*"
type input "***"
click at [1484, 508] on img at bounding box center [1483, 506] width 8 height 7
type textarea "*"
type input "***"
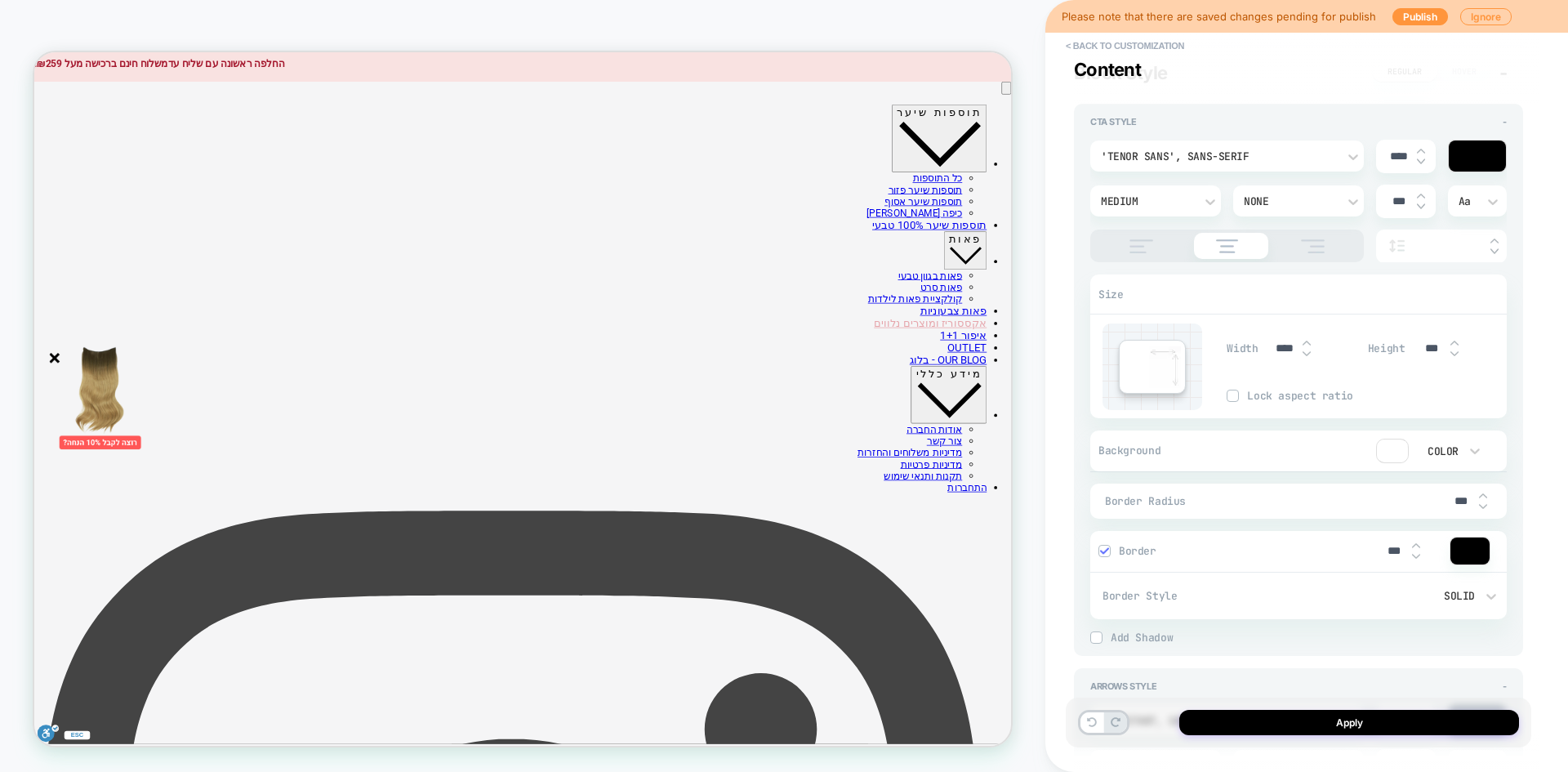
click at [1302, 344] on img at bounding box center [1306, 342] width 8 height 7
type textarea "*"
type input "****"
click at [1302, 344] on img at bounding box center [1306, 342] width 8 height 7
type textarea "*"
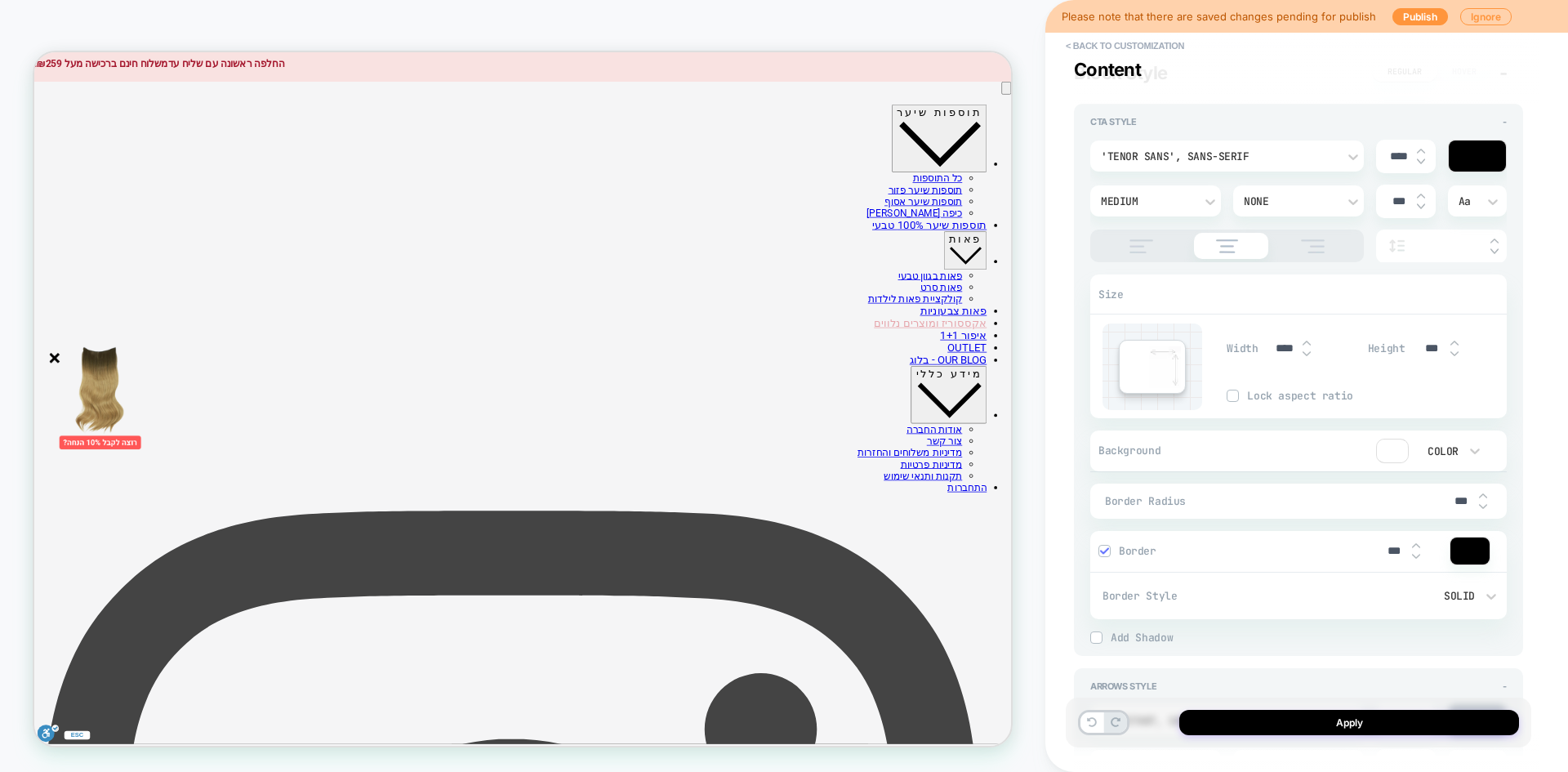
type input "****"
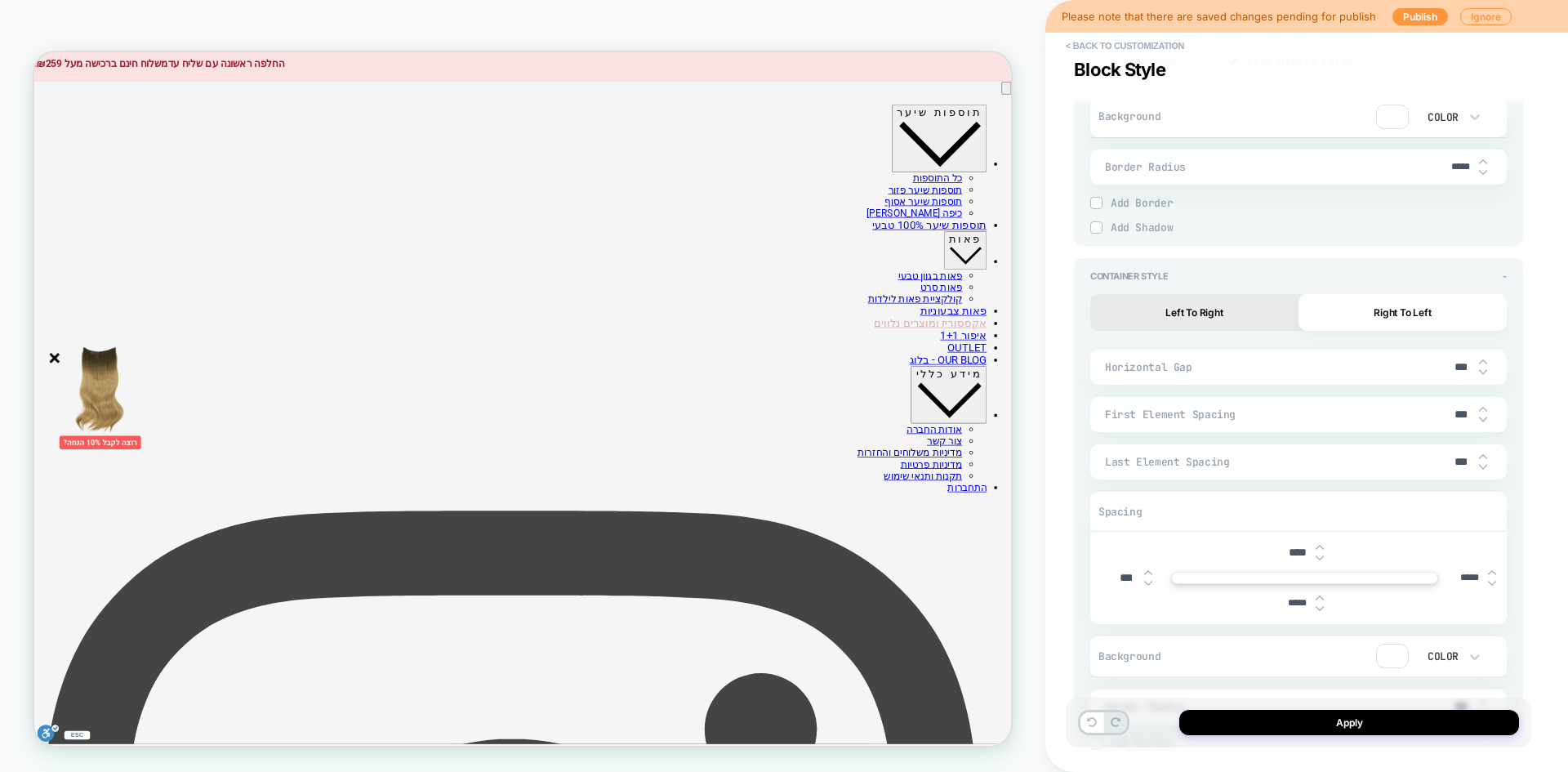
scroll to position [1771, 0]
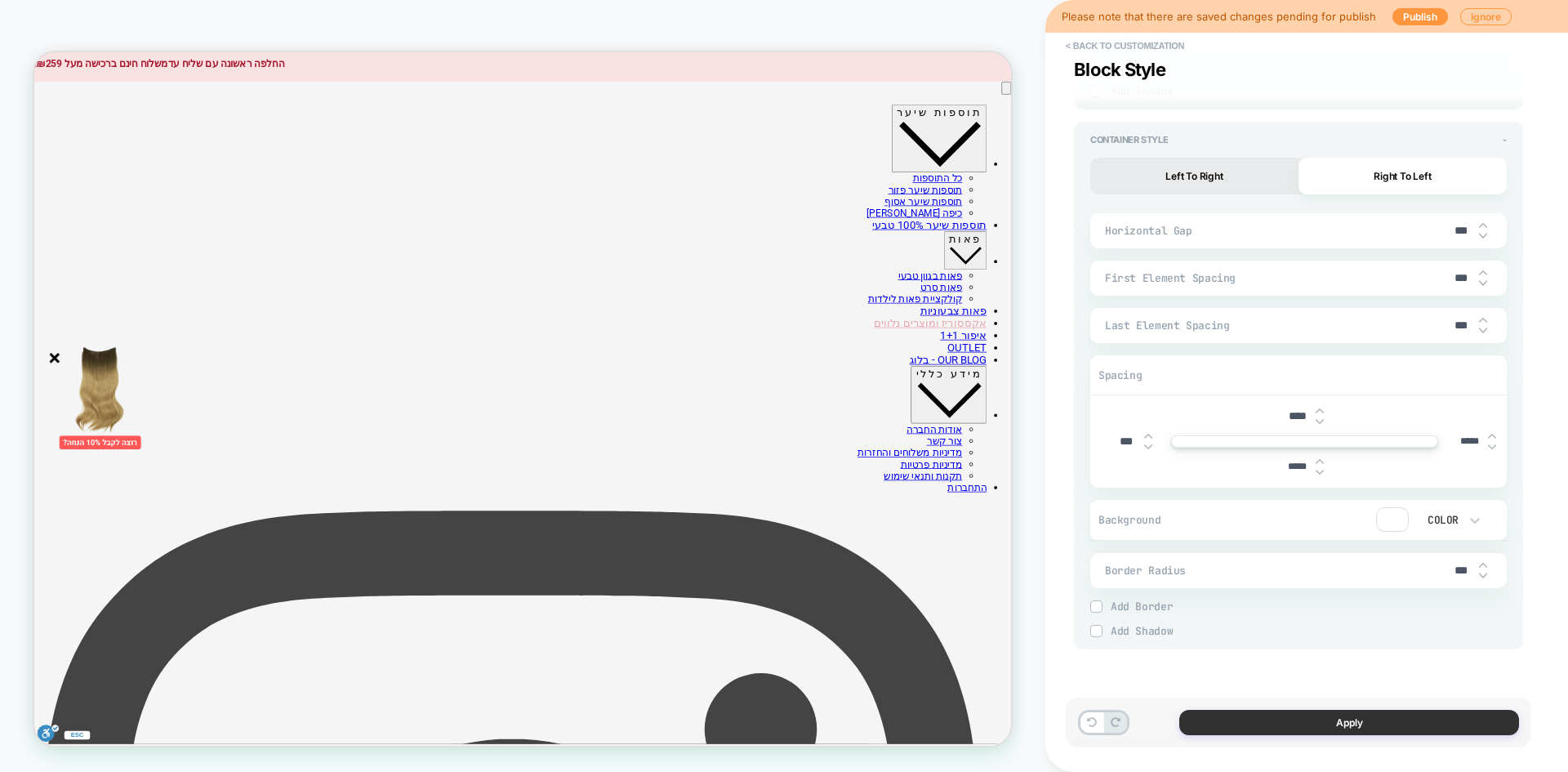
click at [1313, 721] on button "Apply" at bounding box center [1349, 723] width 339 height 26
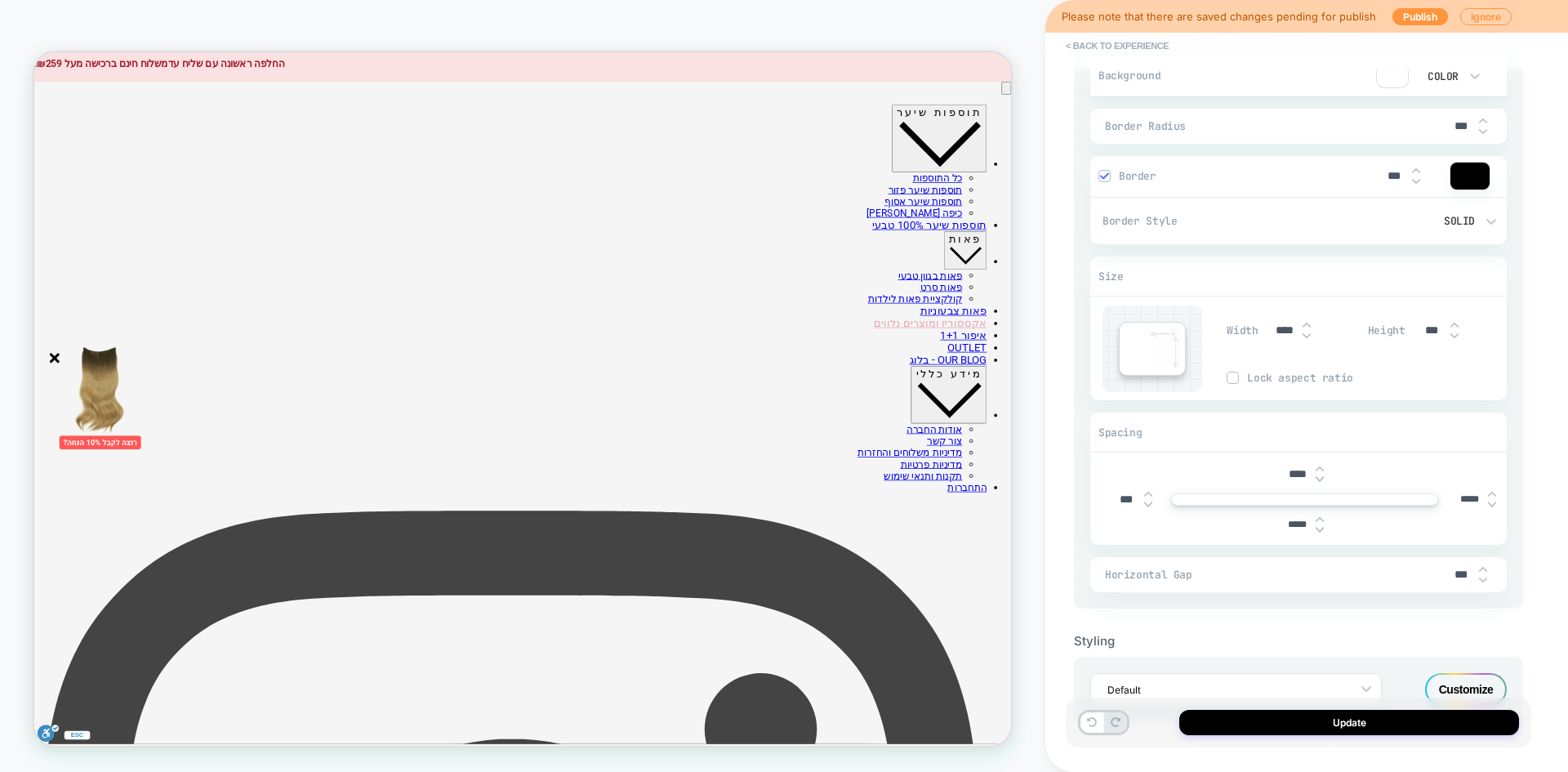
scroll to position [955, 0]
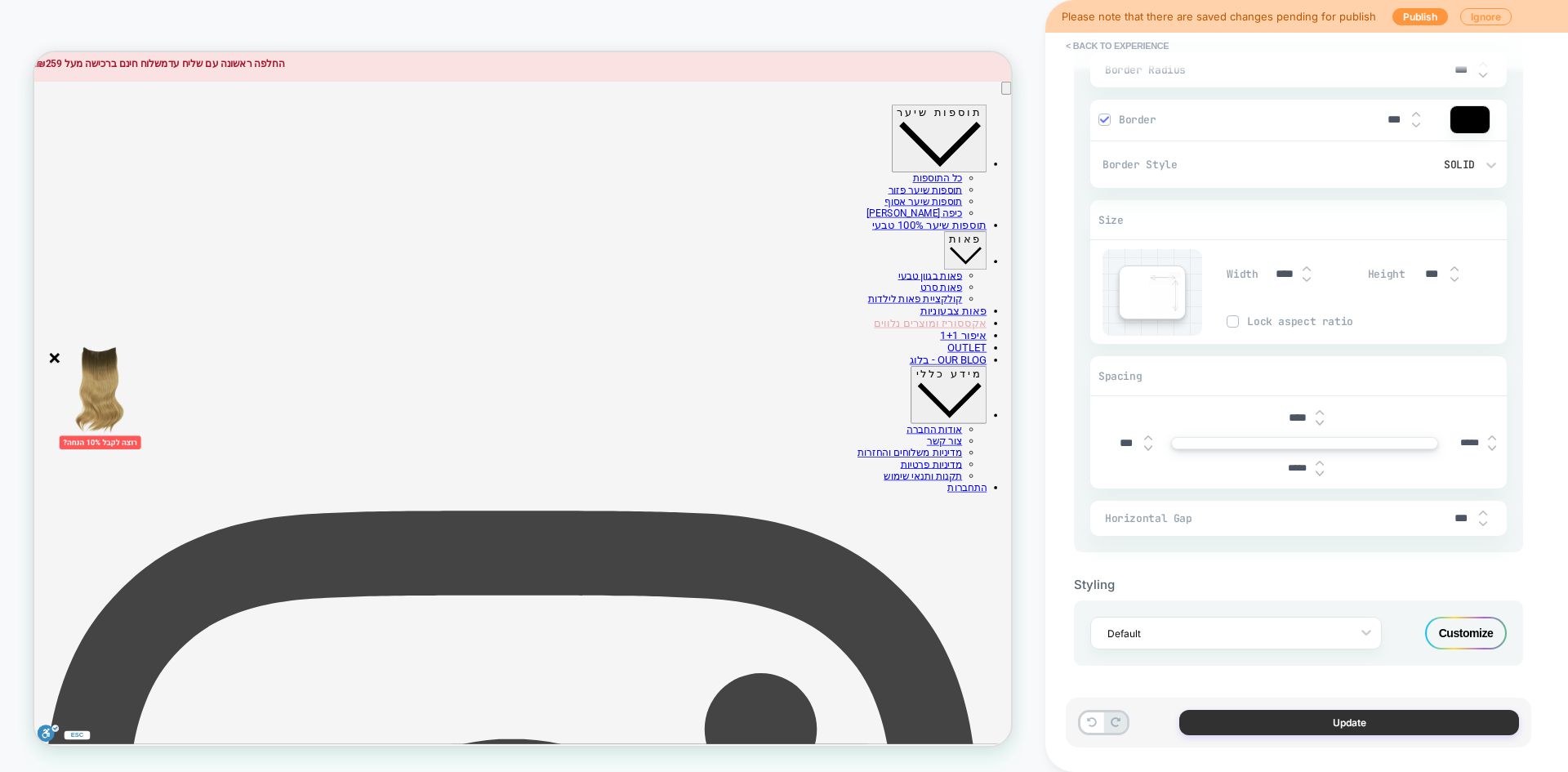
click at [1293, 716] on button "Update" at bounding box center [1349, 723] width 339 height 26
type textarea "*"
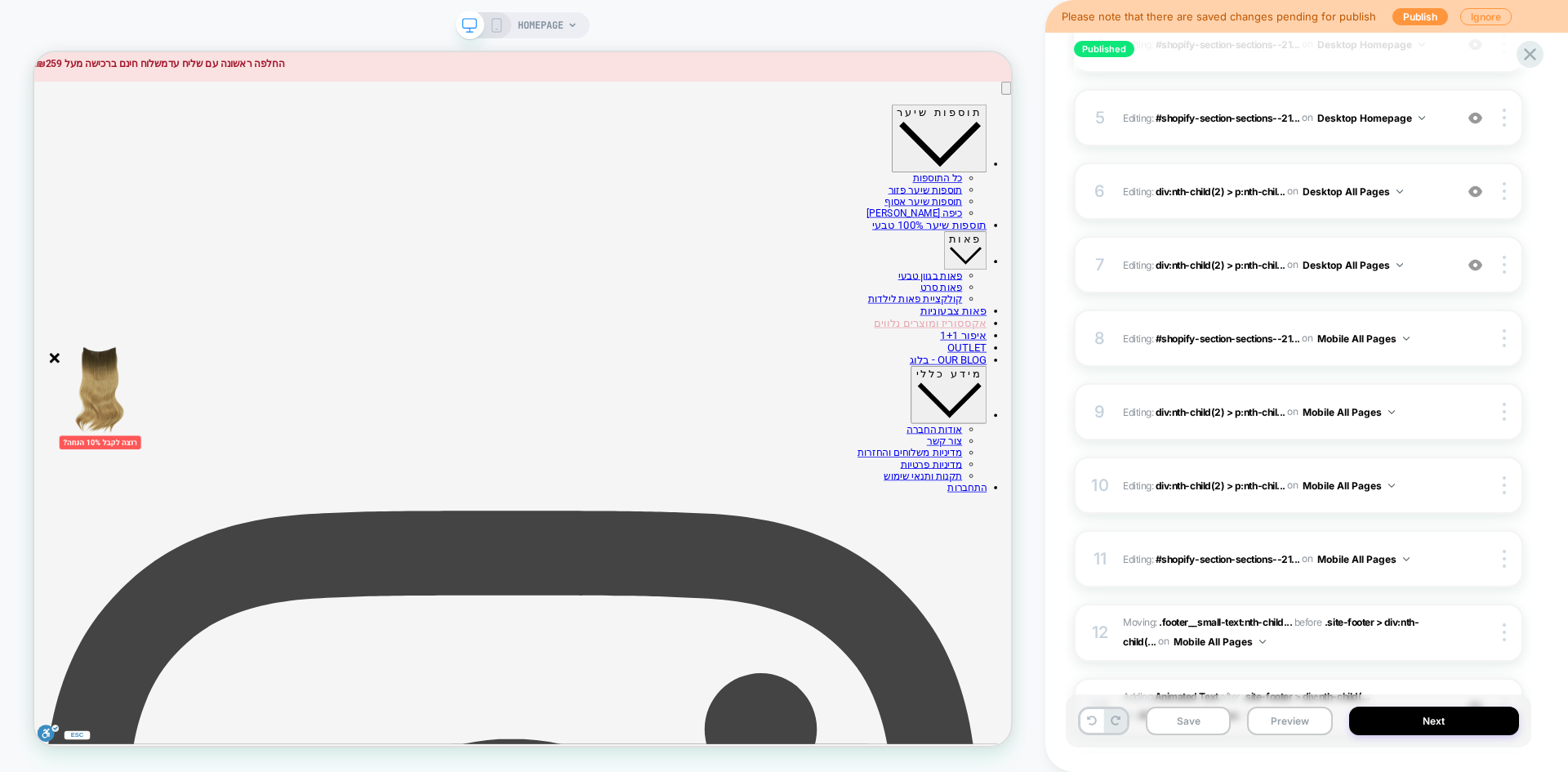
scroll to position [408, 0]
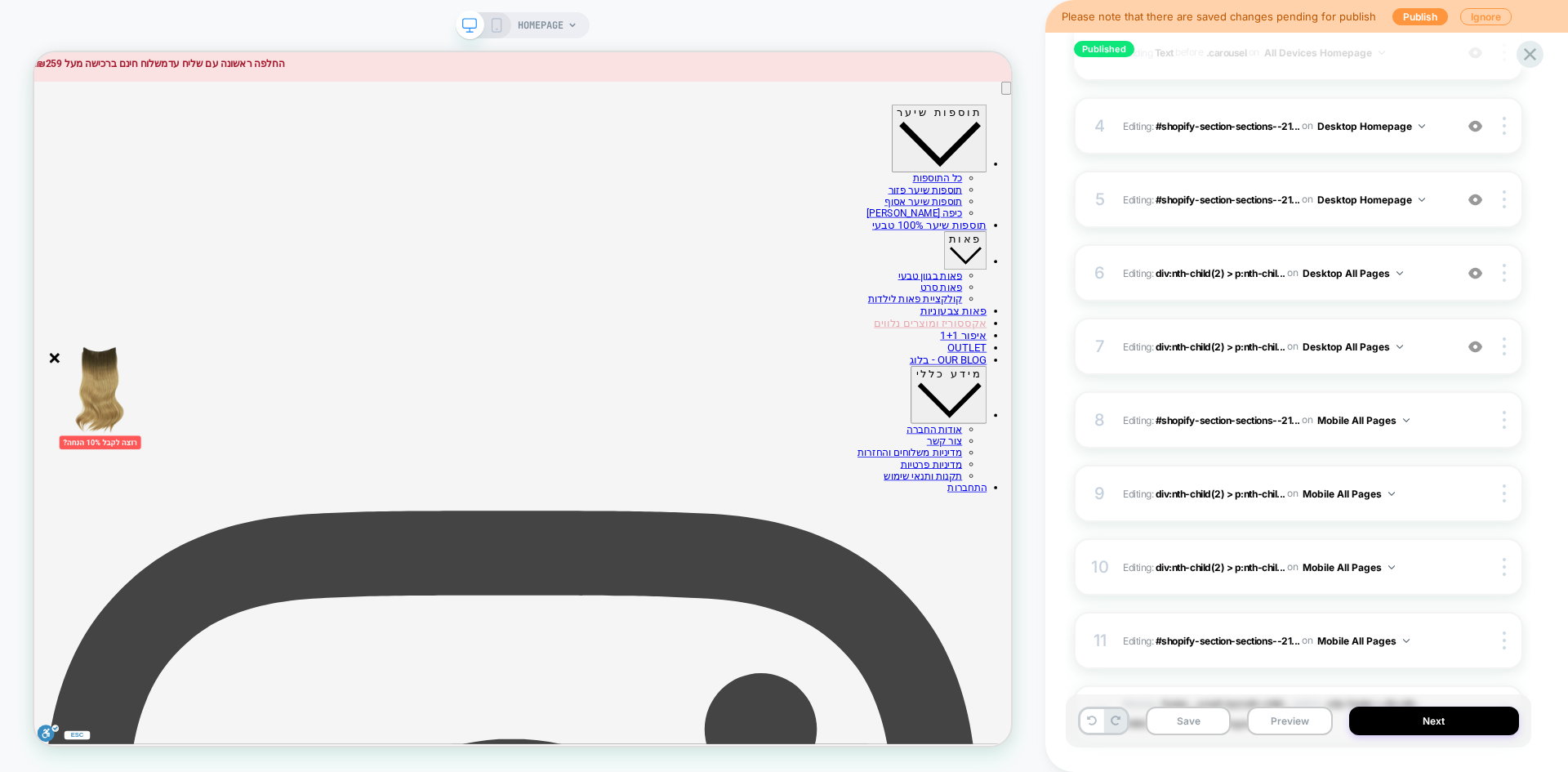
drag, startPoint x: 244, startPoint y: 32, endPoint x: 502, endPoint y: 26, distance: 258.1
click at [502, 26] on icon at bounding box center [496, 25] width 15 height 15
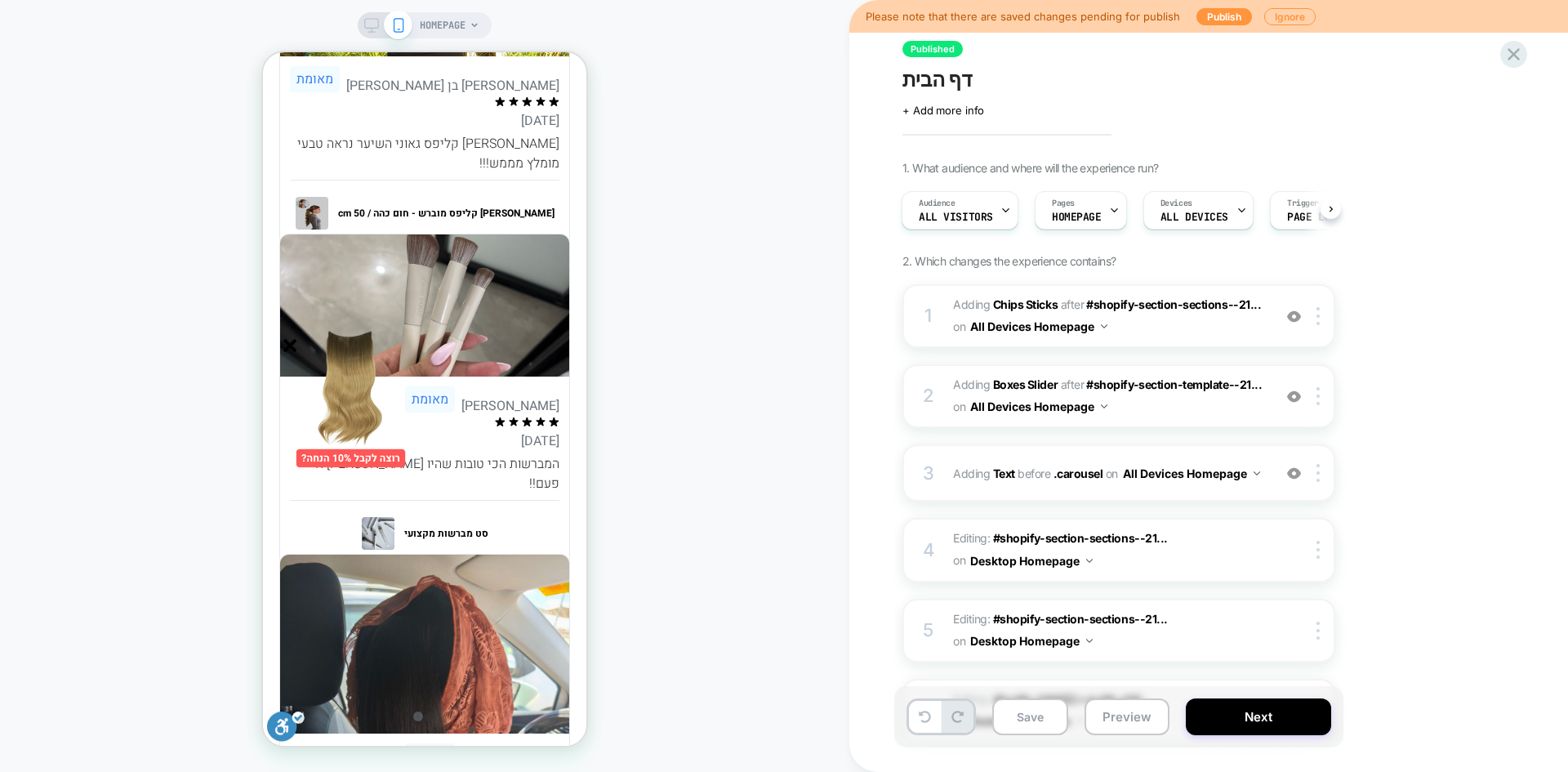
scroll to position [4330, 0]
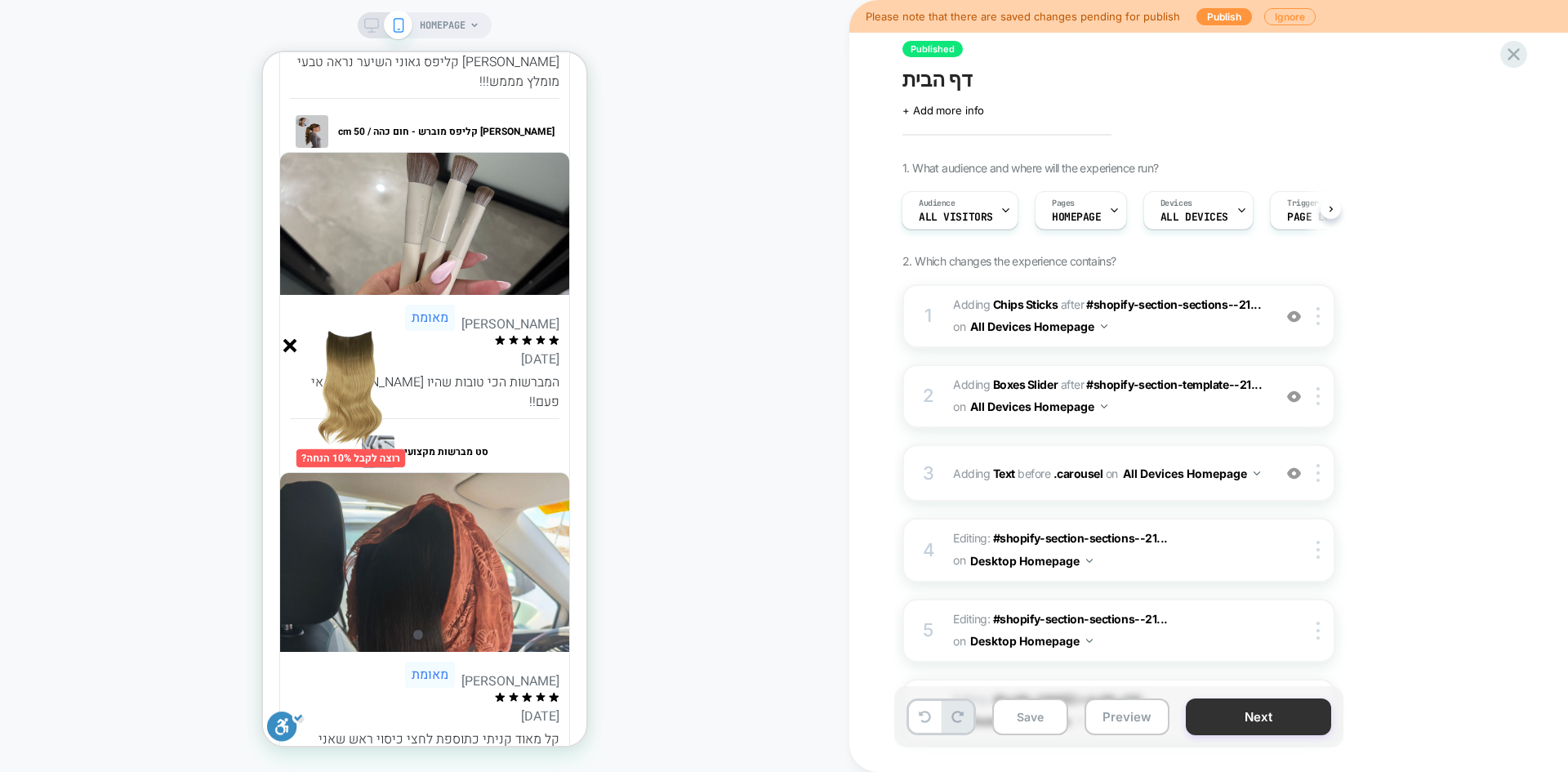
click at [1246, 718] on button "Next" at bounding box center [1258, 716] width 145 height 36
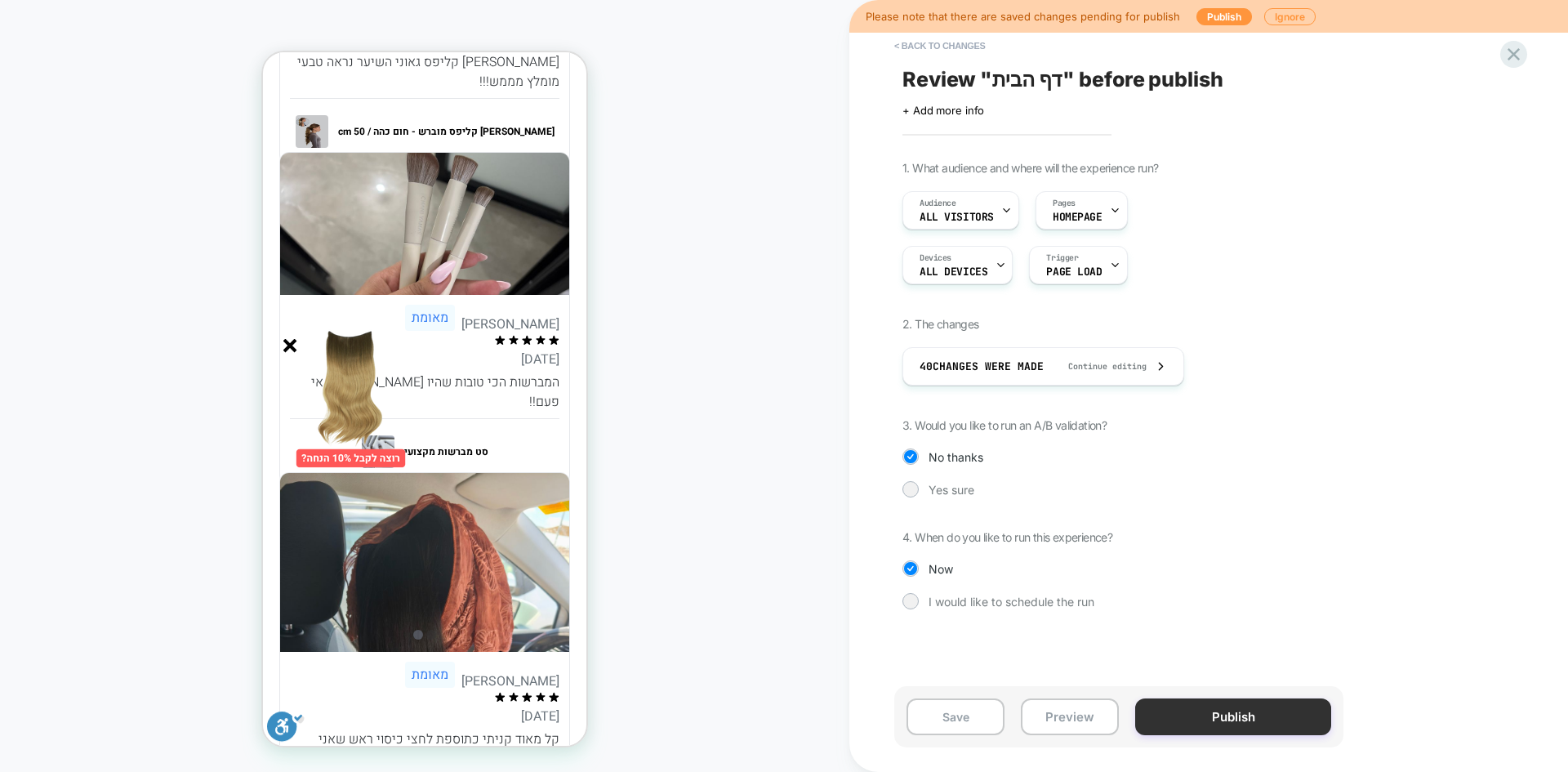
scroll to position [5018, 0]
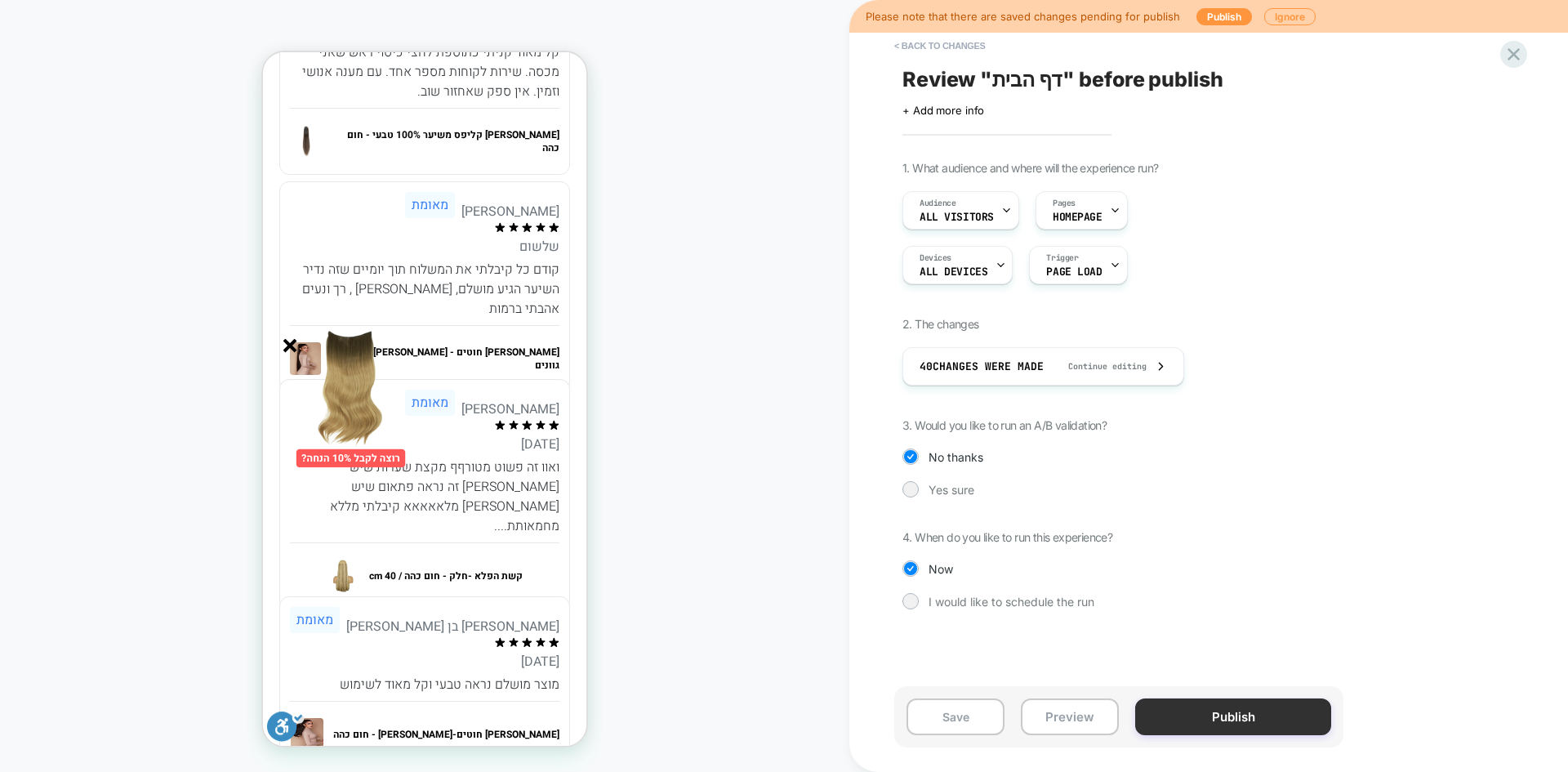
click at [1248, 711] on button "Publish" at bounding box center [1234, 716] width 196 height 36
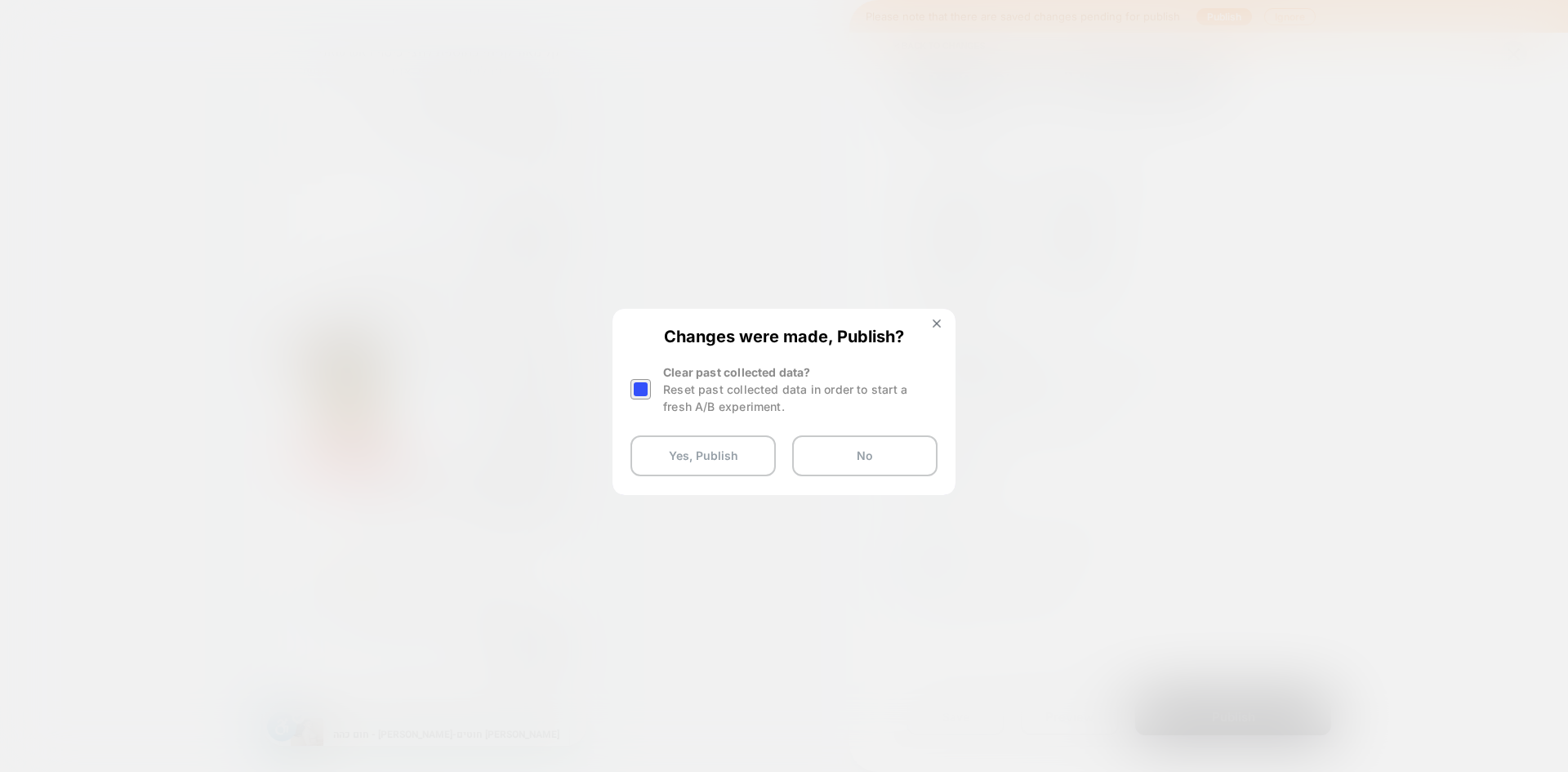
click at [636, 388] on div at bounding box center [640, 388] width 21 height 21
click at [679, 454] on button "Yes, Publish" at bounding box center [703, 456] width 145 height 41
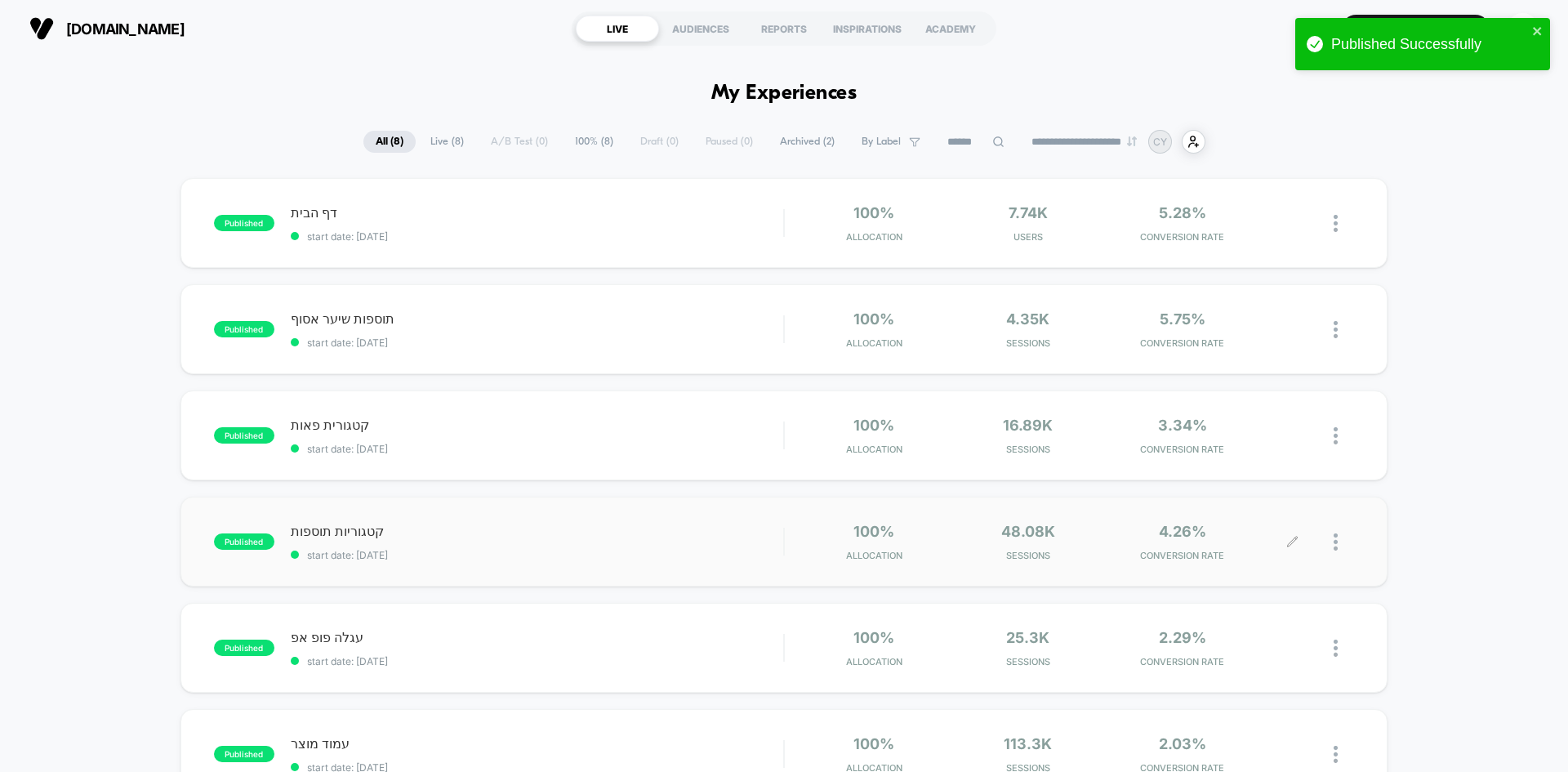
click at [1294, 540] on icon at bounding box center [1292, 541] width 12 height 12
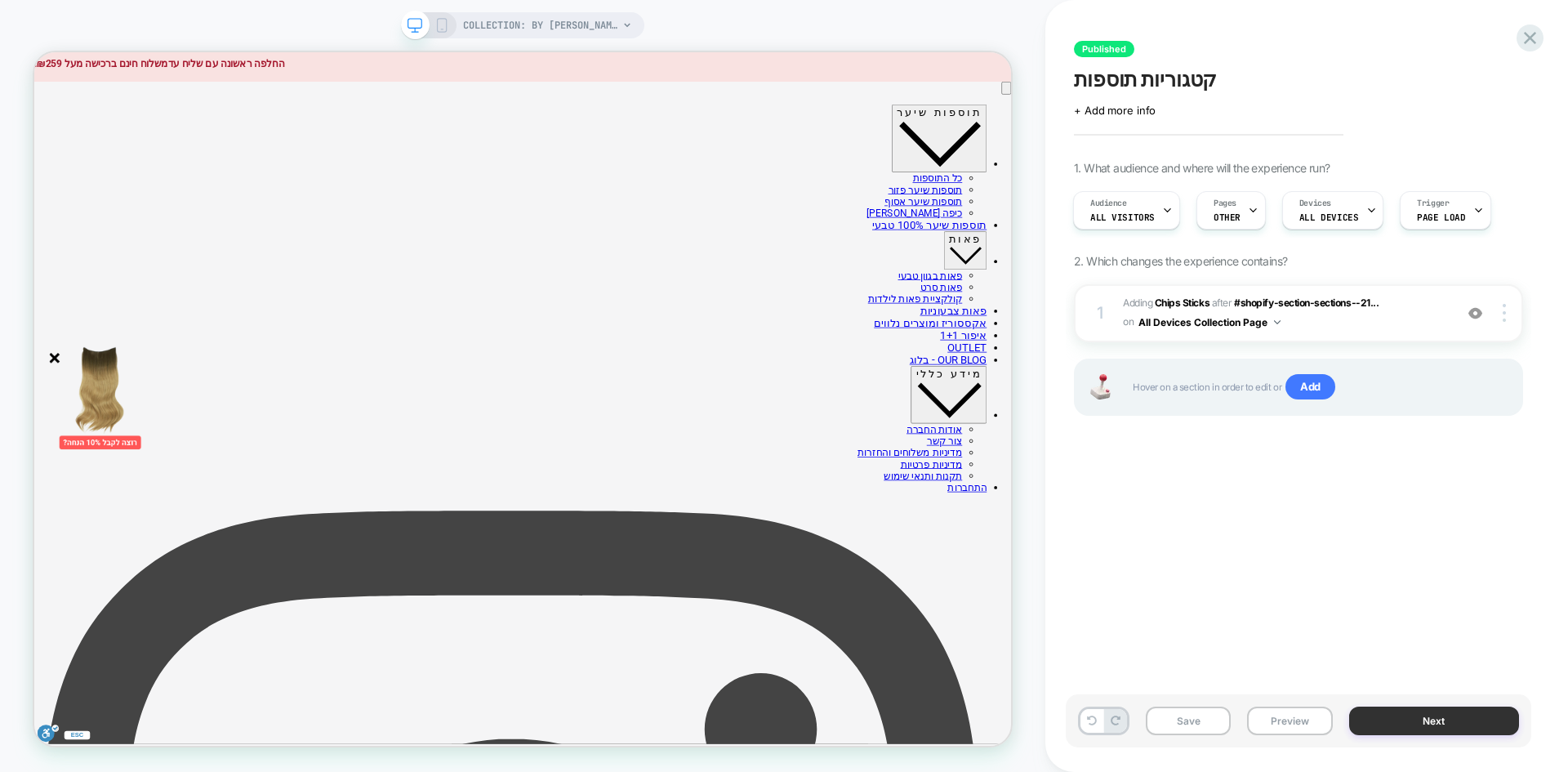
click at [1401, 711] on button "Next" at bounding box center [1435, 720] width 171 height 28
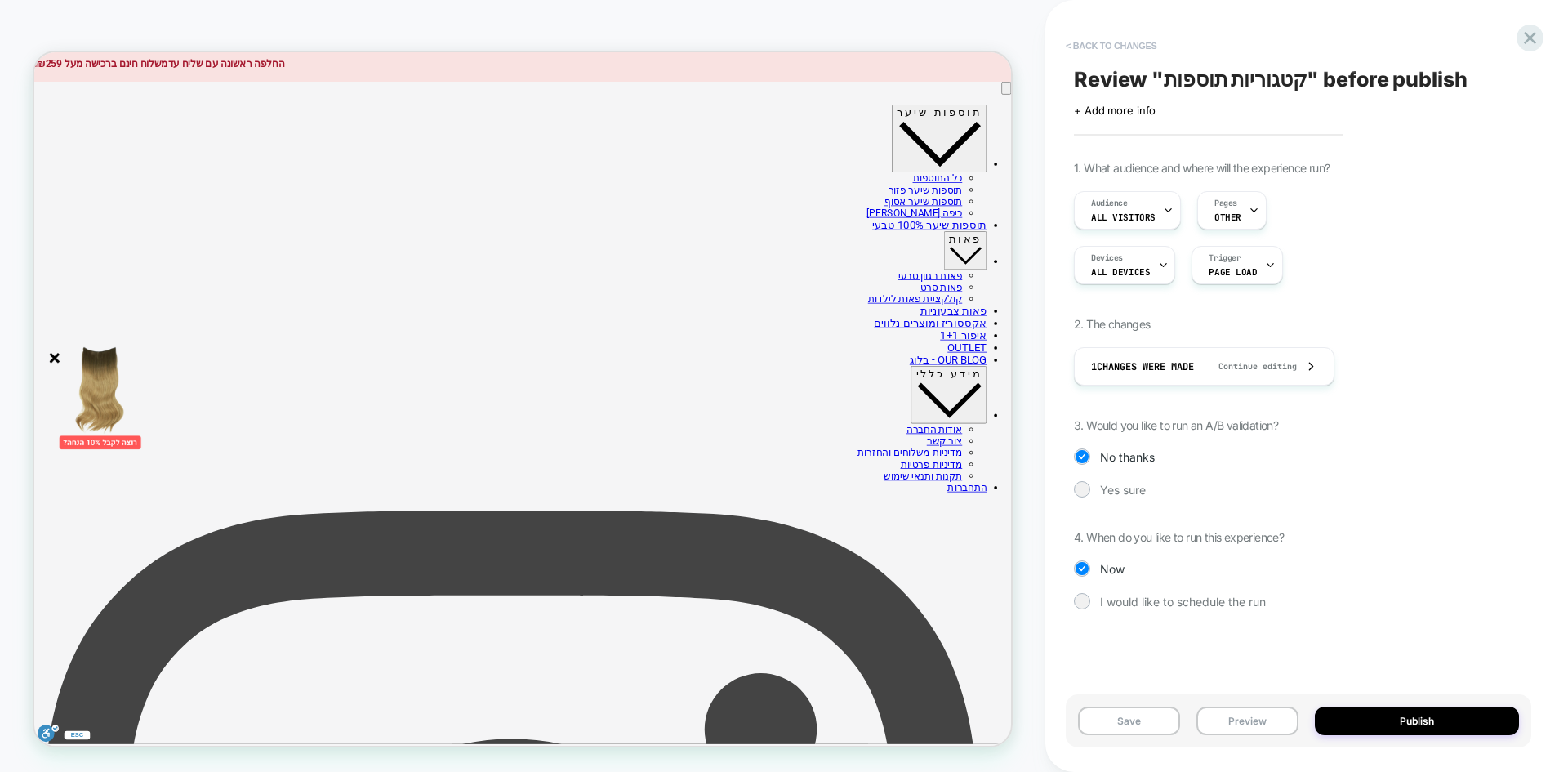
click at [1137, 44] on button "< Back to changes" at bounding box center [1112, 45] width 108 height 26
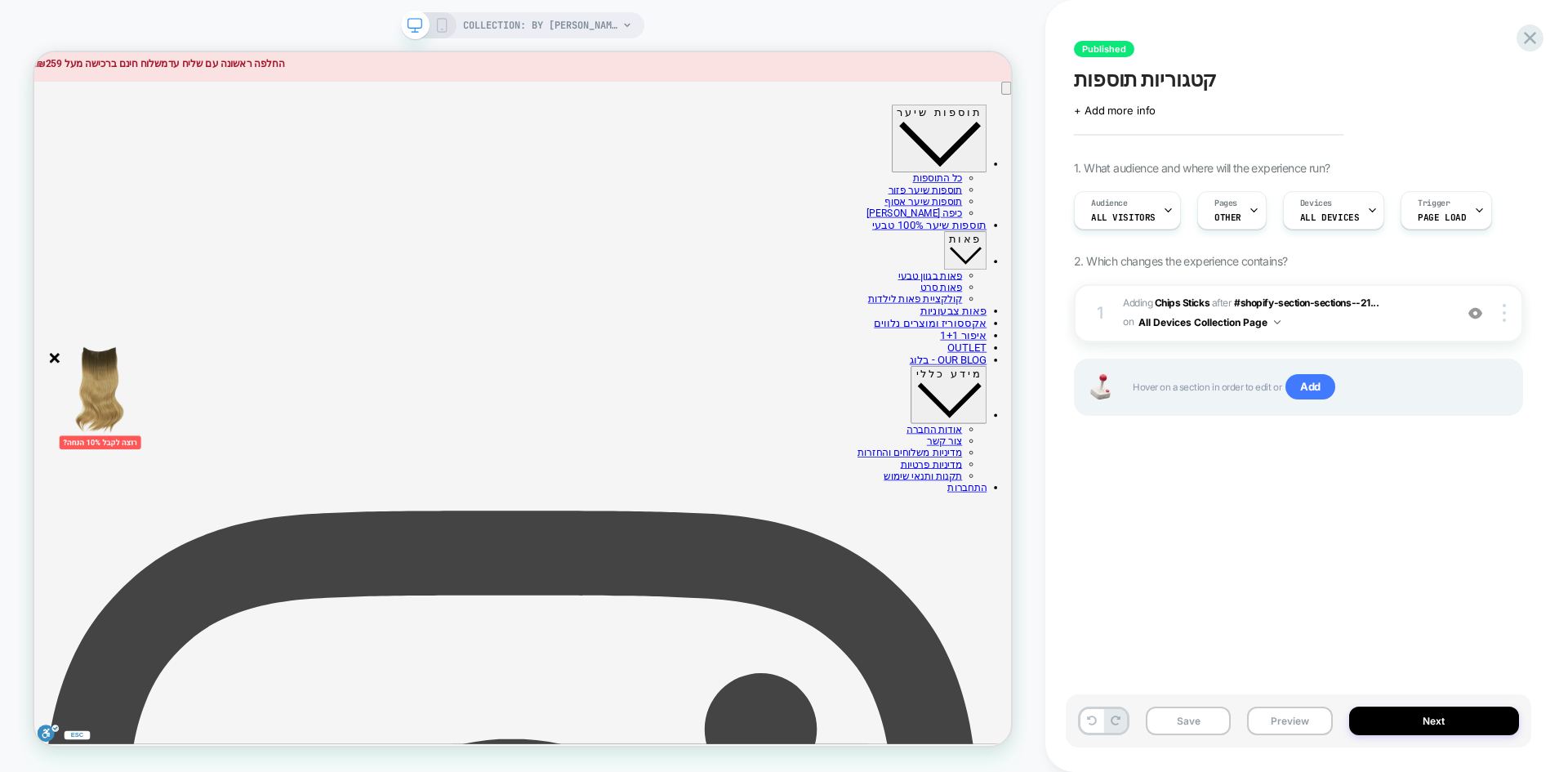
scroll to position [0, 1]
click at [1524, 41] on icon at bounding box center [1530, 37] width 22 height 22
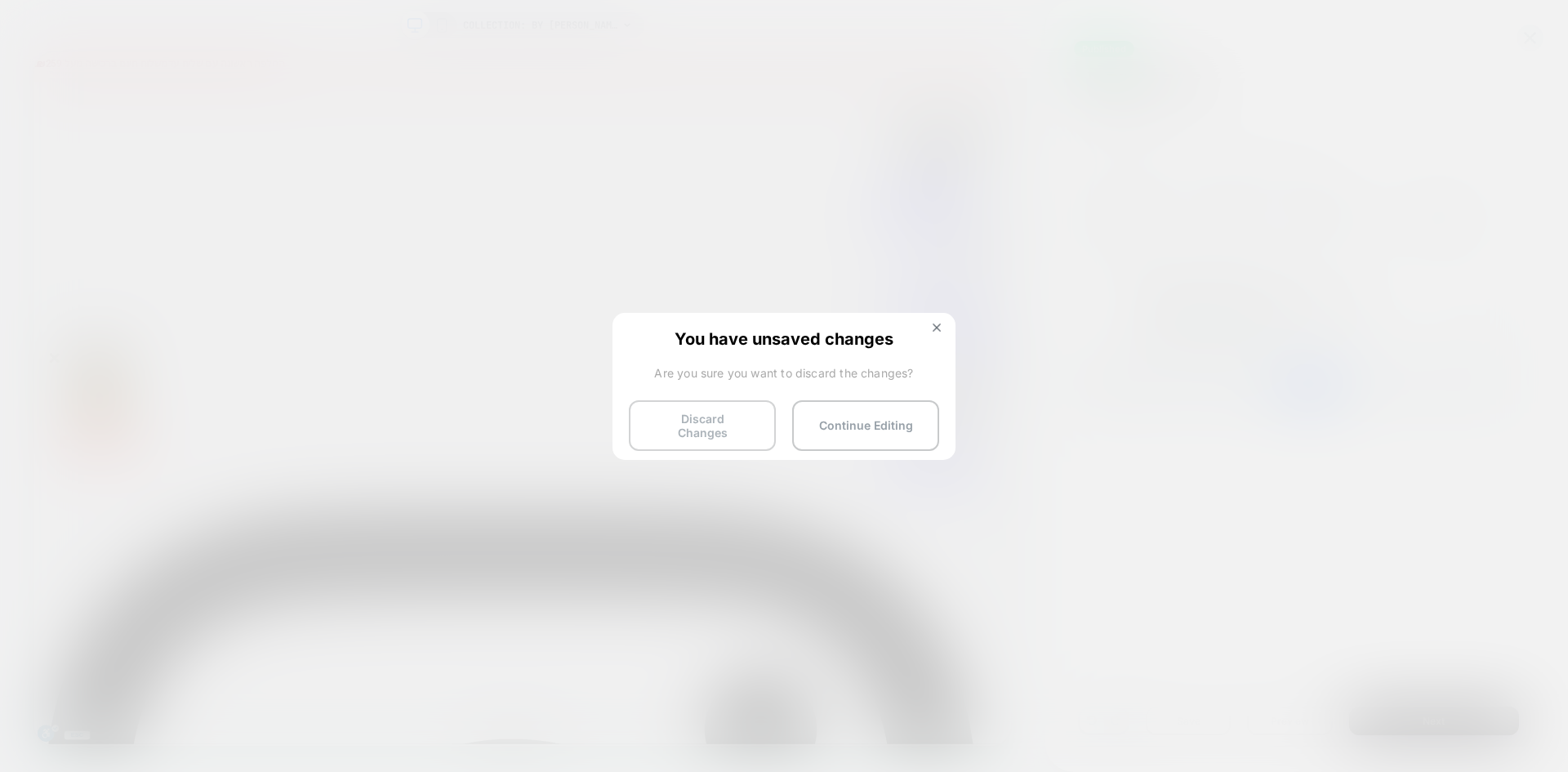
click at [735, 416] on button "Discard Changes" at bounding box center [702, 426] width 147 height 51
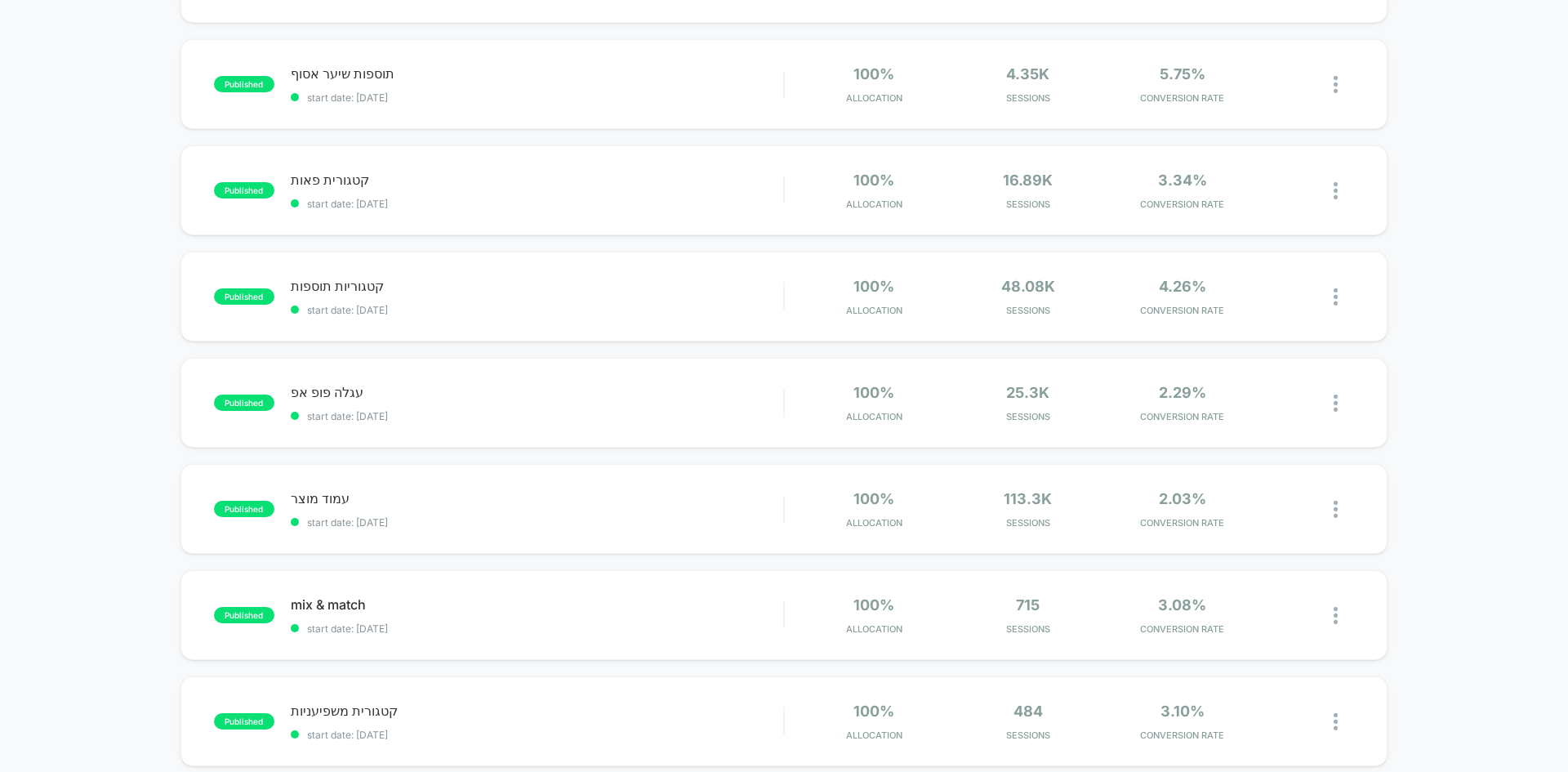
scroll to position [327, 0]
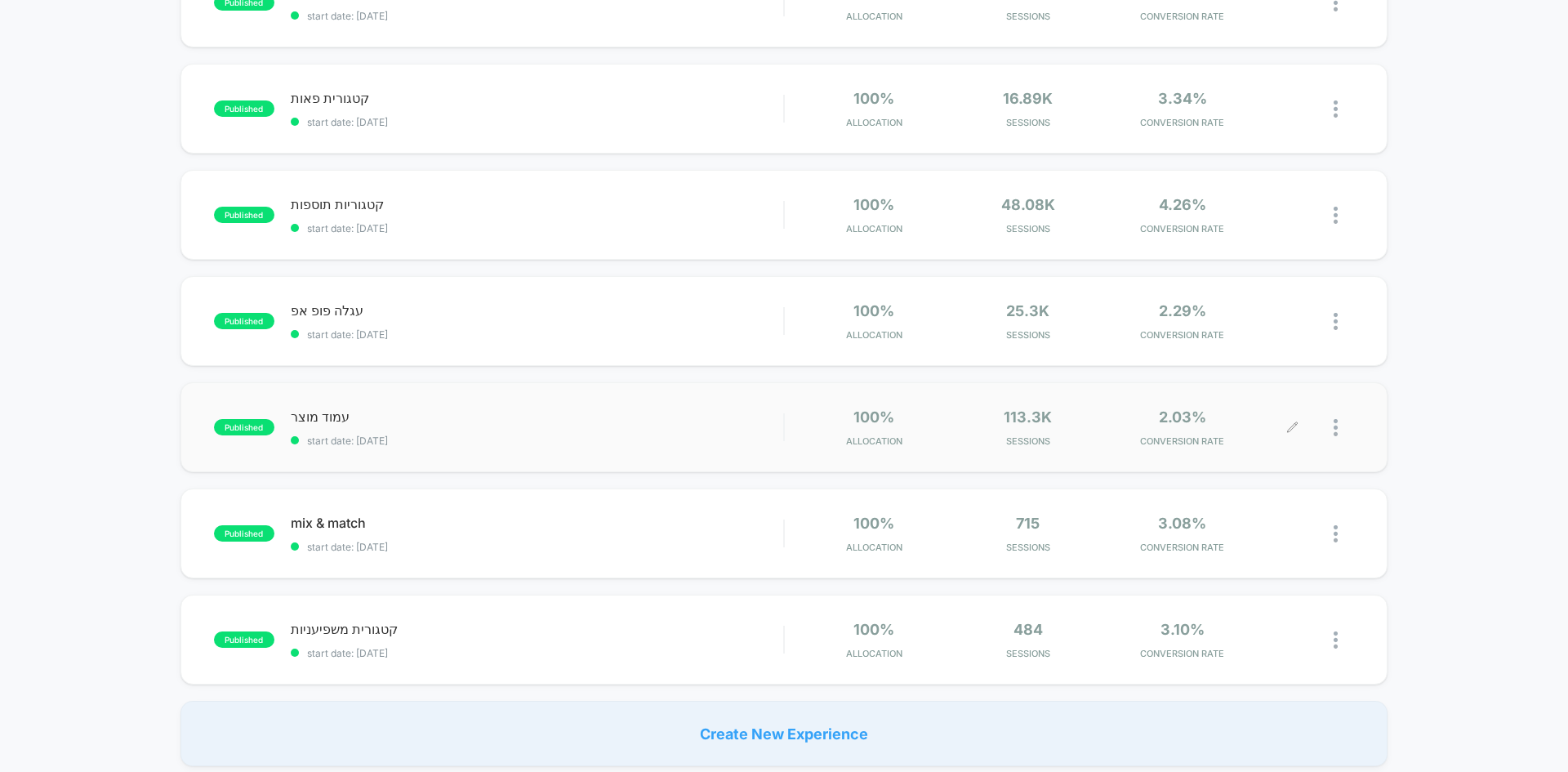
click at [1294, 419] on div at bounding box center [1323, 427] width 61 height 38
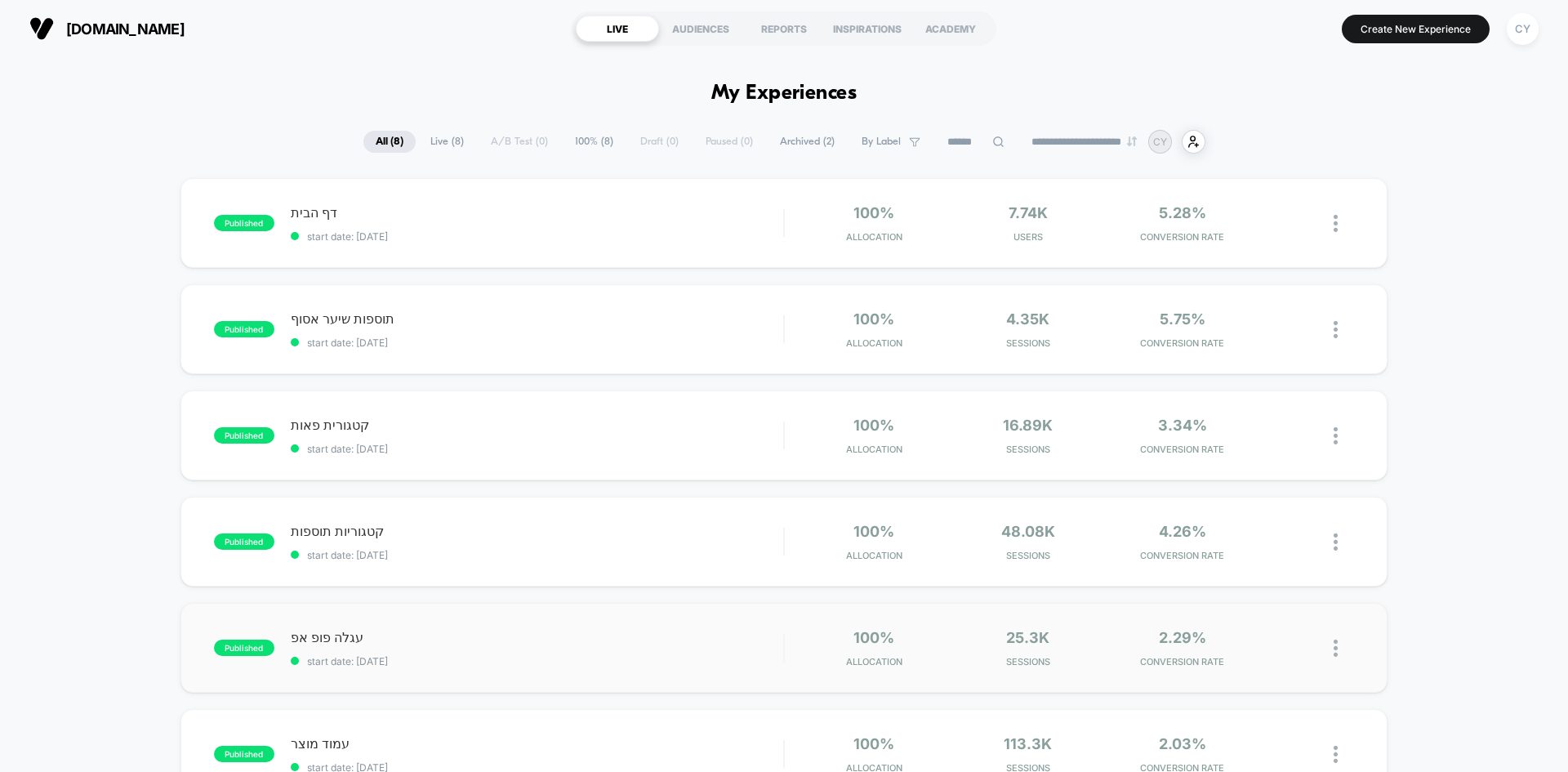
scroll to position [164, 0]
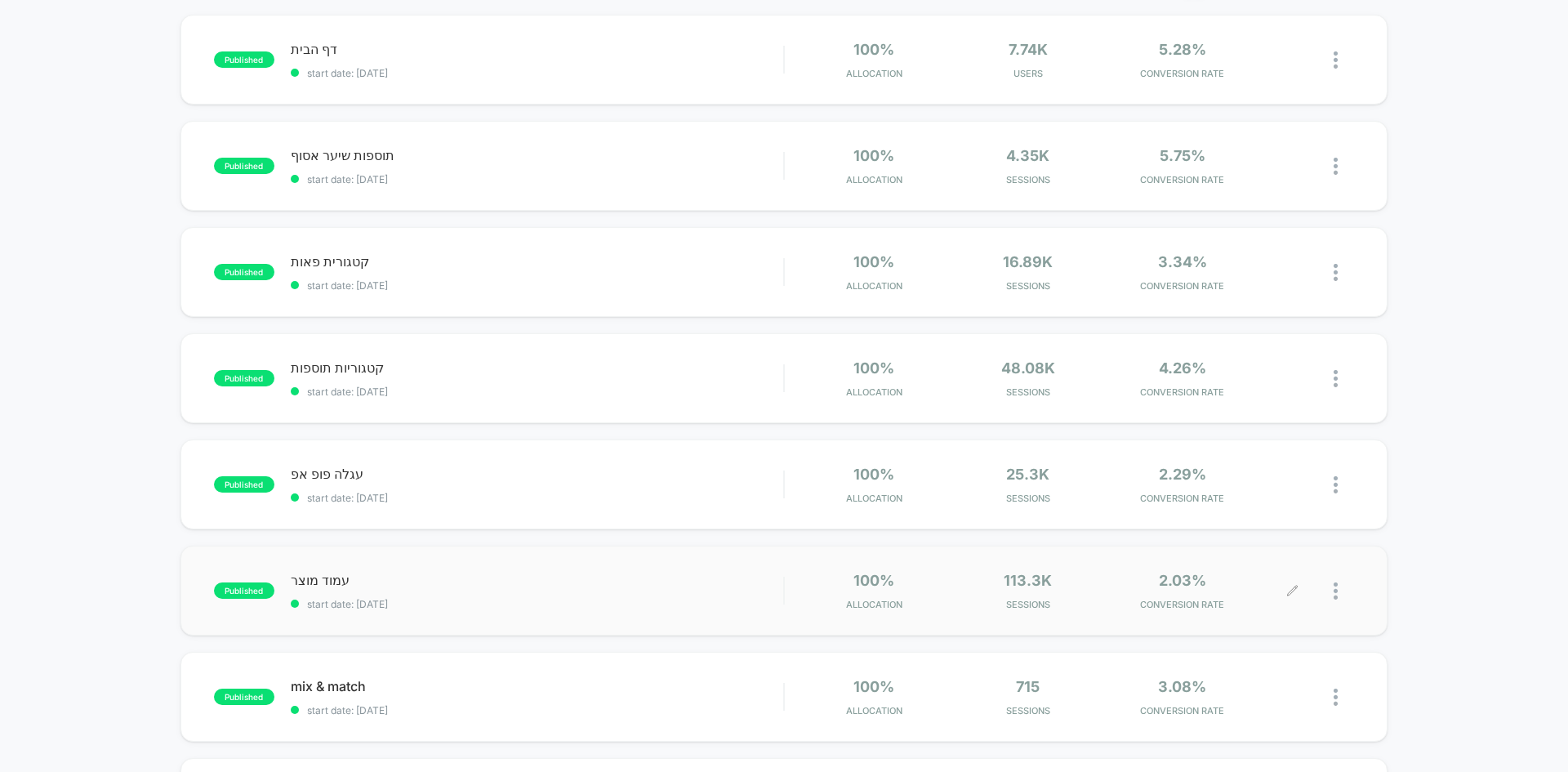
click at [1291, 593] on icon at bounding box center [1292, 591] width 10 height 10
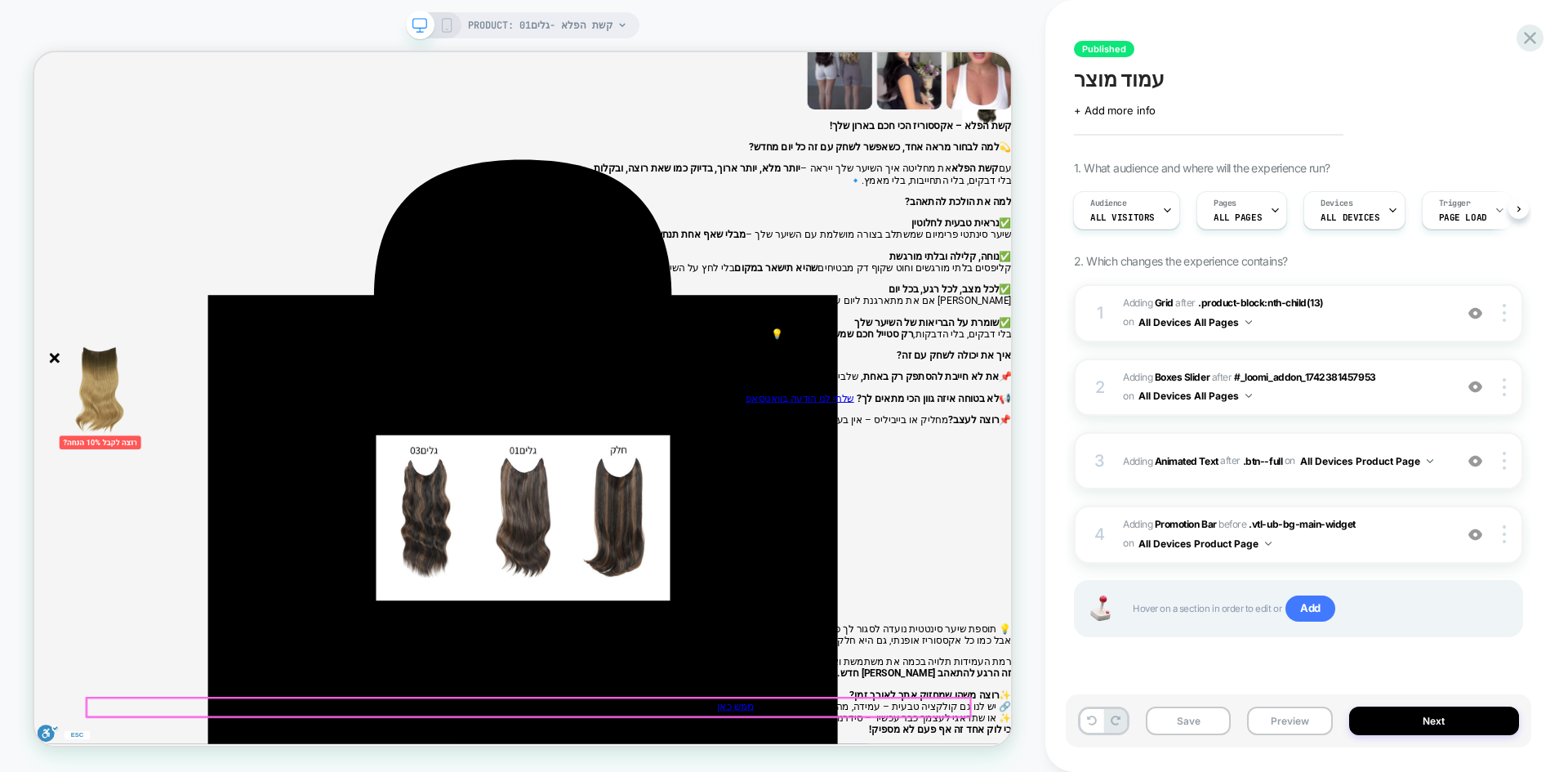
scroll to position [5560, 0]
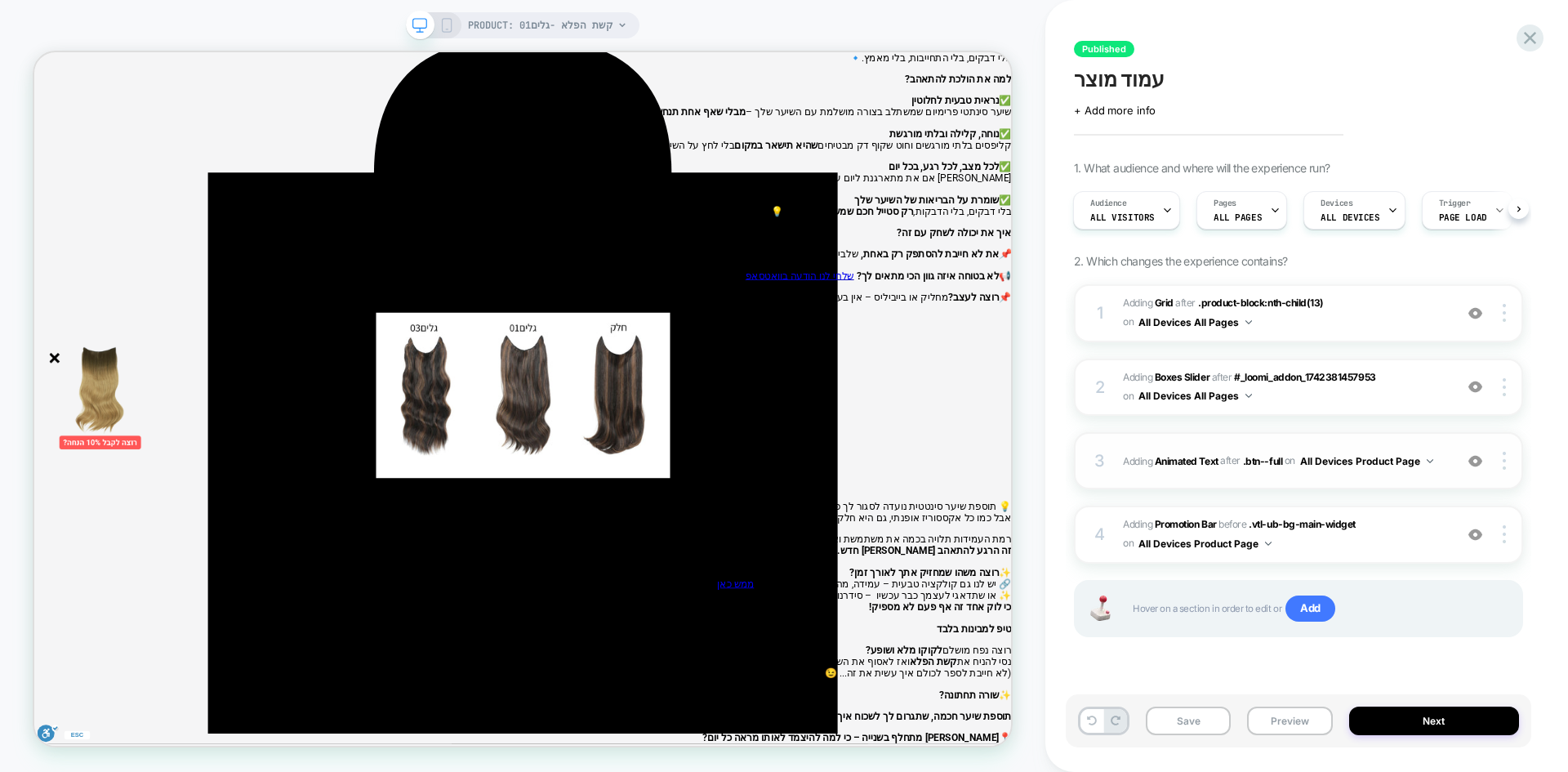
click at [1475, 462] on img at bounding box center [1475, 461] width 14 height 14
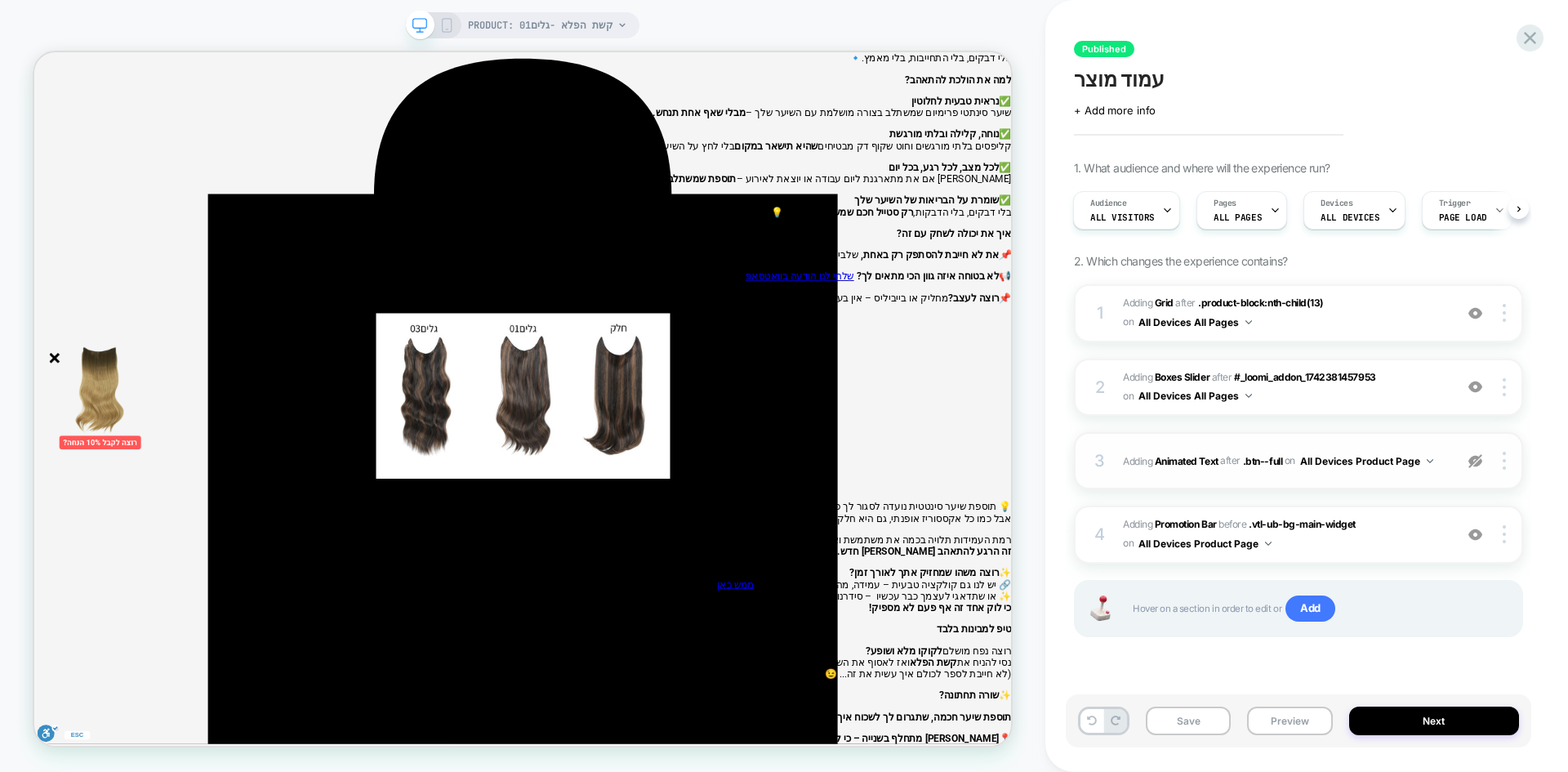
click at [1475, 462] on img at bounding box center [1475, 461] width 14 height 14
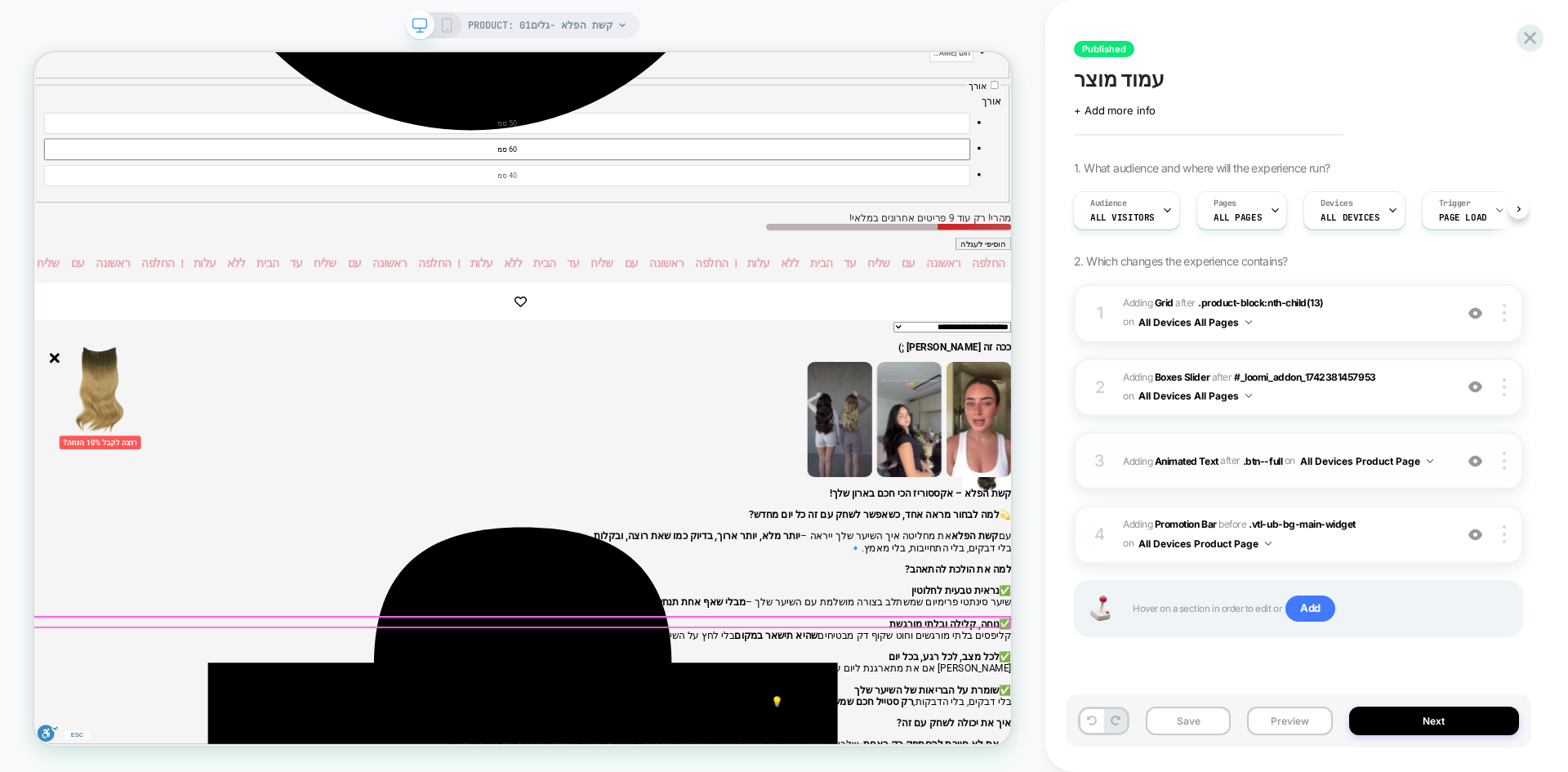
scroll to position [4661, 0]
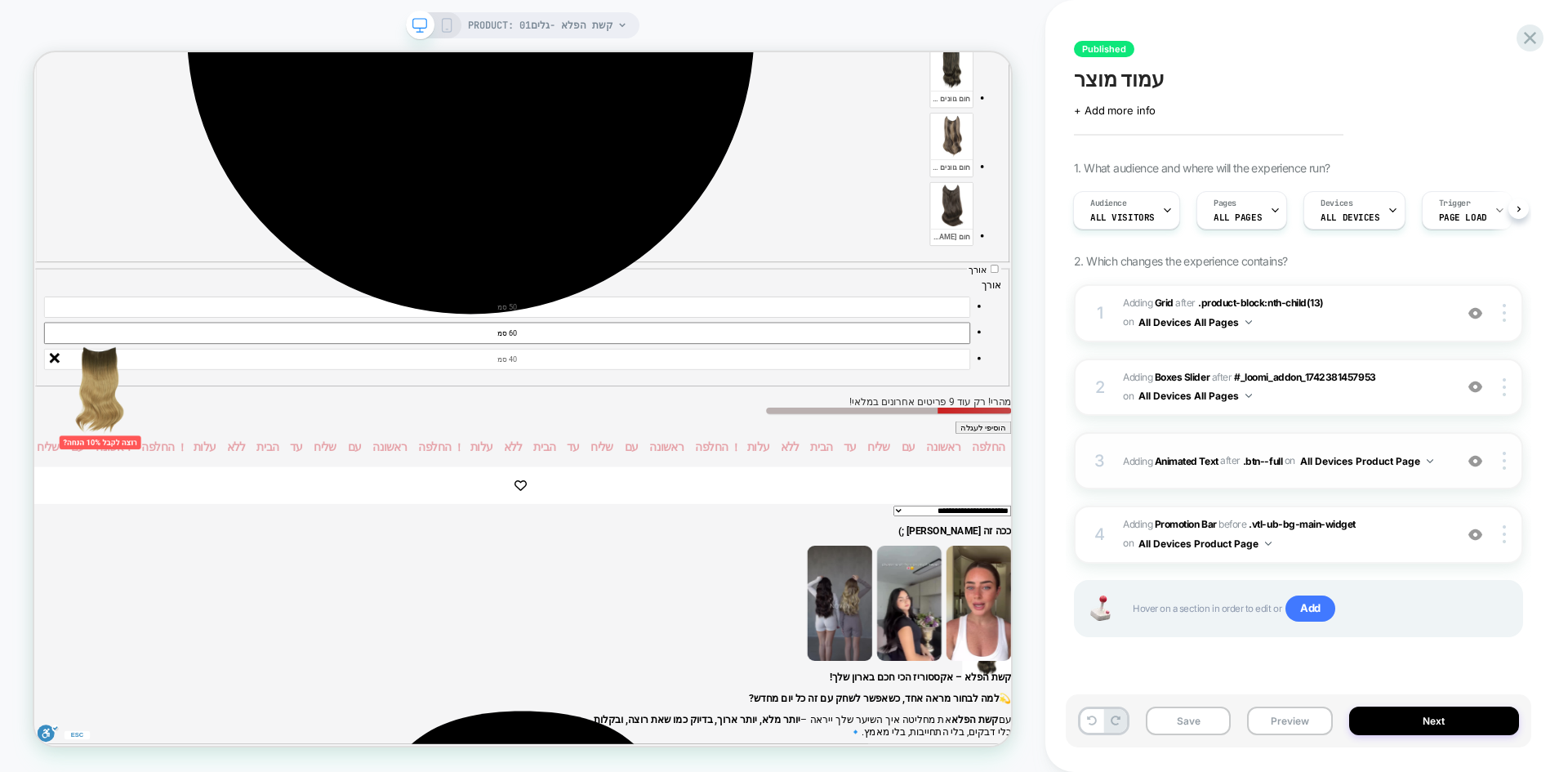
click at [1472, 459] on img at bounding box center [1475, 461] width 14 height 14
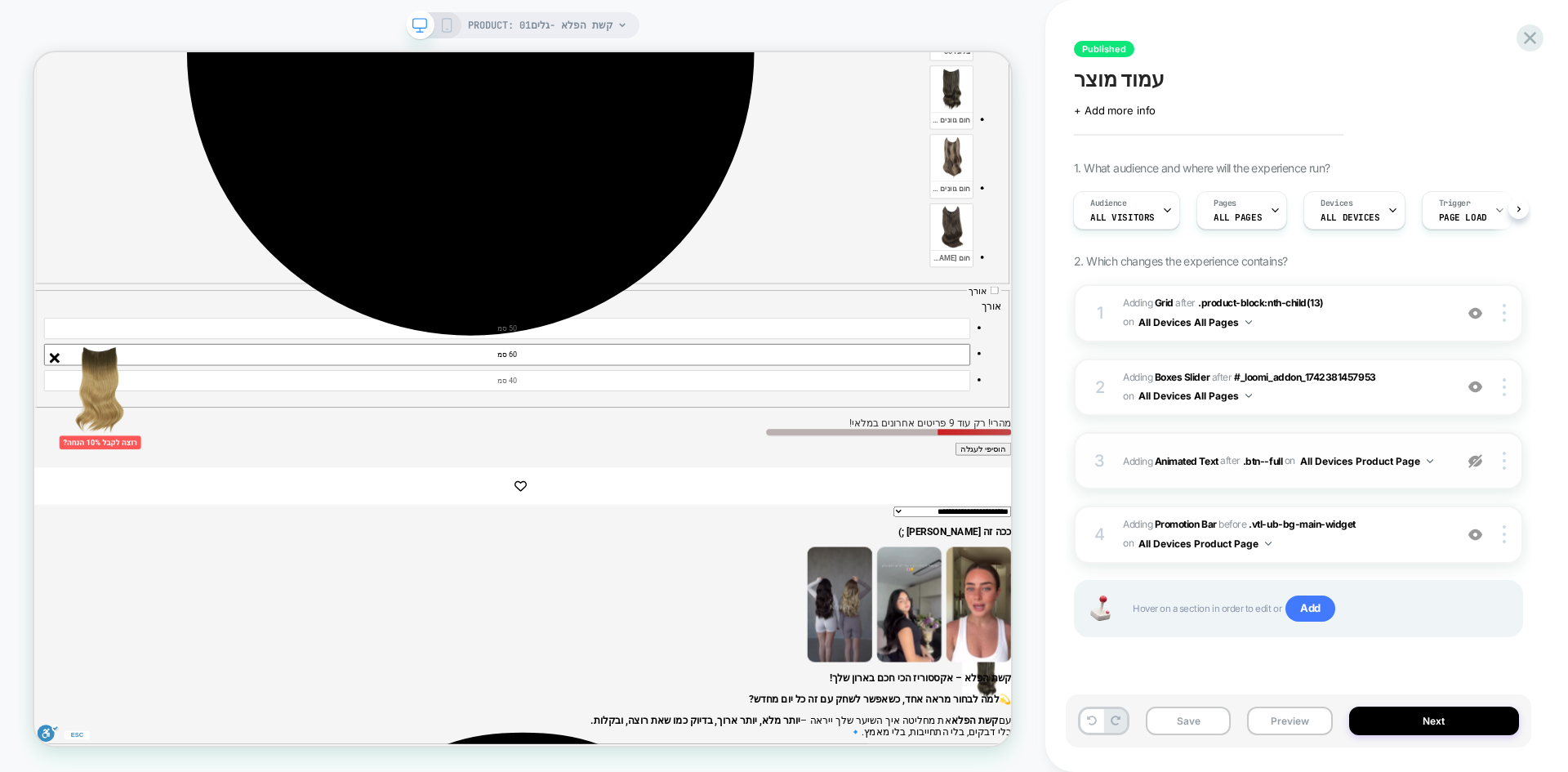
click at [1472, 459] on img at bounding box center [1475, 461] width 14 height 14
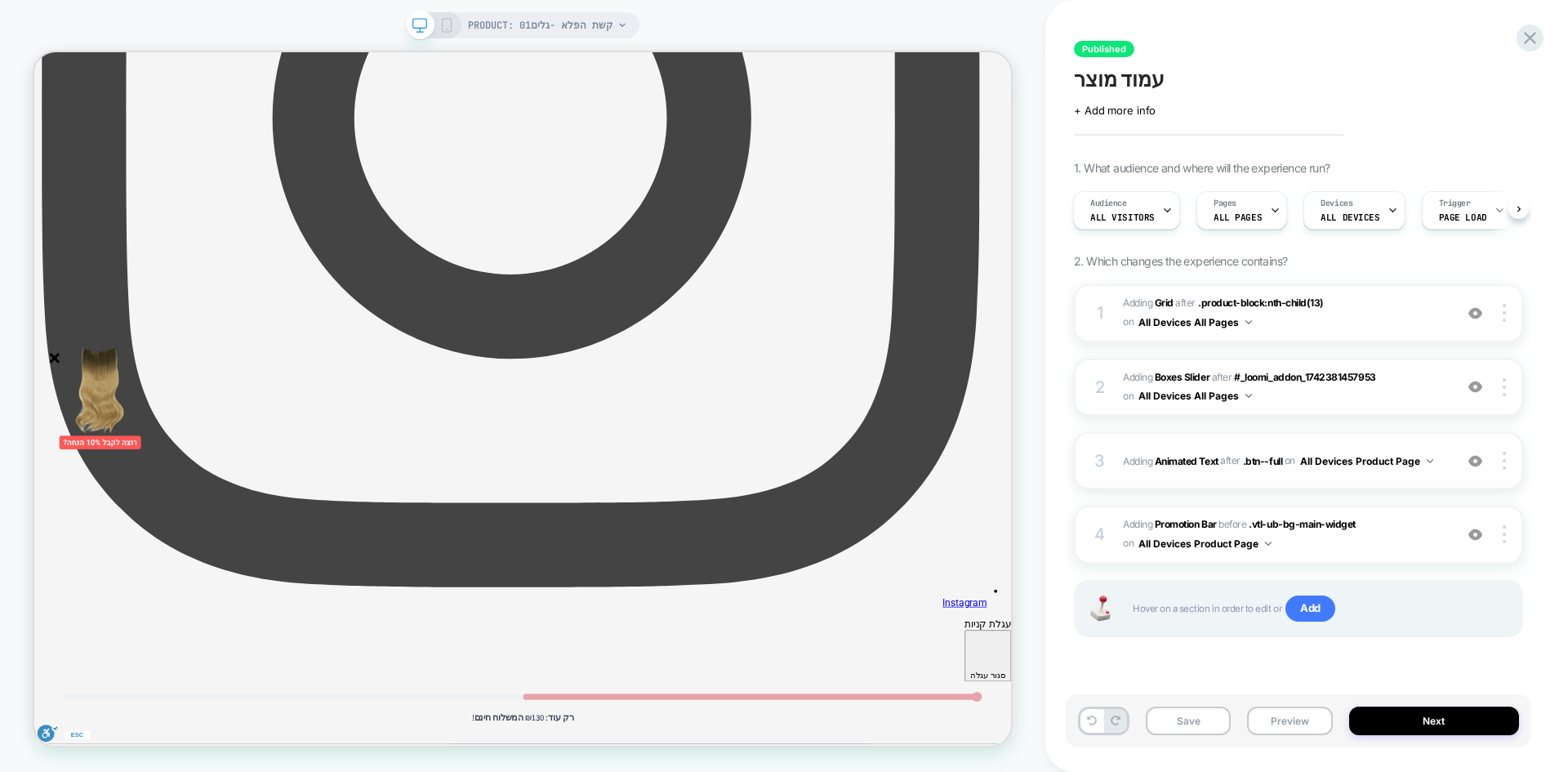
scroll to position [577, 0]
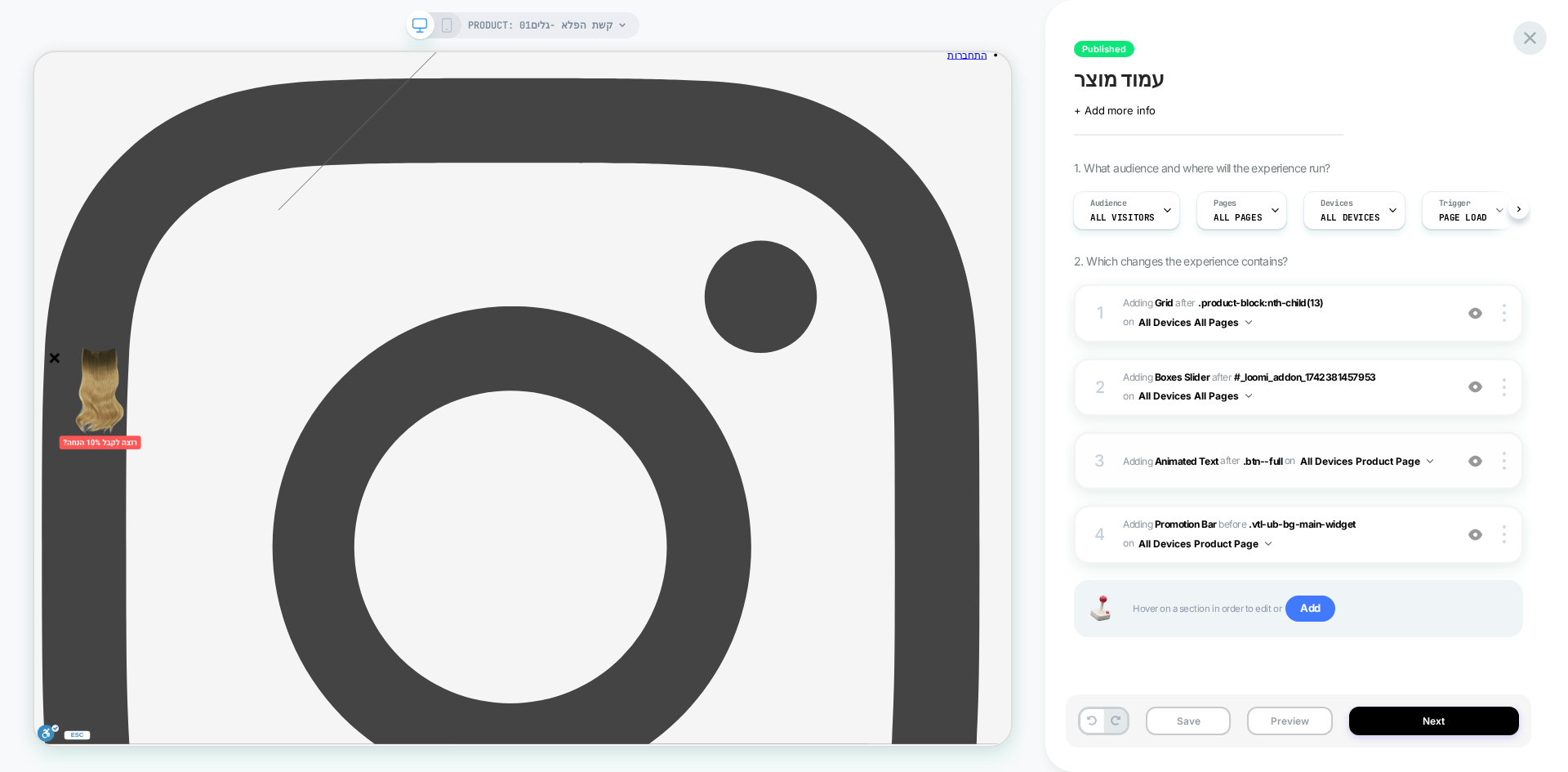
click at [1532, 41] on icon at bounding box center [1530, 37] width 22 height 22
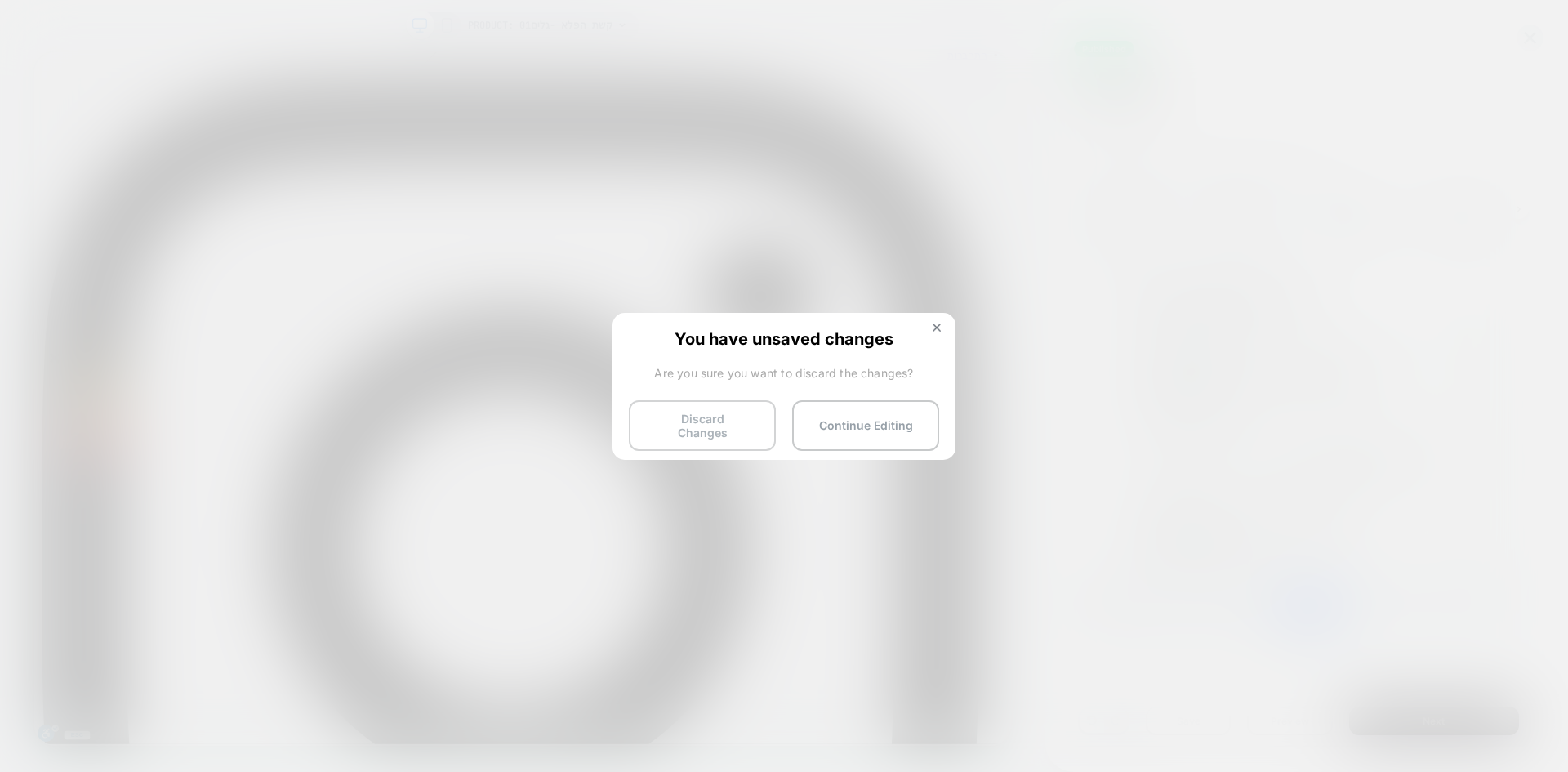
click at [682, 408] on button "Discard Changes" at bounding box center [702, 426] width 147 height 51
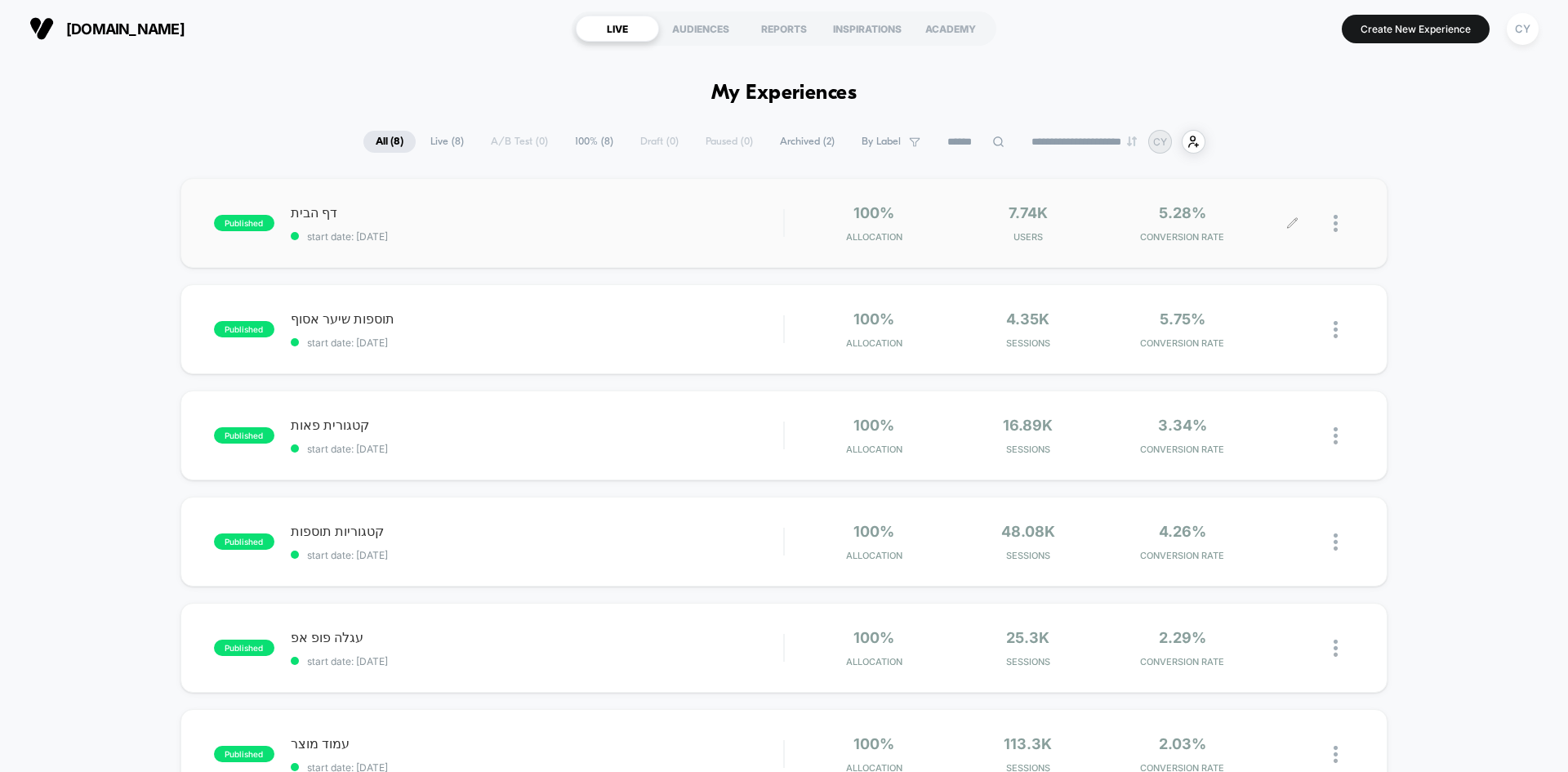
click at [1292, 229] on icon at bounding box center [1292, 224] width 12 height 12
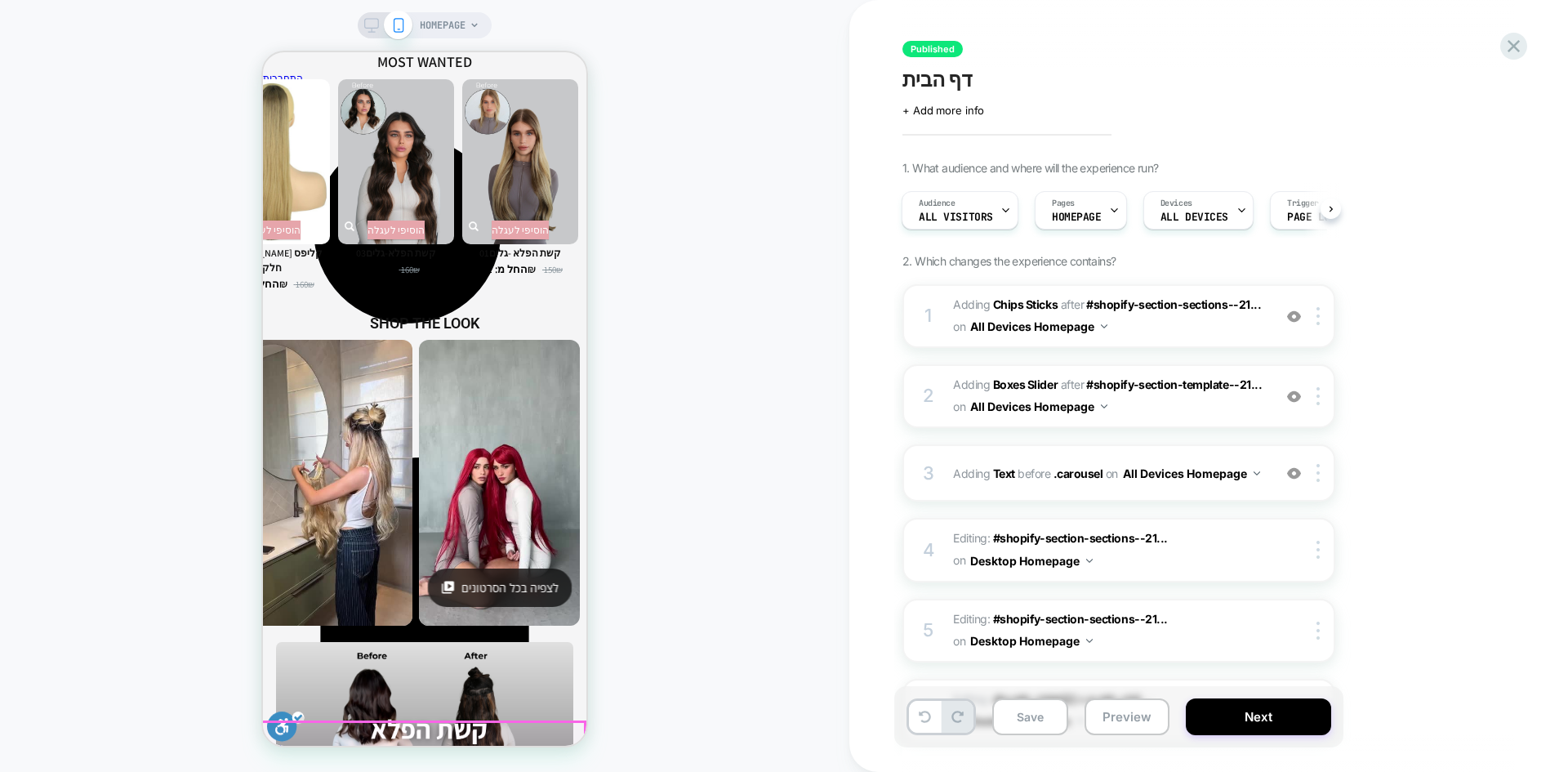
scroll to position [2644, 0]
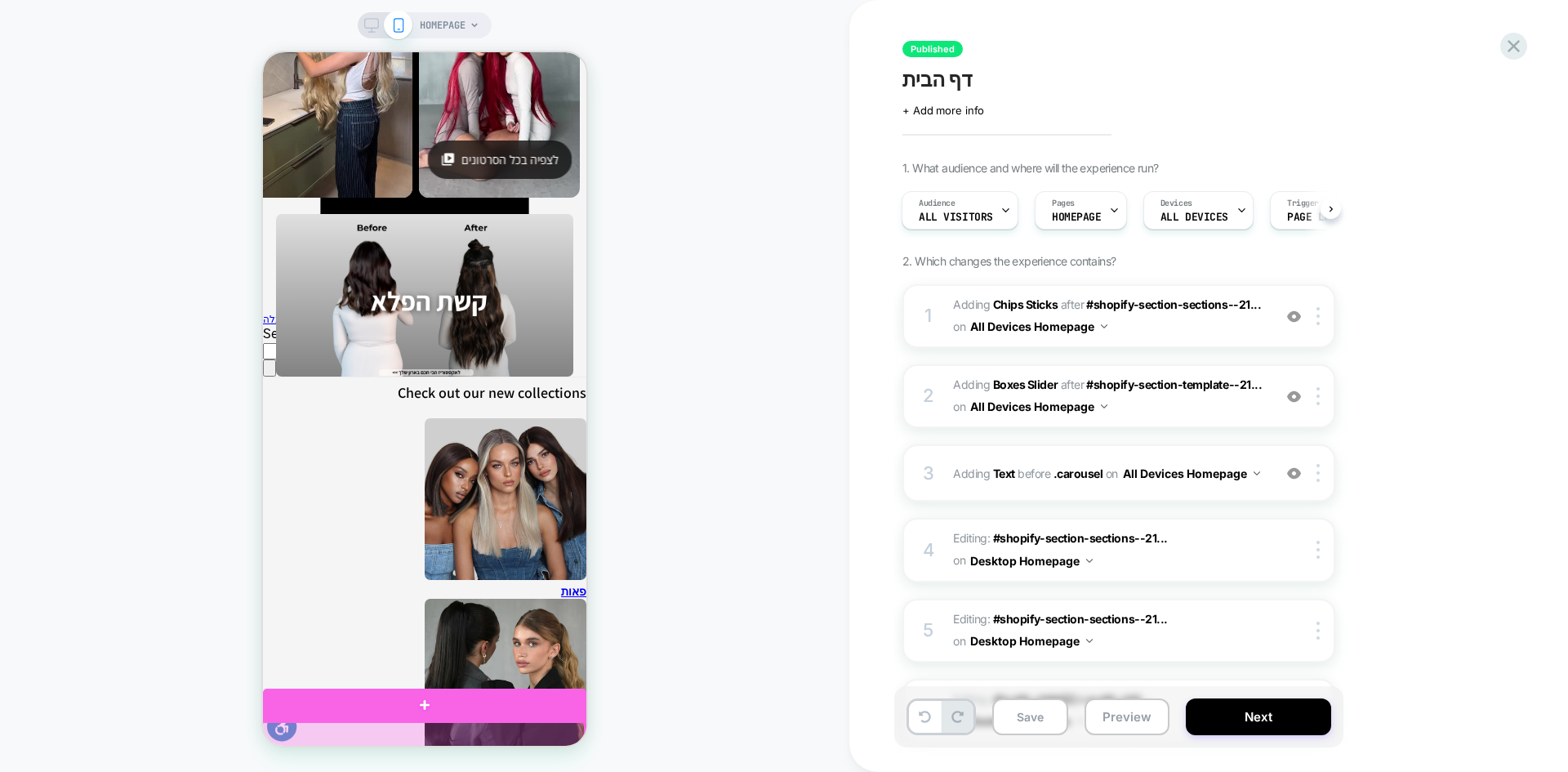
click at [472, 735] on div at bounding box center [424, 741] width 324 height 37
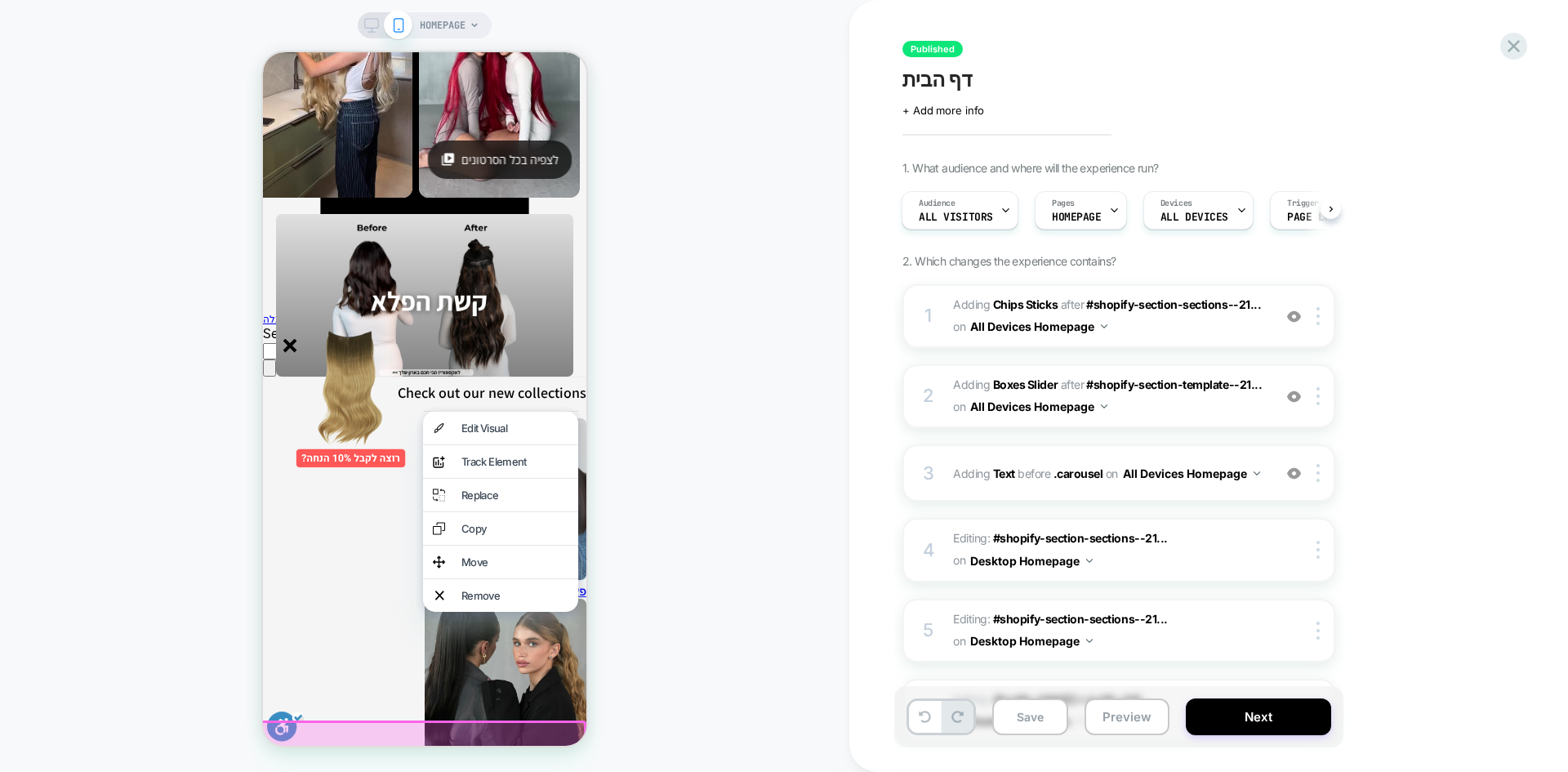
click at [517, 429] on div "Edit Visual" at bounding box center [515, 428] width 107 height 13
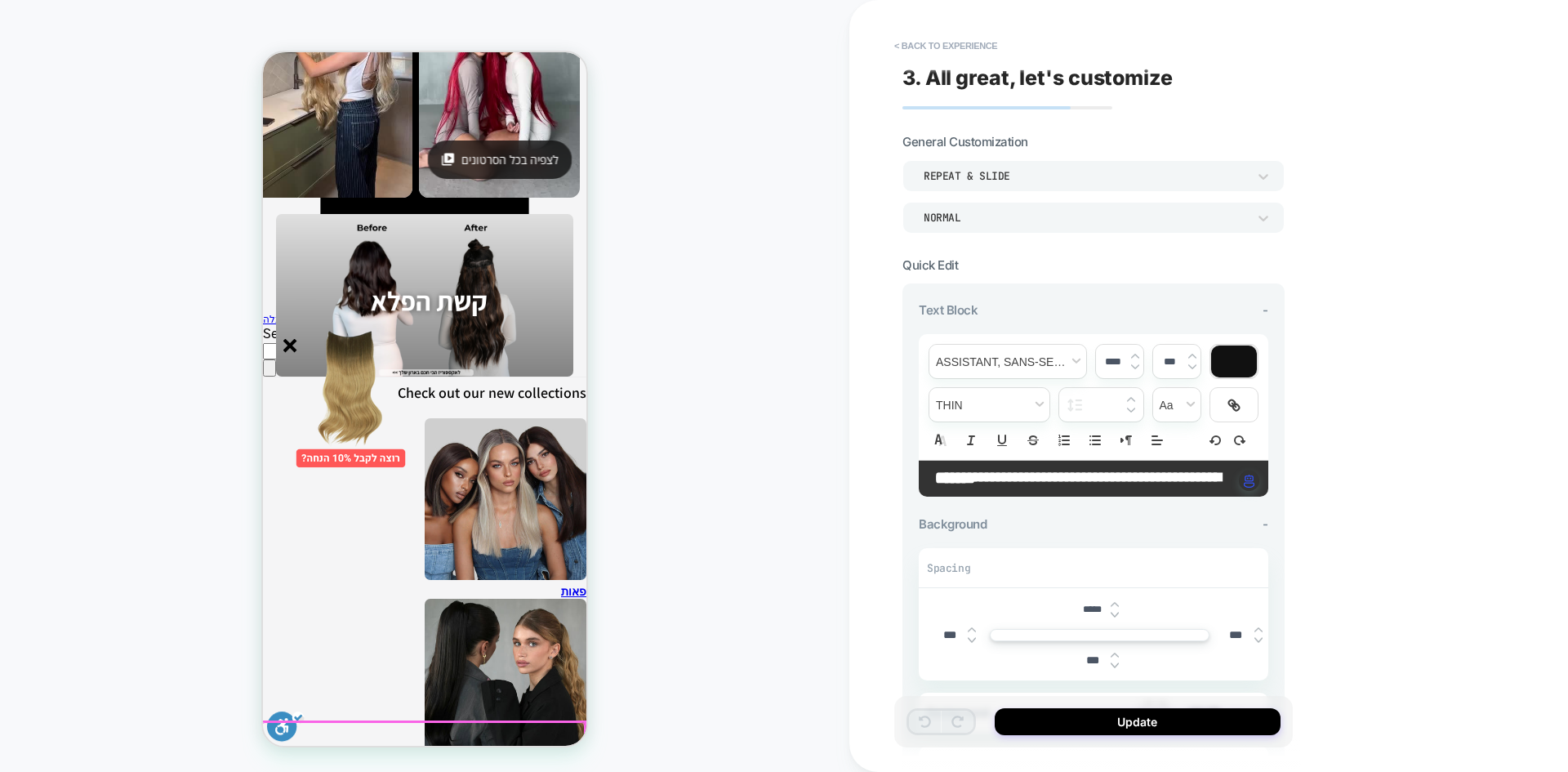
scroll to position [2596, 0]
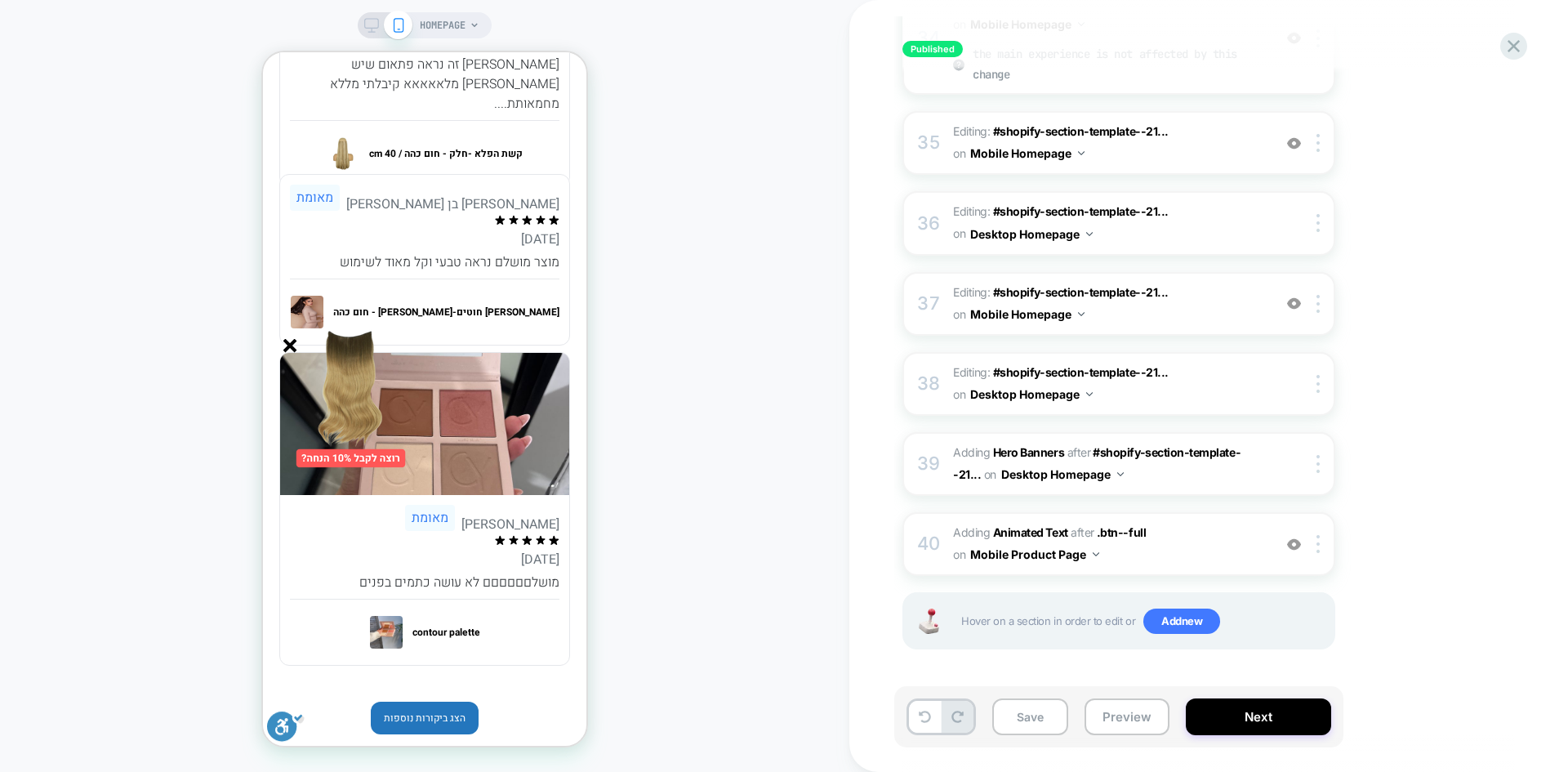
scroll to position [0, 1]
click at [1010, 533] on b "Animated Text" at bounding box center [1031, 533] width 76 height 14
click at [1024, 537] on b "Animated Text" at bounding box center [1031, 533] width 76 height 14
click at [1317, 550] on img at bounding box center [1318, 544] width 3 height 18
click at [1203, 552] on span "#_loomi_addon_1748329690453 Adding Animated Text AFTER .btn--full .btn--full on…" at bounding box center [1108, 543] width 311 height 44
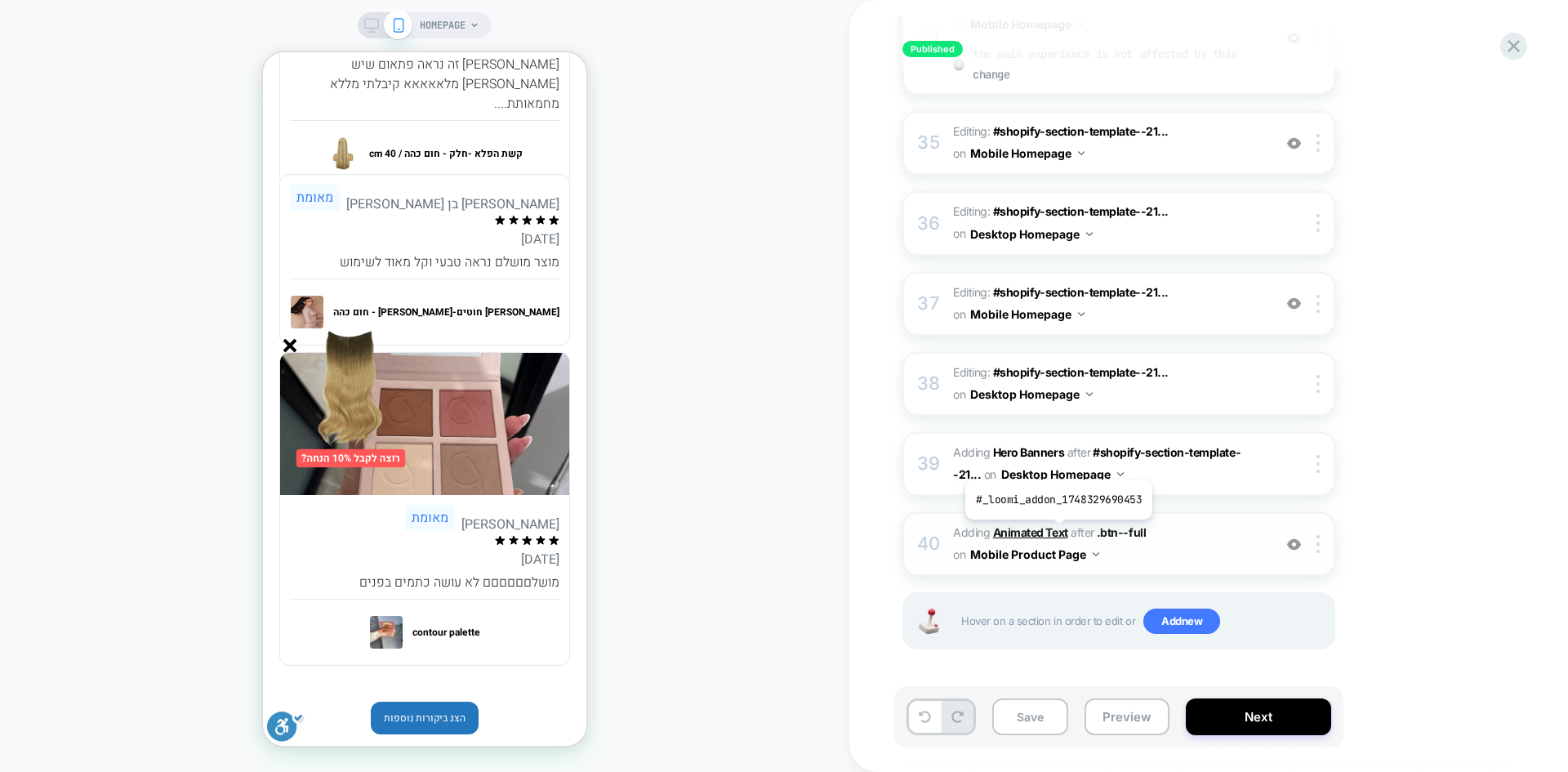
click at [1057, 532] on b "Animated Text" at bounding box center [1031, 533] width 76 height 14
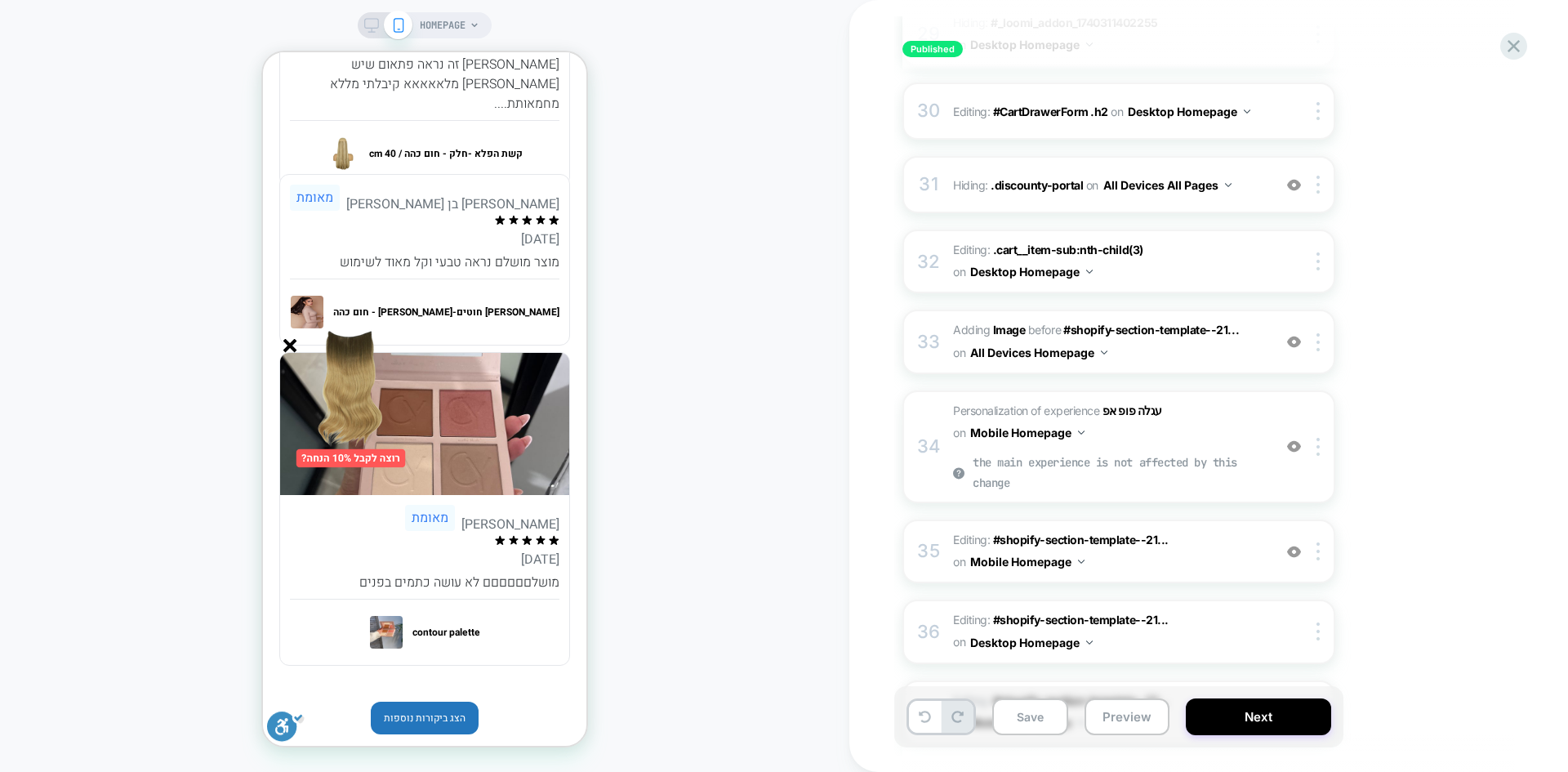
scroll to position [3002, 0]
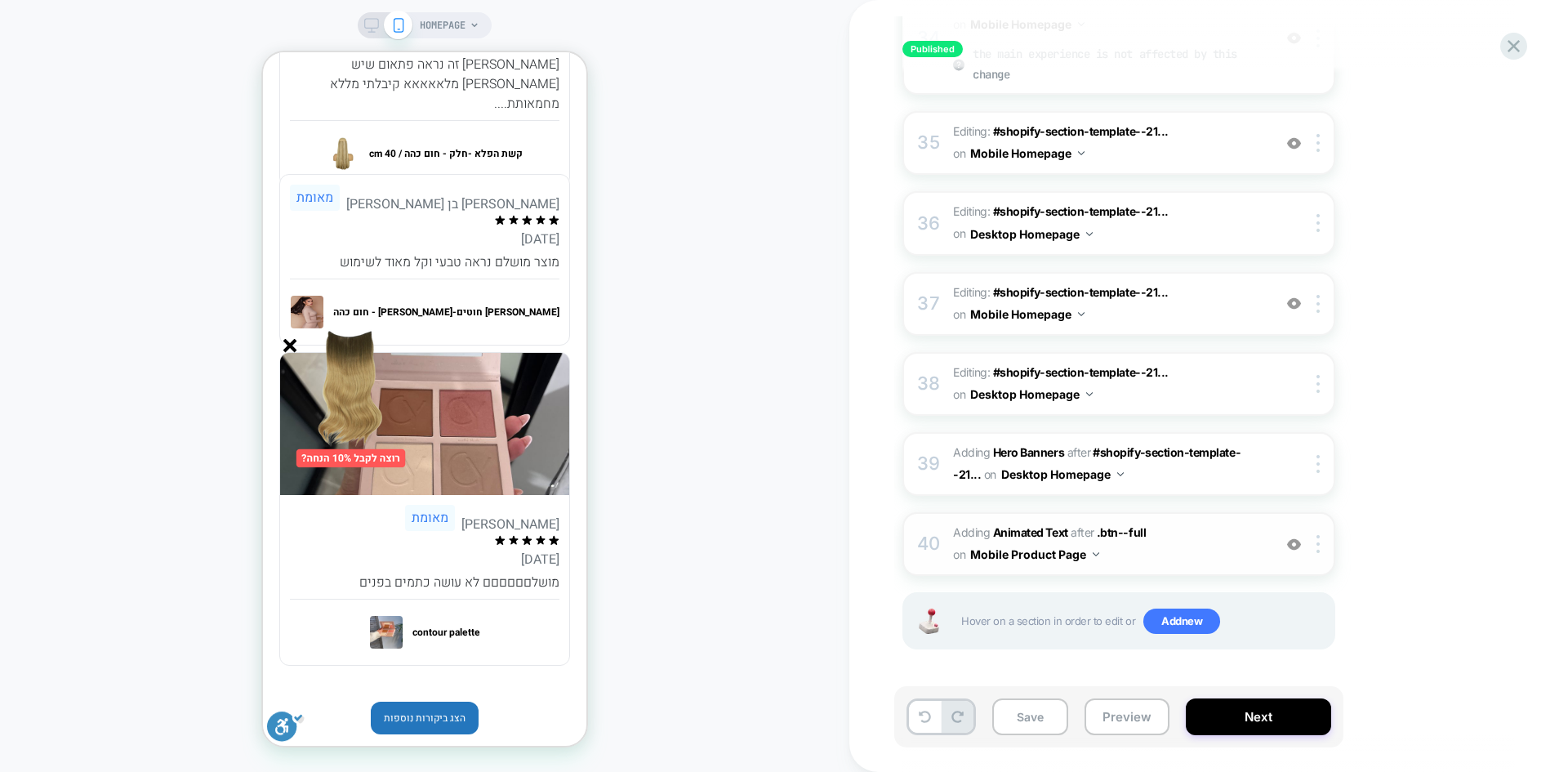
click at [1092, 557] on button "Mobile Product Page" at bounding box center [1035, 554] width 129 height 24
click at [1326, 555] on div "40 #_loomi_addon_1748329690453 Adding Animated Text AFTER .btn--full .btn--full…" at bounding box center [1118, 543] width 432 height 64
click at [1320, 544] on img at bounding box center [1318, 544] width 3 height 18
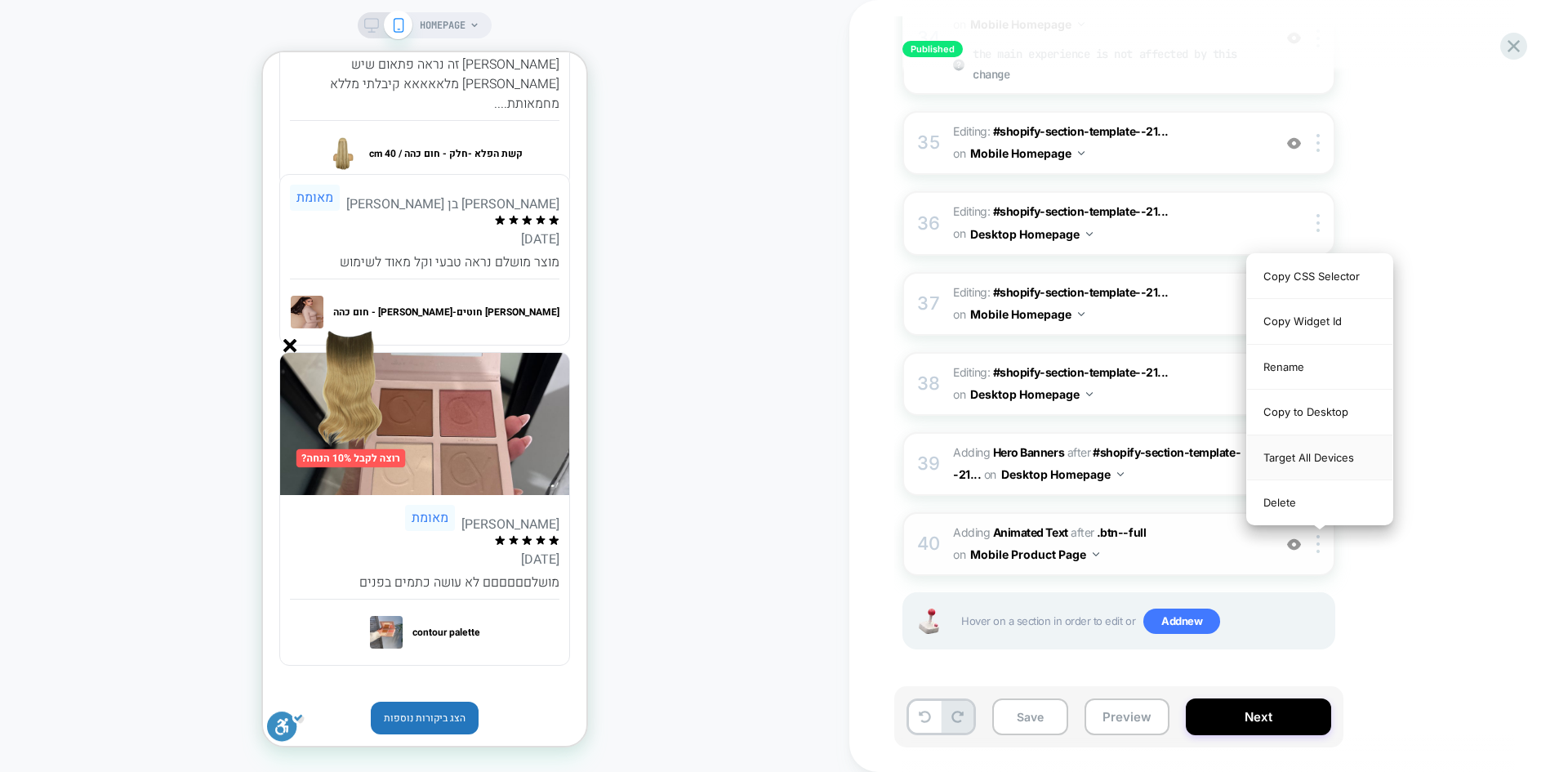
click at [1267, 454] on div "Target All Devices" at bounding box center [1320, 458] width 145 height 45
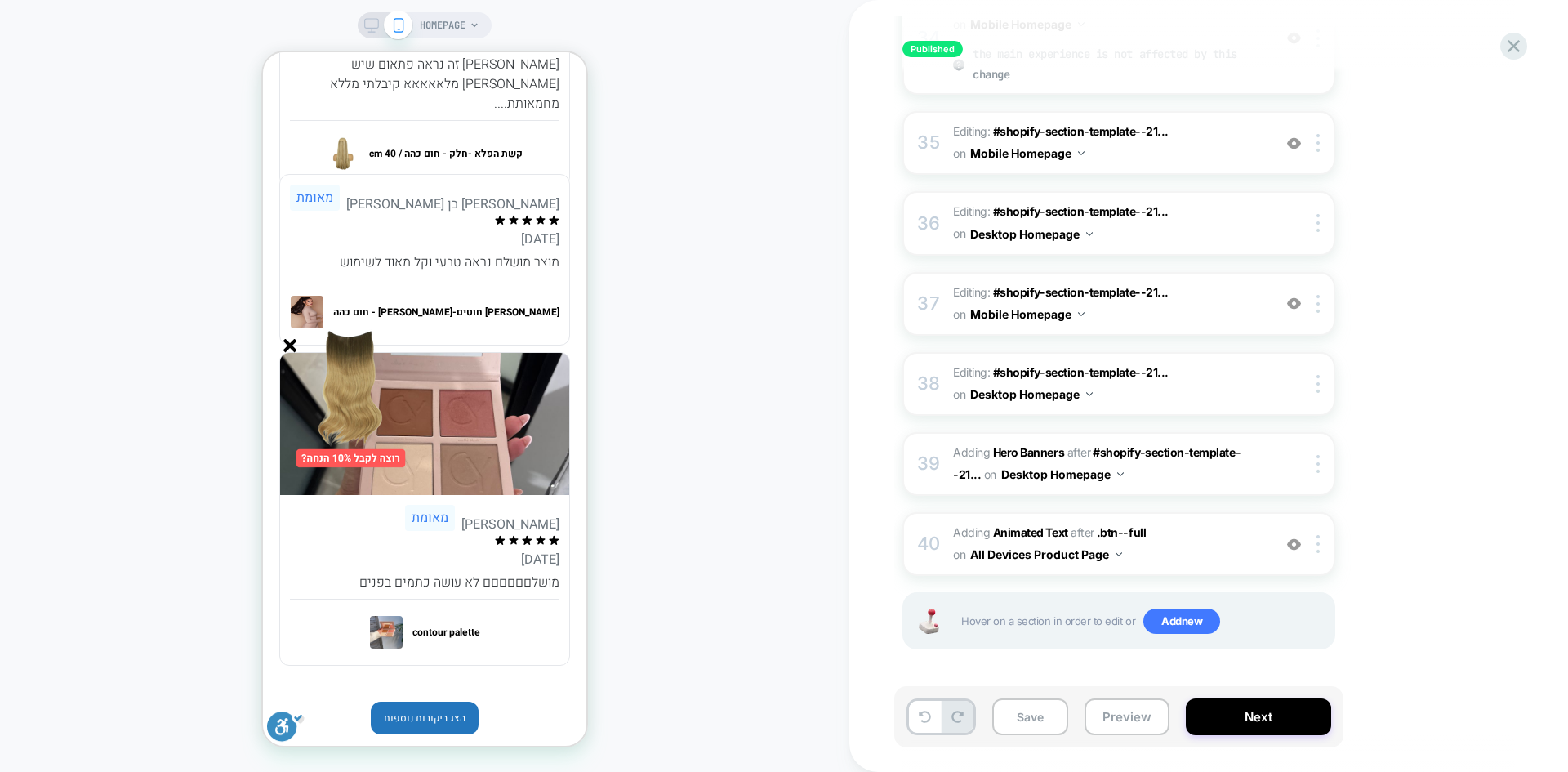
click at [372, 29] on icon at bounding box center [371, 25] width 15 height 15
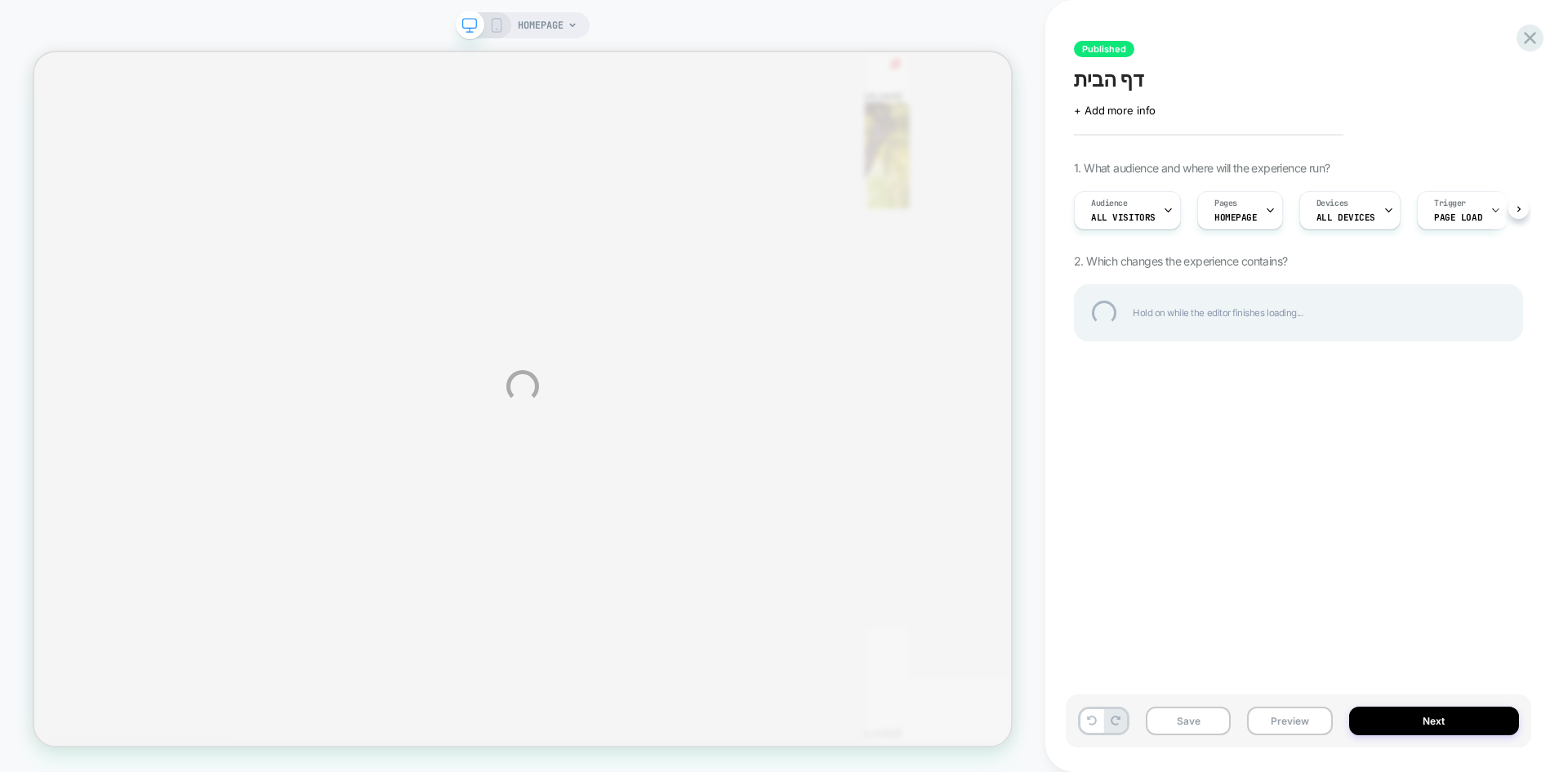
scroll to position [7359, 0]
